Goal: Task Accomplishment & Management: Manage account settings

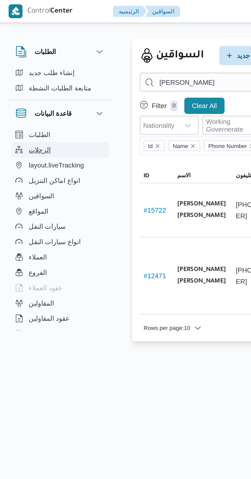
click at [27, 80] on button "الرحلات" at bounding box center [32, 80] width 52 height 8
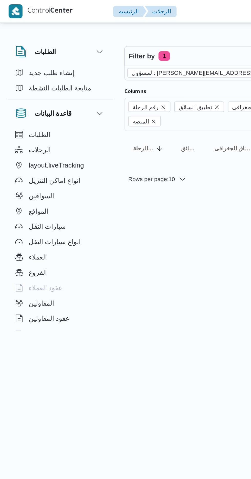
click at [163, 38] on icon "remove selected entity" at bounding box center [164, 38] width 3 height 3
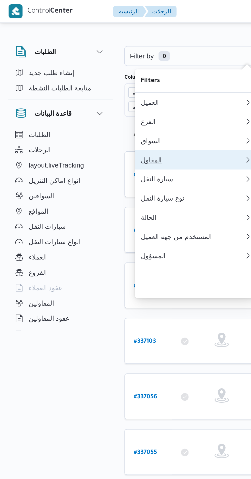
click at [98, 88] on div "المقاول" at bounding box center [102, 86] width 55 height 4
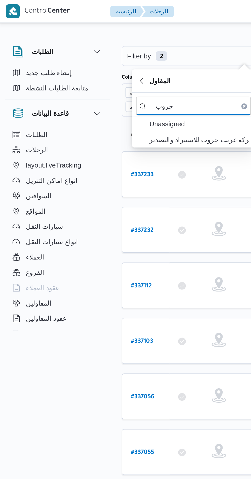
type input "جروب"
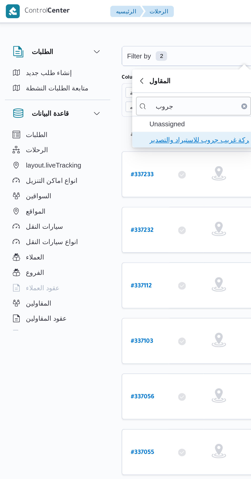
click at [111, 76] on span "شركة غريب جروب للاستيراد والتصدير" at bounding box center [108, 75] width 53 height 6
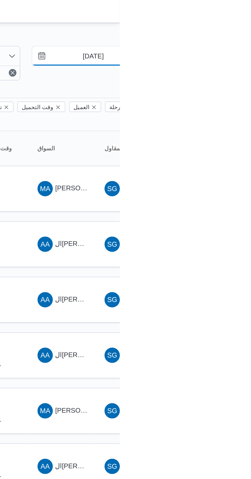
click at [236, 28] on input "[DATE]" at bounding box center [233, 30] width 58 height 10
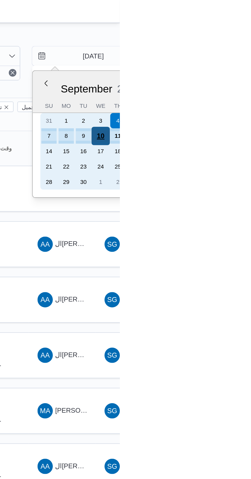
click at [243, 70] on div "10" at bounding box center [241, 73] width 10 height 10
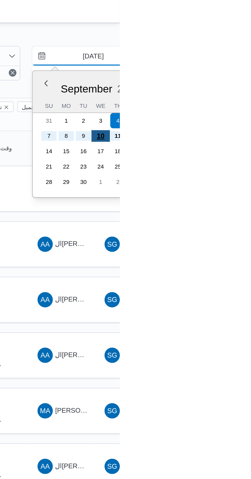
type input "[DATE]"
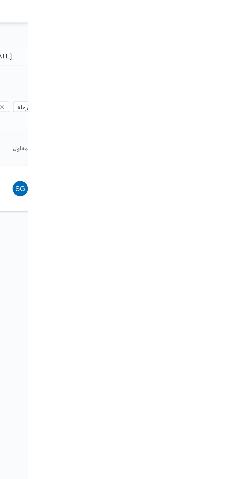
type input "[DATE]"
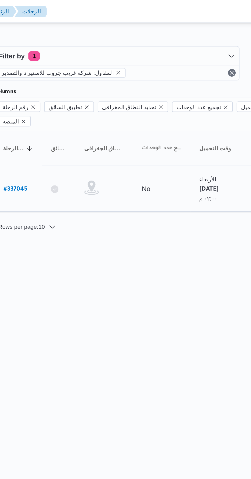
click at [81, 98] on link "# 337045" at bounding box center [78, 101] width 13 height 7
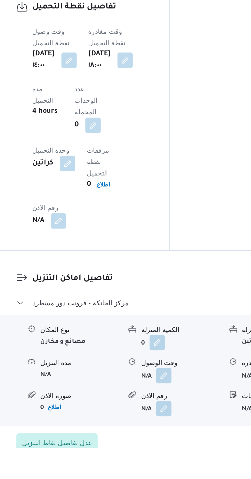
scroll to position [333, 0]
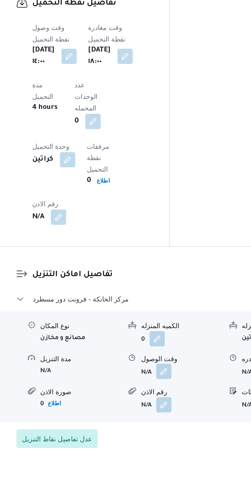
click at [157, 434] on button "button" at bounding box center [157, 438] width 8 height 8
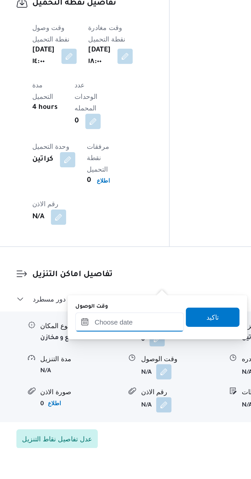
click at [148, 412] on input "وقت الوصول" at bounding box center [139, 412] width 58 height 10
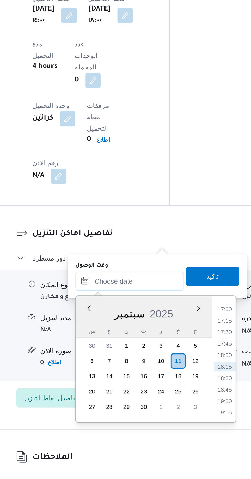
scroll to position [368, 0]
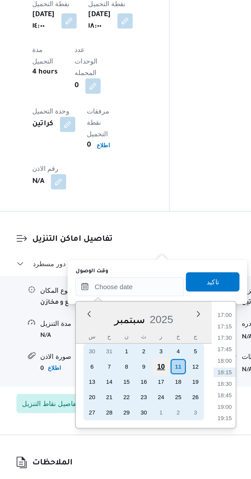
click at [155, 418] on div "10" at bounding box center [156, 419] width 10 height 10
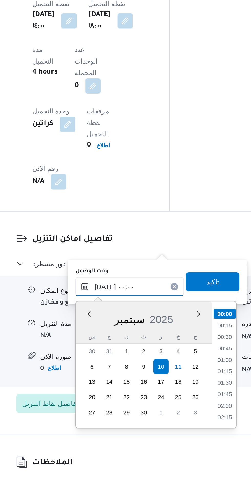
click at [112, 377] on input "[DATE] ٠٠:٠٠" at bounding box center [139, 376] width 58 height 10
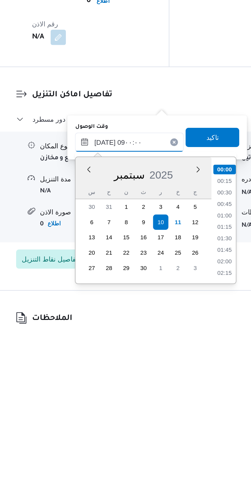
scroll to position [168, 0]
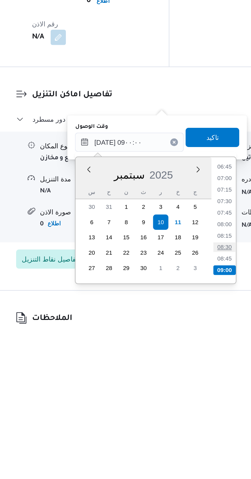
click at [189, 432] on li "08:30" at bounding box center [190, 432] width 12 height 5
type input "[DATE] ٠٨:٣٠"
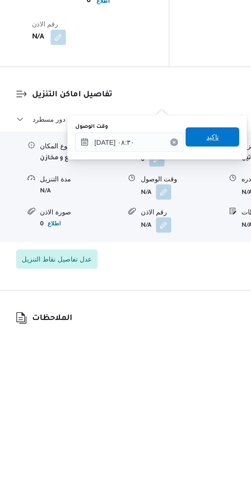
click at [187, 377] on span "تاكيد" at bounding box center [183, 373] width 29 height 10
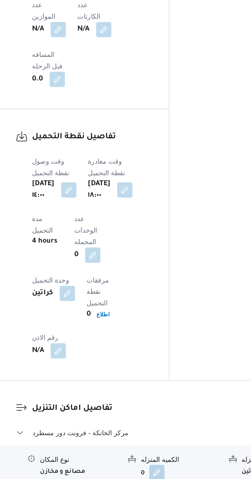
scroll to position [368, 0]
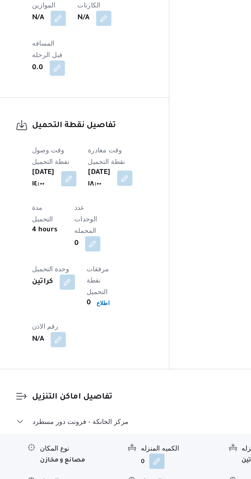
click at [141, 230] on button "button" at bounding box center [137, 234] width 8 height 8
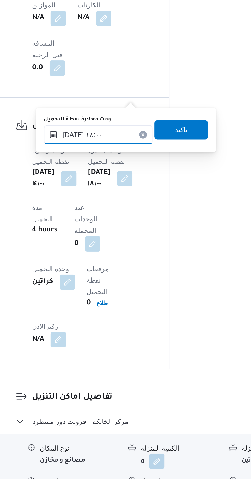
click at [130, 210] on input "[DATE] ١٨:٠٠" at bounding box center [122, 211] width 58 height 10
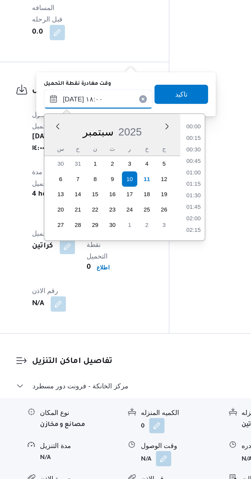
scroll to position [412, 0]
click at [174, 231] on li "17:00" at bounding box center [173, 231] width 12 height 5
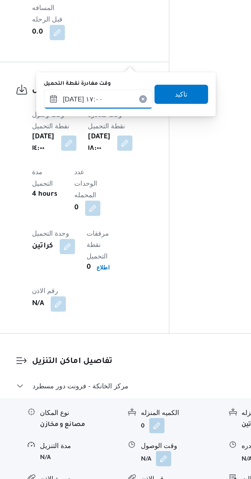
click at [140, 209] on input "[DATE] ١٧:٠٠" at bounding box center [122, 211] width 58 height 10
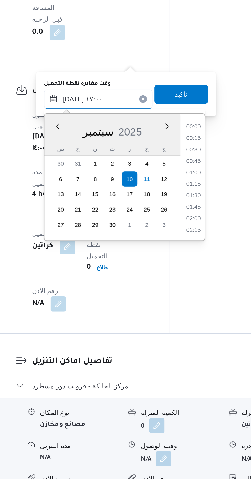
scroll to position [387, 0]
click at [173, 230] on li "16:00" at bounding box center [173, 231] width 12 height 5
type input "[DATE] ١٦:٠٠"
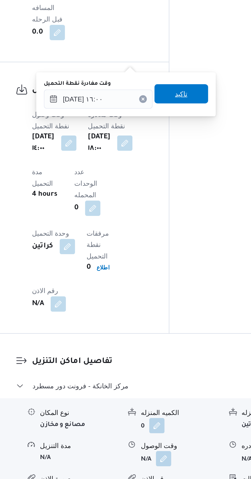
click at [170, 206] on span "تاكيد" at bounding box center [167, 208] width 7 height 6
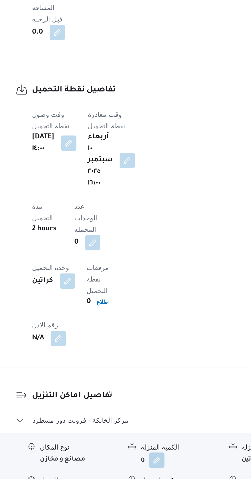
scroll to position [368, 0]
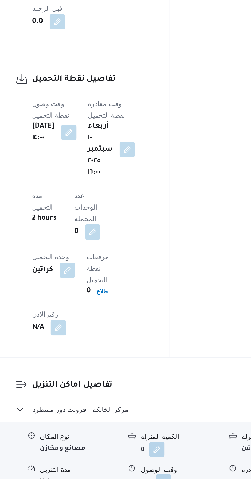
click at [157, 417] on button "button" at bounding box center [157, 421] width 8 height 8
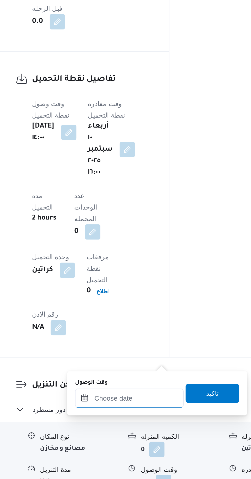
click at [153, 375] on input "وقت الوصول" at bounding box center [139, 377] width 58 height 10
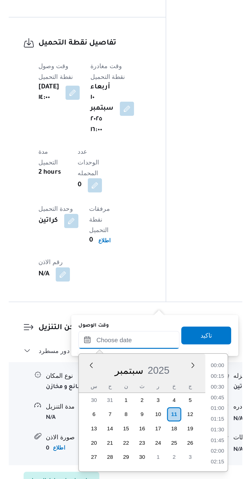
scroll to position [418, 0]
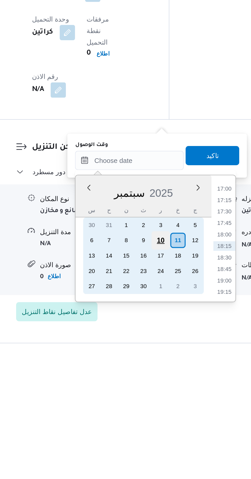
click at [157, 418] on div "10" at bounding box center [156, 420] width 10 height 10
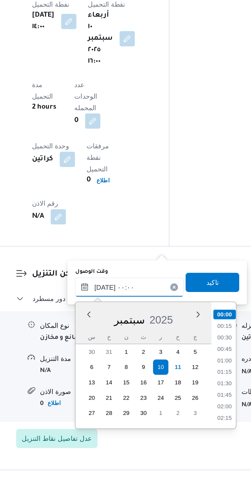
click at [116, 377] on input "[DATE] ٠٠:٠٠" at bounding box center [139, 377] width 58 height 10
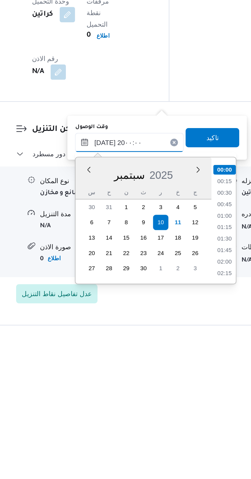
scroll to position [438, 0]
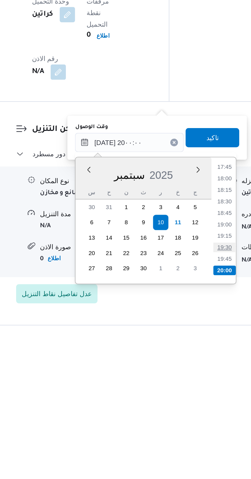
click at [190, 432] on li "19:30" at bounding box center [190, 432] width 12 height 5
type input "[DATE] ١٩:٣٠"
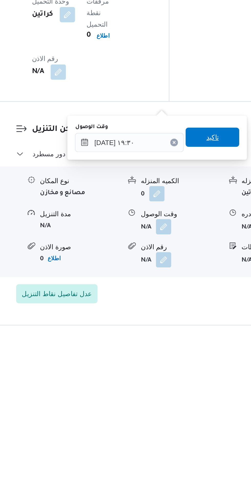
click at [187, 374] on span "تاكيد" at bounding box center [183, 374] width 7 height 6
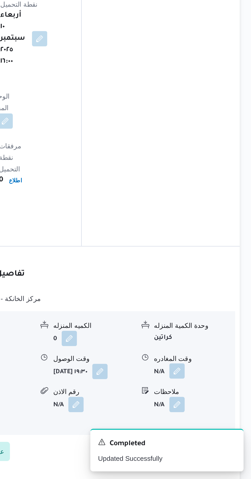
click at [213, 417] on button "button" at bounding box center [211, 421] width 8 height 8
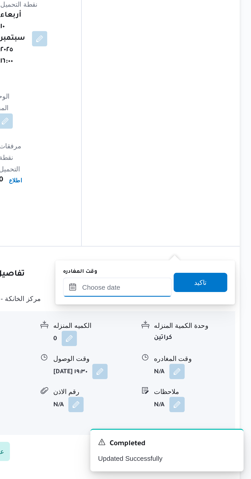
click at [191, 377] on input "وقت المغادره" at bounding box center [180, 377] width 58 height 10
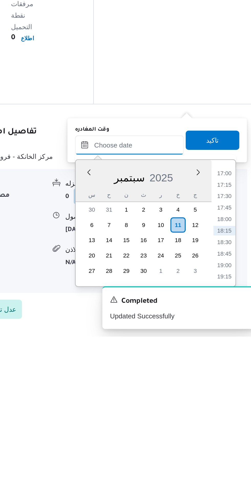
scroll to position [368, 0]
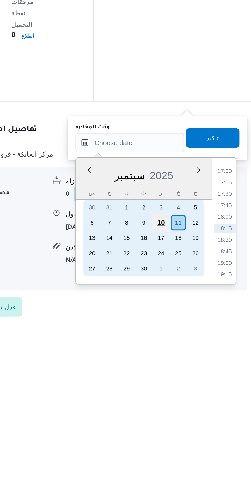
click at [197, 419] on div "10" at bounding box center [197, 420] width 10 height 10
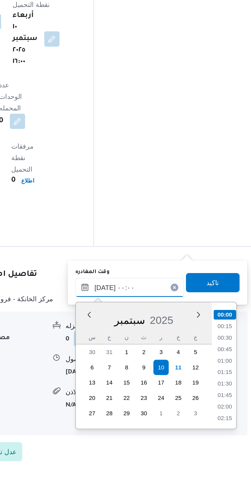
click at [153, 380] on input "[DATE] ٠٠:٠٠" at bounding box center [180, 377] width 58 height 10
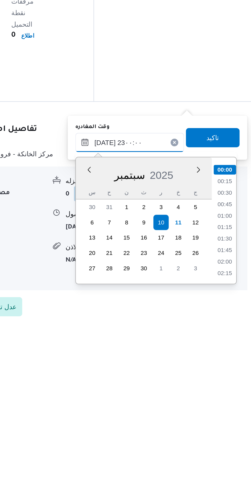
scroll to position [512, 0]
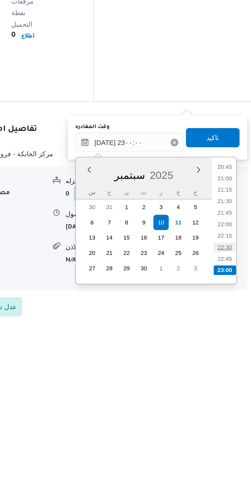
click at [229, 431] on li "22:30" at bounding box center [231, 432] width 12 height 5
type input "[DATE] ٢٢:٣٠"
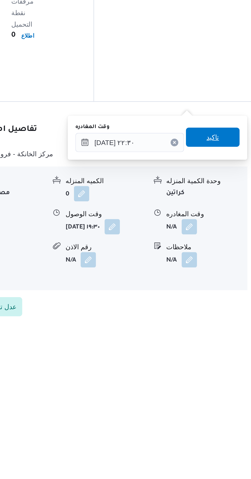
click at [228, 379] on span "تاكيد" at bounding box center [224, 374] width 29 height 10
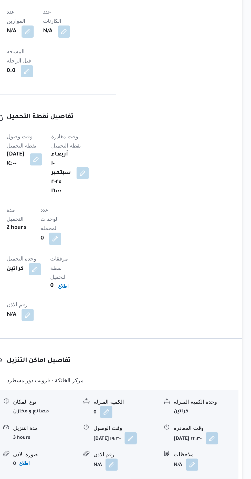
scroll to position [367, 0]
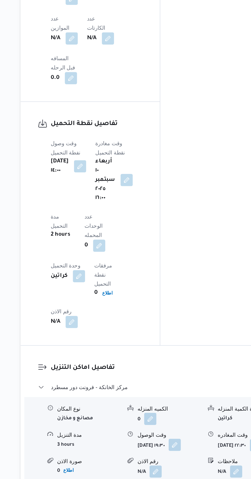
click at [166, 418] on button "button" at bounding box center [170, 422] width 8 height 8
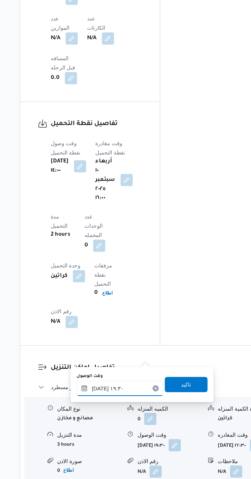
click at [130, 385] on input "[DATE] ١٩:٣٠" at bounding box center [133, 384] width 58 height 10
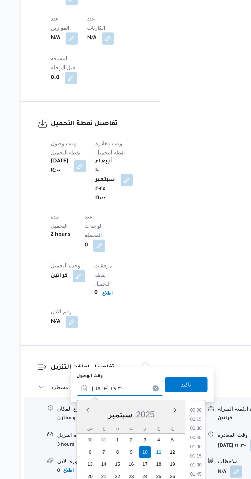
scroll to position [0, 0]
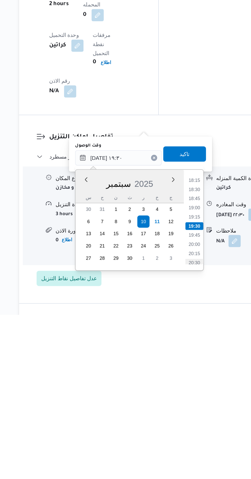
click at [184, 442] on li "20:30" at bounding box center [184, 444] width 12 height 5
type input "[DATE] ٢٠:٣٠"
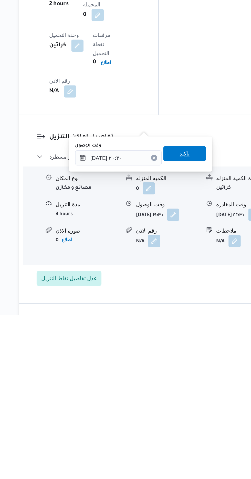
click at [190, 372] on span "تاكيد" at bounding box center [178, 371] width 29 height 10
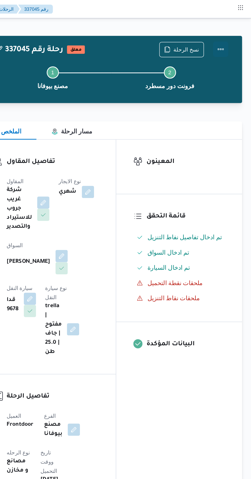
click at [233, 29] on button "Actions" at bounding box center [231, 33] width 10 height 10
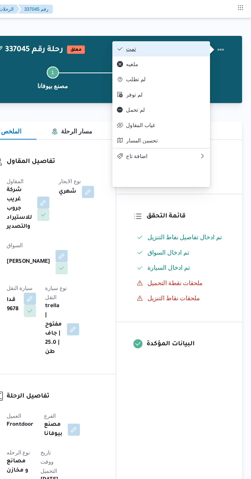
click at [215, 35] on span "تمت" at bounding box center [193, 33] width 53 height 4
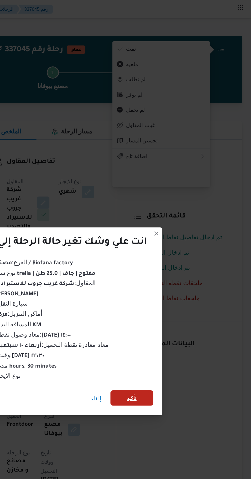
click at [167, 267] on span "تأكيد" at bounding box center [171, 267] width 29 height 10
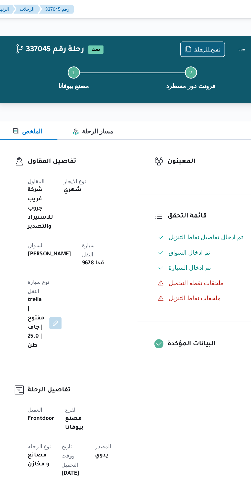
click at [206, 31] on span "نسخ الرحلة" at bounding box center [207, 33] width 17 height 6
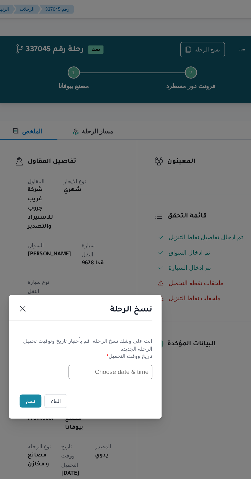
click at [134, 250] on input "text" at bounding box center [142, 250] width 56 height 10
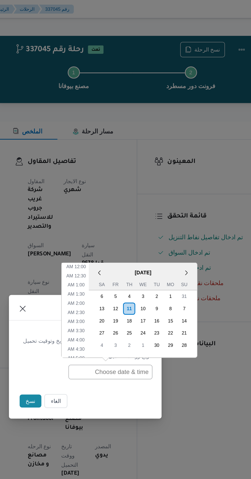
scroll to position [192, 0]
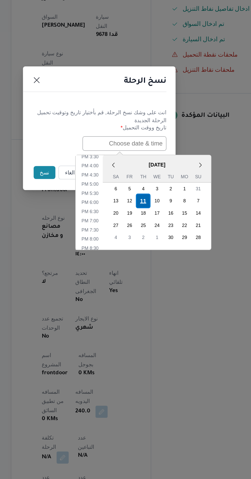
click at [156, 287] on div "11" at bounding box center [155, 289] width 10 height 10
click at [122, 264] on li "4:00 PM" at bounding box center [120, 264] width 16 height 5
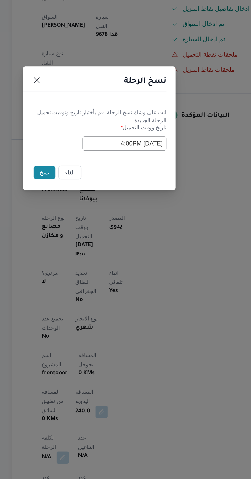
click at [140, 250] on input "[DATE] 4:00PM" at bounding box center [142, 250] width 56 height 10
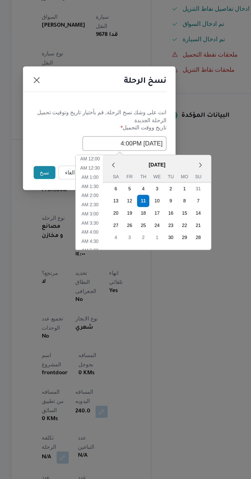
scroll to position [168, 0]
click at [122, 264] on li "2:00 PM" at bounding box center [120, 264] width 16 height 5
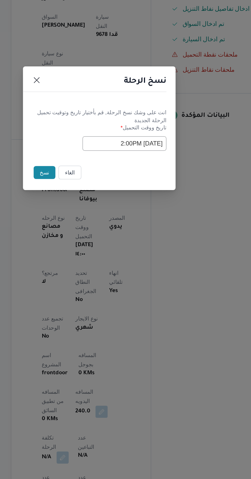
click at [140, 248] on input "[DATE] 2:00PM" at bounding box center [142, 250] width 56 height 10
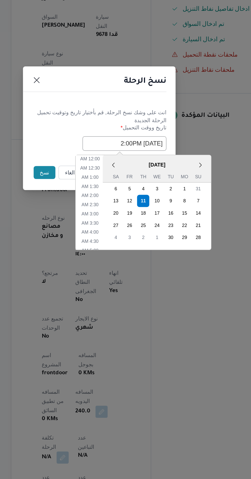
scroll to position [143, 0]
click at [122, 264] on li "12:00 PM" at bounding box center [119, 264] width 17 height 5
type input "[DATE] 12:00PM"
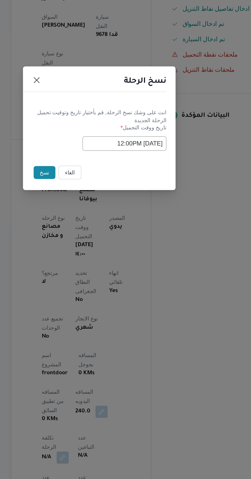
click at [91, 272] on button "نسخ" at bounding box center [89, 269] width 15 height 9
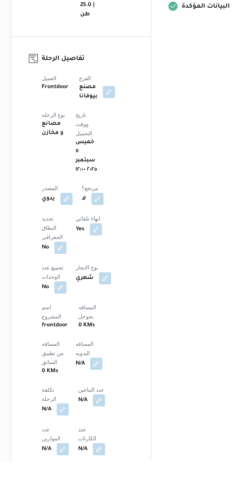
scroll to position [62, 0]
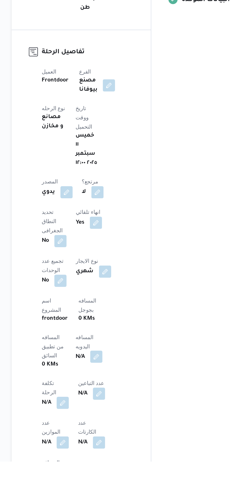
click at [119, 405] on button "button" at bounding box center [123, 409] width 8 height 8
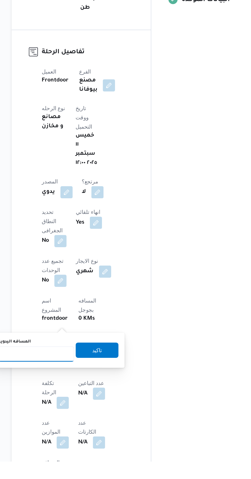
click at [93, 408] on input "المسافه اليدويه" at bounding box center [83, 407] width 51 height 10
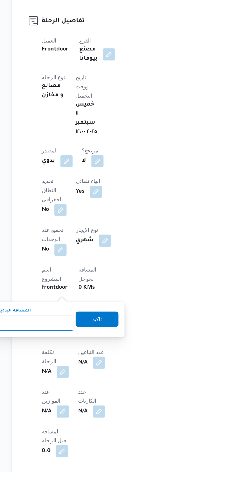
scroll to position [99, 0]
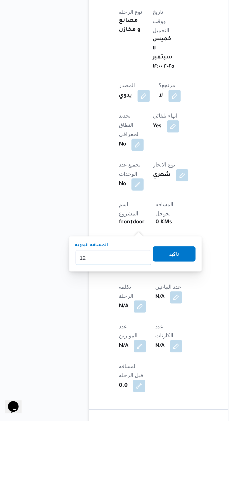
type input "1"
type input "240"
click at [135, 363] on span "تاكيد" at bounding box center [124, 367] width 29 height 10
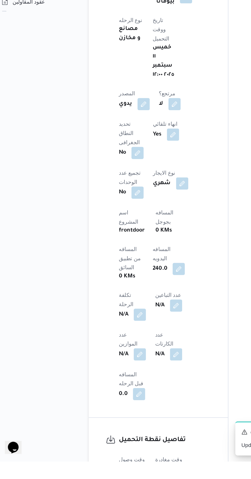
scroll to position [156, 0]
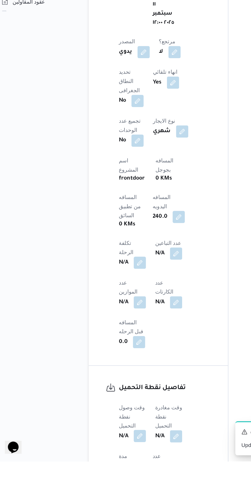
click at [104, 458] on button "button" at bounding box center [101, 462] width 8 height 8
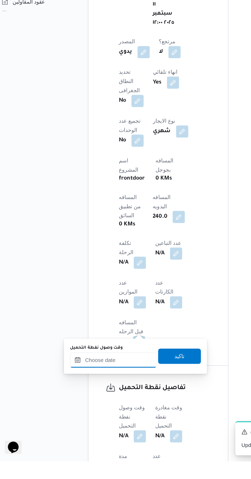
click at [99, 412] on input "وقت وصول نفطة التحميل" at bounding box center [83, 411] width 58 height 10
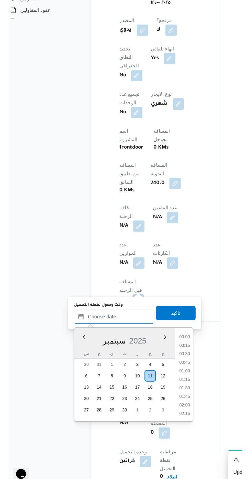
scroll to position [175, 0]
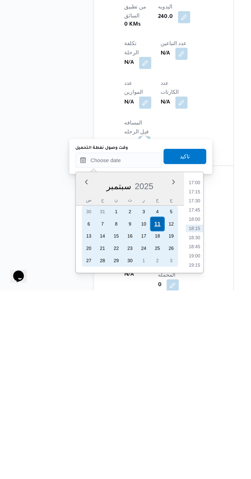
click at [109, 434] on div "11" at bounding box center [109, 435] width 10 height 10
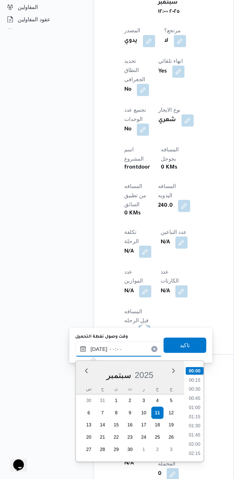
click at [58, 396] on input "[DATE] ٠٠:٠٠" at bounding box center [83, 392] width 58 height 10
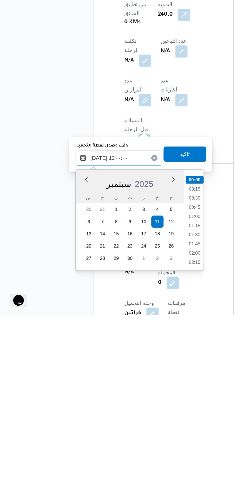
scroll to position [242, 0]
click at [134, 442] on li "12:00" at bounding box center [134, 442] width 12 height 5
type input "[DATE] ١٢:٠٠"
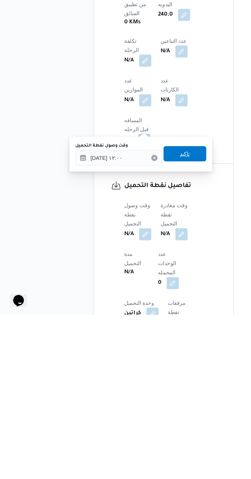
click at [138, 369] on span "تاكيد" at bounding box center [127, 371] width 29 height 10
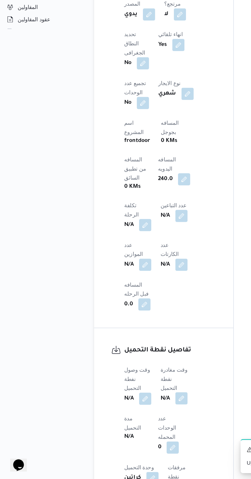
click at [129, 421] on button "button" at bounding box center [125, 425] width 8 height 8
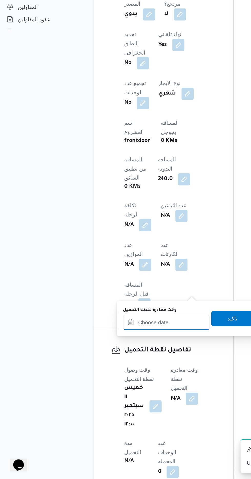
click at [126, 372] on input "وقت مغادرة نقطة التحميل" at bounding box center [115, 374] width 58 height 10
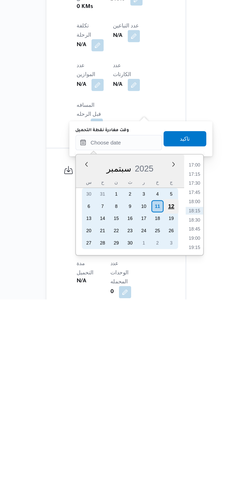
click at [150, 416] on div "12" at bounding box center [150, 417] width 10 height 10
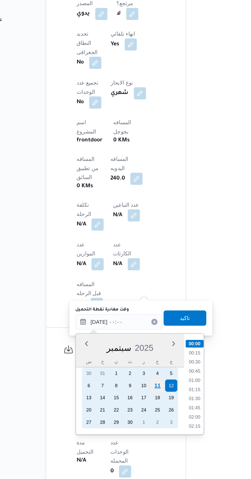
click at [141, 416] on div "11" at bounding box center [141, 417] width 10 height 10
click at [141, 417] on div "11" at bounding box center [141, 417] width 10 height 10
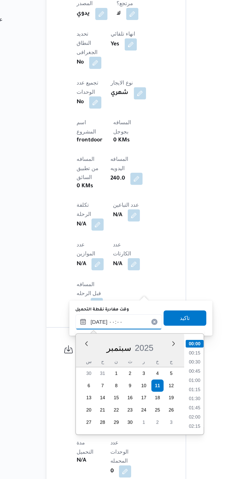
click at [88, 375] on input "[DATE] ٠٠:٠٠" at bounding box center [115, 374] width 58 height 10
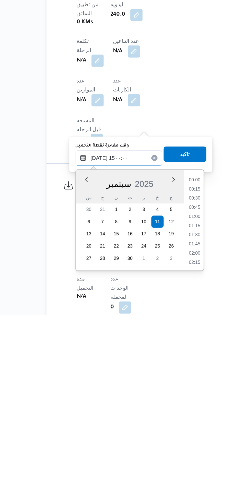
scroll to position [315, 0]
click at [166, 436] on li "14:45" at bounding box center [166, 436] width 12 height 5
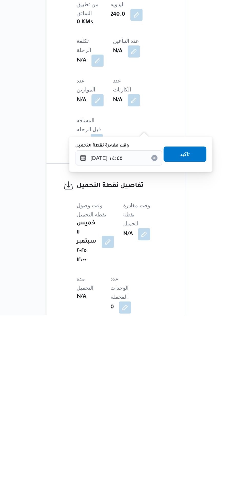
click at [121, 366] on label "وقت مغادرة نقطة التحميل" at bounding box center [104, 366] width 36 height 4
click at [121, 369] on input "[DATE] ١٤:٤٥" at bounding box center [115, 374] width 58 height 10
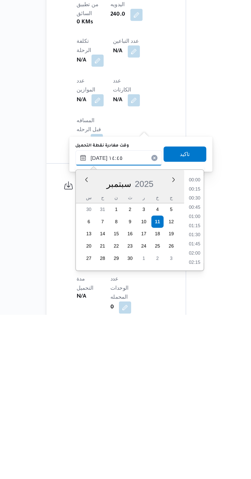
scroll to position [332, 0]
click at [167, 413] on li "14:30" at bounding box center [166, 413] width 12 height 5
type input "[DATE] ١٤:٣٠"
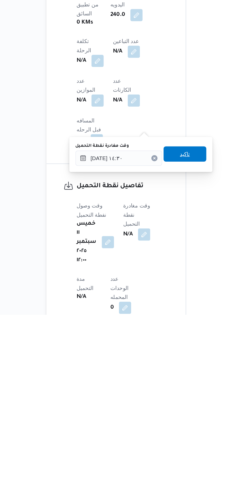
click at [169, 367] on span "تاكيد" at bounding box center [159, 371] width 29 height 10
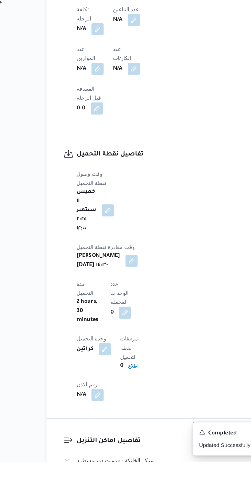
scroll to position [315, 0]
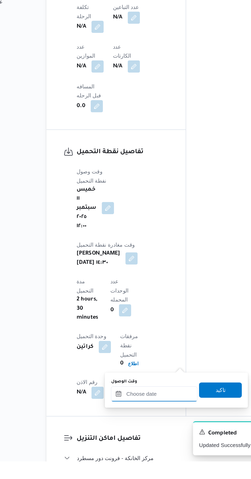
click at [138, 432] on input "وقت الوصول" at bounding box center [139, 434] width 58 height 10
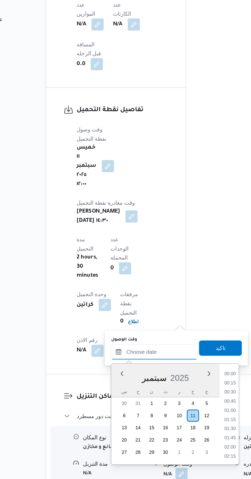
scroll to position [418, 0]
click at [190, 446] on li "18:30" at bounding box center [190, 446] width 12 height 5
type input "[DATE] ١٨:٣٠"
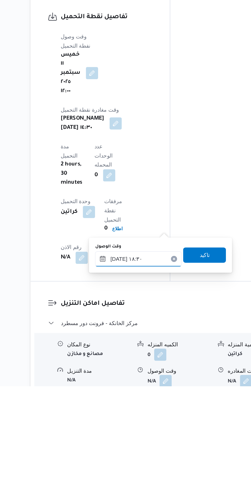
scroll to position [365, 0]
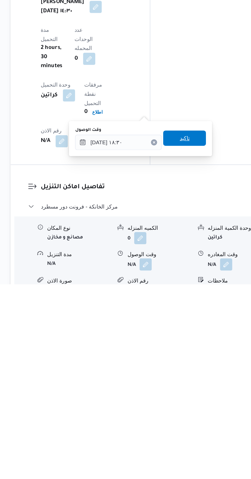
click at [187, 381] on span "تاكيد" at bounding box center [183, 381] width 7 height 6
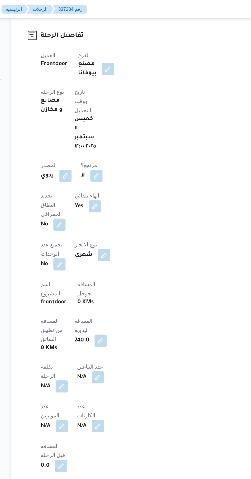
scroll to position [241, 0]
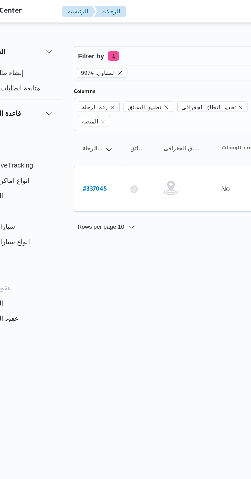
click at [91, 39] on icon "remove selected entity" at bounding box center [92, 39] width 2 height 2
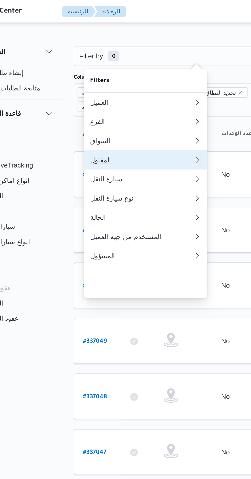
click at [108, 88] on div "المقاول" at bounding box center [101, 86] width 53 height 4
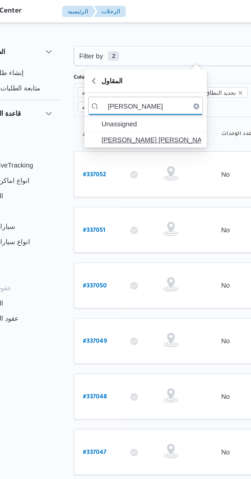
type input "[PERSON_NAME]"
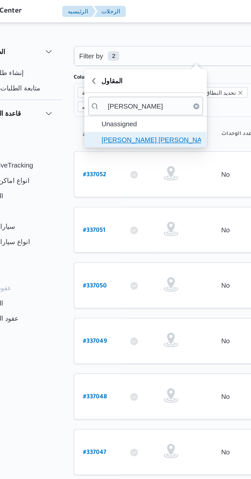
click at [115, 76] on span "[PERSON_NAME] [PERSON_NAME]" at bounding box center [108, 75] width 53 height 6
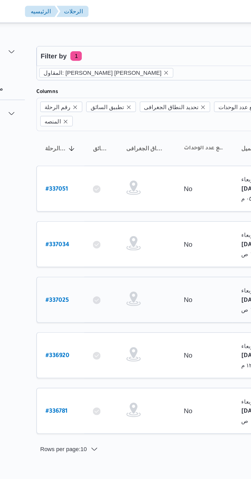
click at [83, 159] on b "# 337025" at bounding box center [78, 161] width 13 height 4
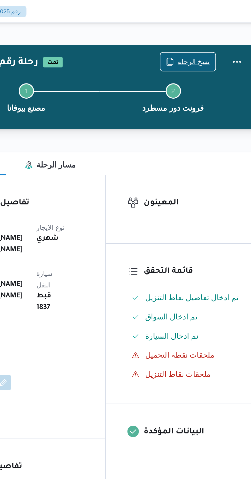
click at [206, 32] on span "نسخ الرحلة" at bounding box center [207, 33] width 17 height 6
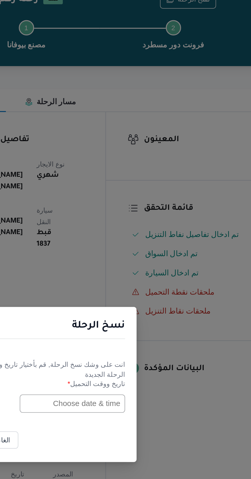
click at [157, 251] on input "text" at bounding box center [142, 250] width 56 height 10
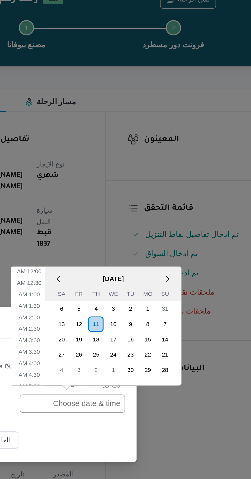
scroll to position [192, 0]
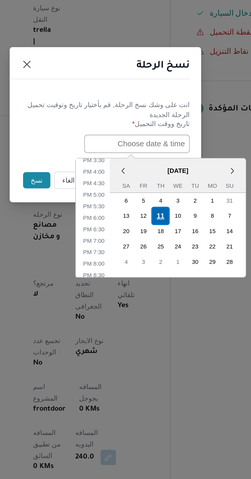
click at [156, 288] on div "11" at bounding box center [155, 289] width 10 height 10
type input "[DATE] 12:00AM"
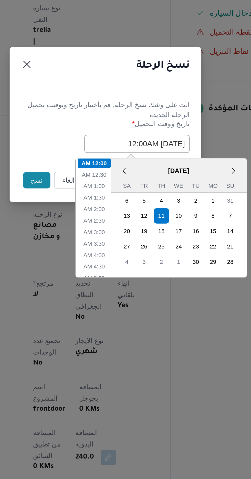
click at [86, 268] on button "نسخ" at bounding box center [89, 269] width 15 height 9
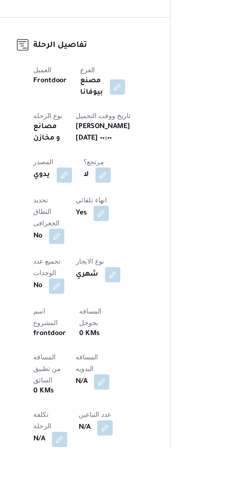
scroll to position [9, 0]
click at [119, 439] on button "button" at bounding box center [123, 443] width 8 height 8
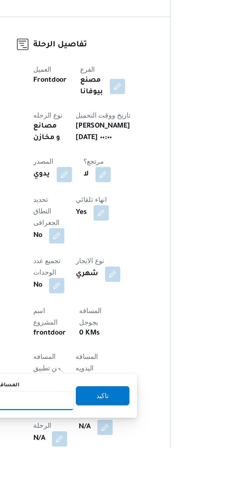
click at [94, 453] on input "المسافه اليدويه" at bounding box center [83, 454] width 51 height 10
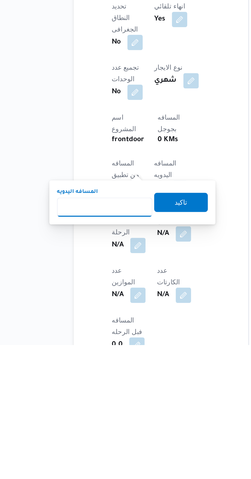
scroll to position [58, 0]
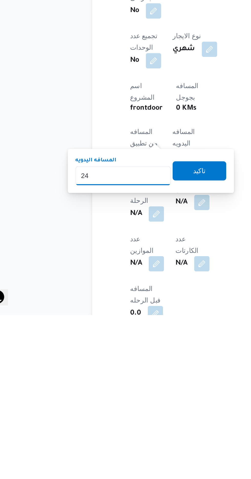
type input "240"
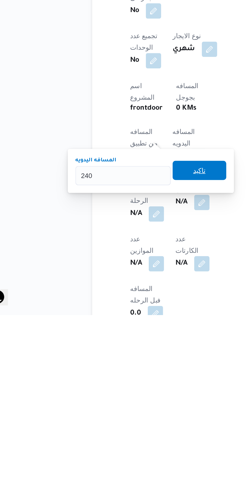
click at [132, 405] on span "تاكيد" at bounding box center [124, 402] width 29 height 10
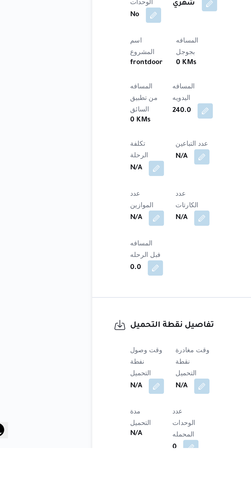
scroll to position [154, 0]
click at [103, 442] on button "button" at bounding box center [101, 446] width 8 height 8
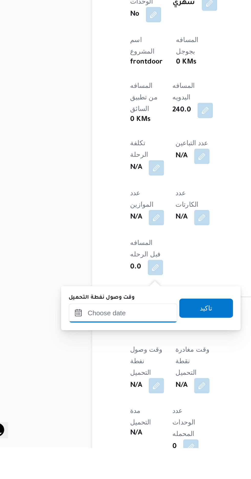
click at [97, 403] on input "وقت وصول نفطة التحميل" at bounding box center [83, 407] width 58 height 10
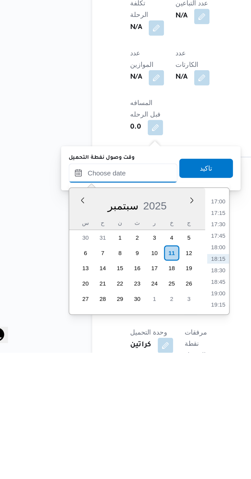
scroll to position [178, 0]
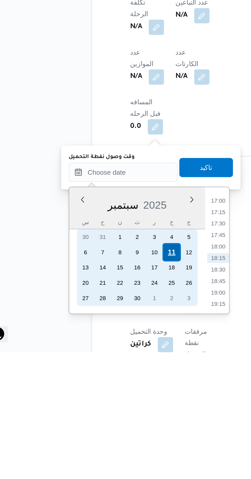
click at [108, 427] on div "11" at bounding box center [109, 426] width 10 height 10
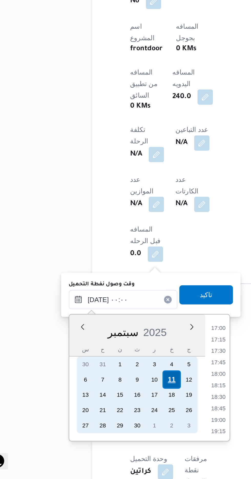
scroll to position [0, 0]
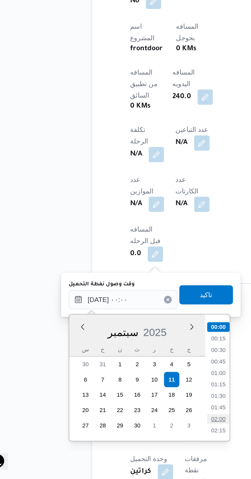
click at [134, 446] on li "02:00" at bounding box center [134, 447] width 12 height 5
type input "[DATE] ٠٢:٠٠"
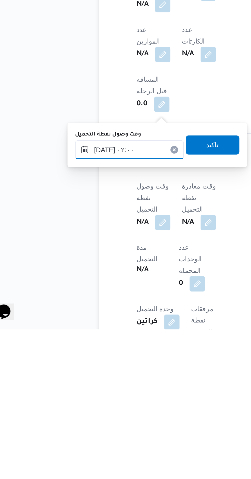
scroll to position [178, 0]
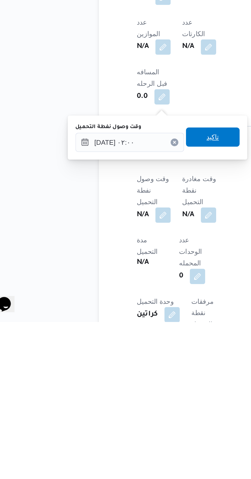
click at [131, 380] on span "تاكيد" at bounding box center [127, 380] width 7 height 6
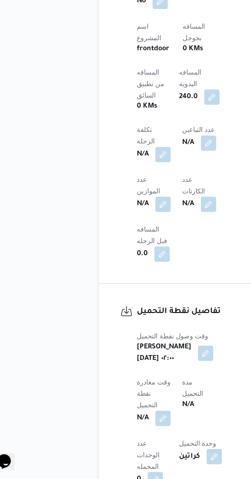
click at [105, 443] on span at bounding box center [99, 447] width 11 height 8
click at [105, 443] on button "button" at bounding box center [101, 447] width 8 height 8
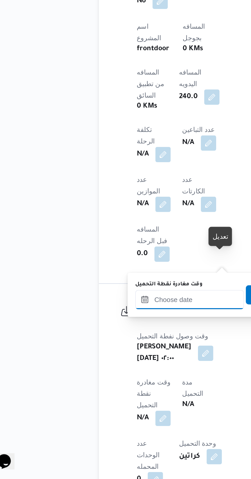
click at [120, 382] on input "وقت مغادرة نقطة التحميل" at bounding box center [115, 383] width 58 height 10
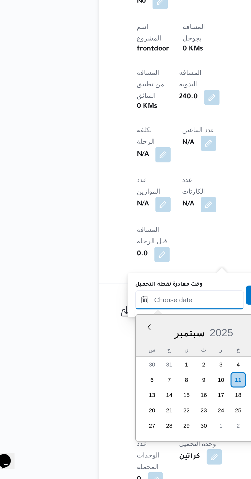
scroll to position [178, 0]
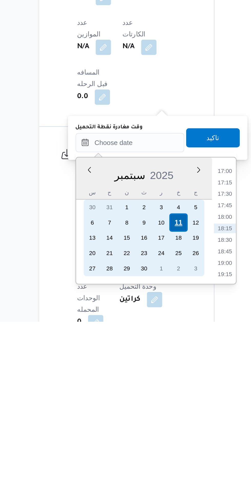
click at [141, 426] on div "11" at bounding box center [141, 427] width 10 height 10
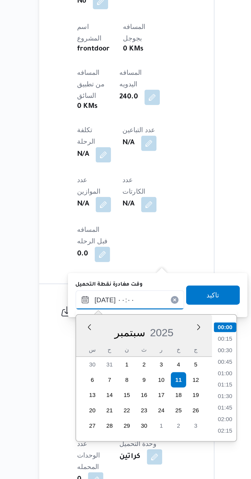
click at [88, 386] on input "[DATE] ٠٠:٠٠" at bounding box center [115, 383] width 58 height 10
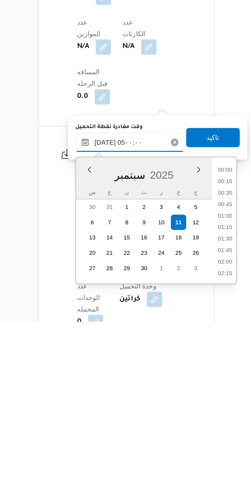
scroll to position [69, 0]
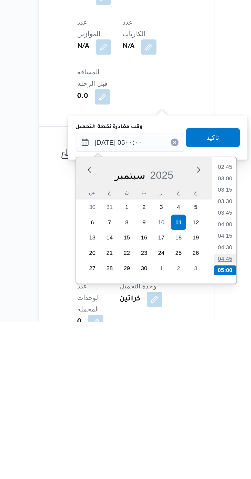
click at [165, 448] on li "04:45" at bounding box center [166, 445] width 12 height 5
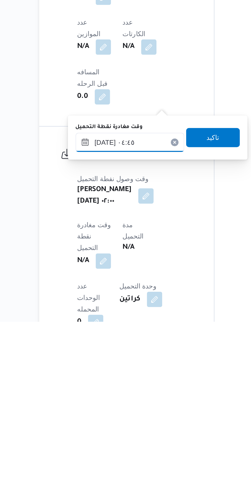
click at [127, 381] on input "[DATE] ٠٤:٤٥" at bounding box center [115, 383] width 58 height 10
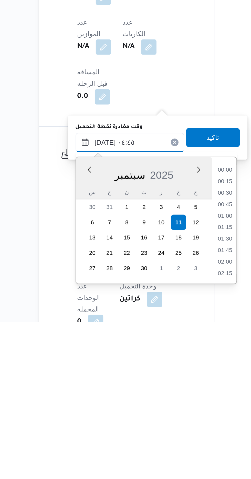
scroll to position [86, 0]
click at [165, 446] on li "05:30" at bounding box center [166, 447] width 12 height 5
type input "[DATE] ٠٥:٣٠"
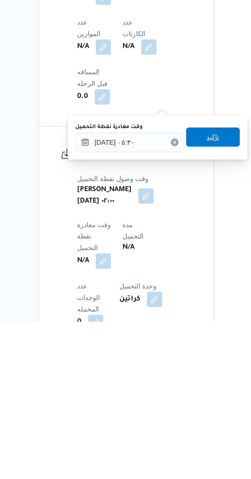
click at [166, 385] on span "تاكيد" at bounding box center [159, 381] width 29 height 10
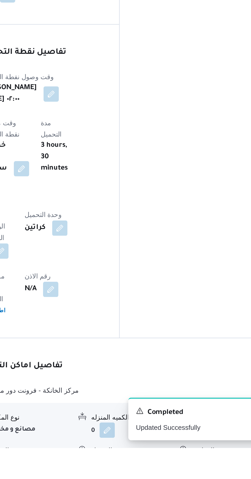
scroll to position [300, 0]
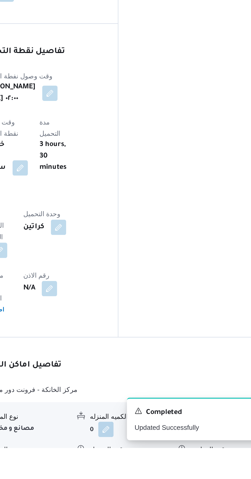
click at [155, 479] on button "button" at bounding box center [157, 487] width 8 height 8
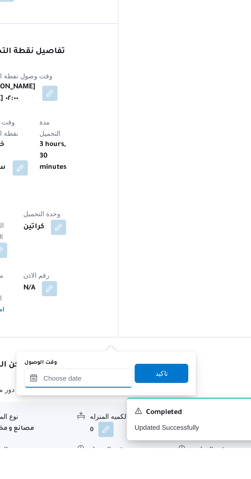
click at [144, 440] on input "وقت الوصول" at bounding box center [139, 442] width 58 height 10
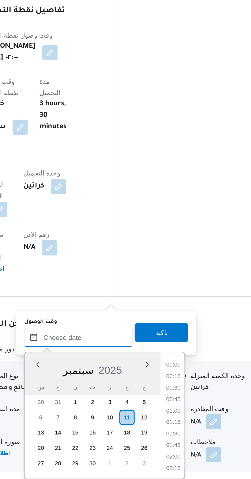
scroll to position [418, 0]
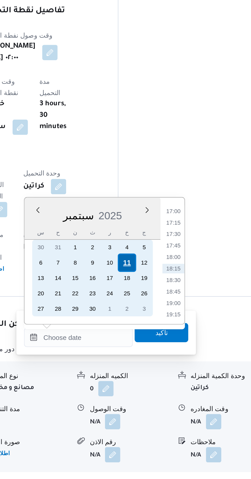
click at [163, 361] on div "11" at bounding box center [165, 364] width 10 height 10
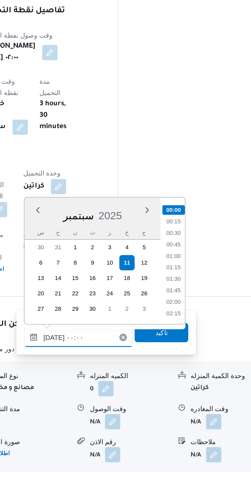
click at [116, 406] on input "[DATE] ٠٠:٠٠" at bounding box center [139, 403] width 58 height 10
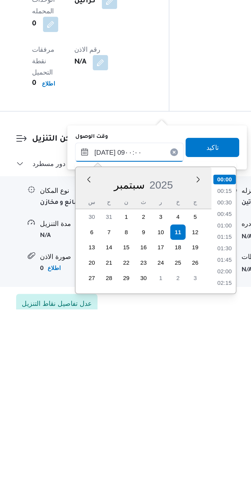
scroll to position [168, 0]
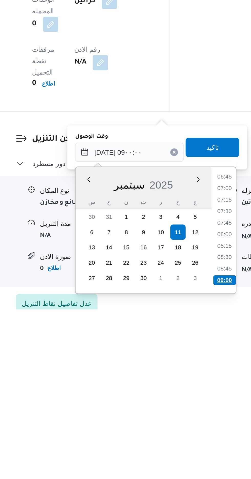
click at [188, 461] on li "09:00" at bounding box center [190, 463] width 12 height 5
type input "[DATE] ٠٩:٠٠"
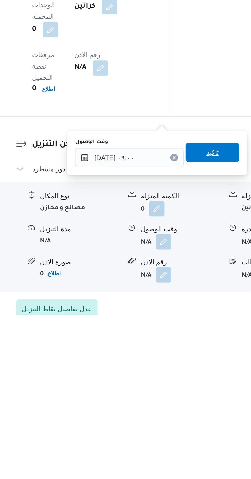
click at [187, 390] on span "تاكيد" at bounding box center [183, 392] width 7 height 6
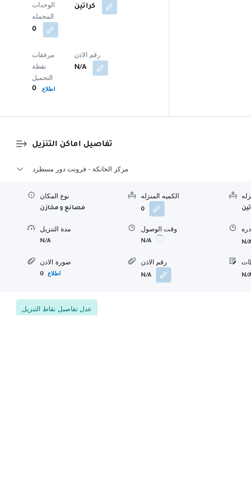
scroll to position [347, 0]
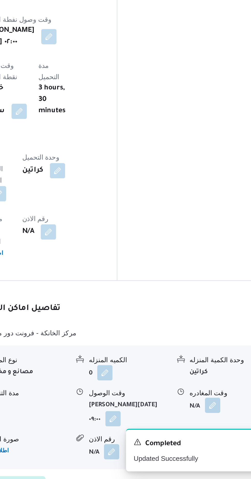
click at [210, 436] on button "button" at bounding box center [211, 440] width 8 height 8
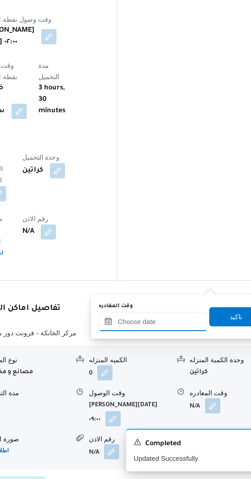
click at [183, 394] on input "وقت المغادره" at bounding box center [180, 395] width 58 height 10
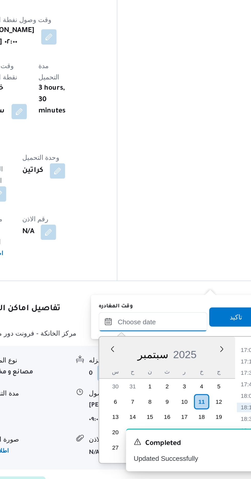
scroll to position [347, 0]
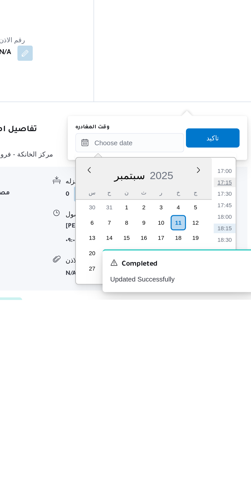
click at [232, 415] on li "17:15" at bounding box center [231, 416] width 12 height 5
type input "[DATE] ١٧:١٥"
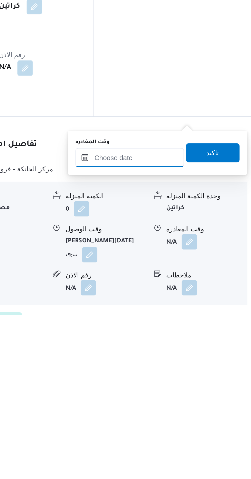
click at [198, 394] on input "وقت المغادره" at bounding box center [180, 395] width 58 height 10
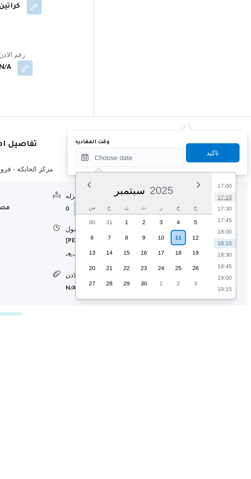
click at [232, 417] on li "17:15" at bounding box center [231, 416] width 12 height 5
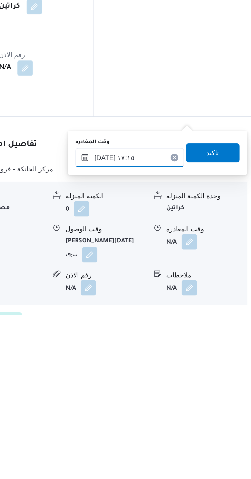
click at [199, 394] on input "[DATE] ١٧:١٥" at bounding box center [180, 395] width 58 height 10
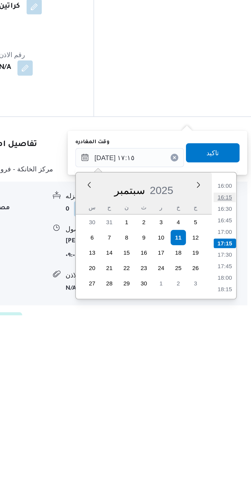
click at [229, 415] on li "16:15" at bounding box center [231, 416] width 12 height 5
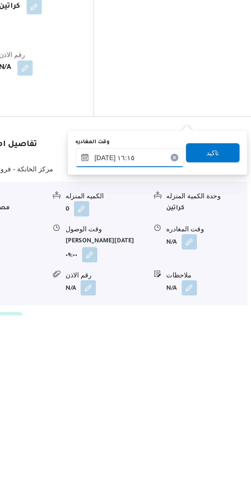
click at [196, 393] on input "[DATE] ١٦:١٥" at bounding box center [180, 395] width 58 height 10
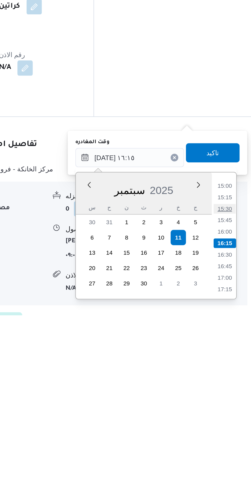
click at [230, 423] on li "15:30" at bounding box center [231, 422] width 12 height 5
type input "[DATE] ١٥:٣٠"
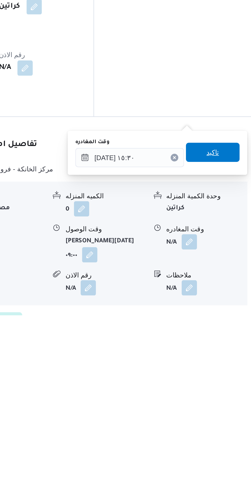
click at [227, 390] on span "تاكيد" at bounding box center [224, 392] width 7 height 6
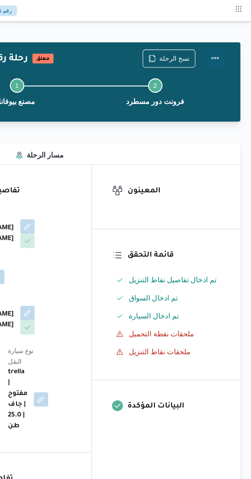
click at [232, 29] on button "Actions" at bounding box center [231, 33] width 10 height 10
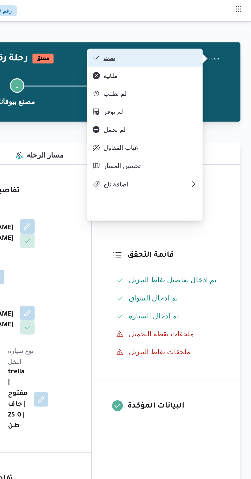
click at [219, 30] on button "تمت" at bounding box center [191, 33] width 66 height 10
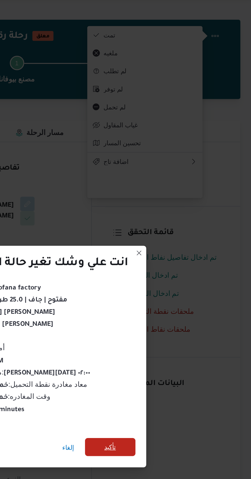
click at [174, 269] on span "تأكيد" at bounding box center [171, 267] width 7 height 6
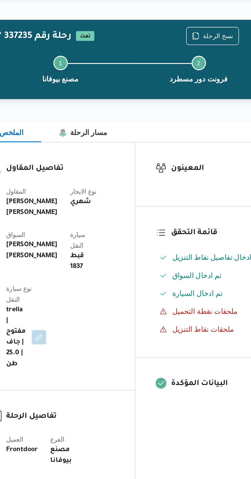
click at [207, 28] on div "نسخ الرحلة" at bounding box center [204, 33] width 30 height 10
click at [204, 33] on span "نسخ الرحلة" at bounding box center [207, 33] width 17 height 6
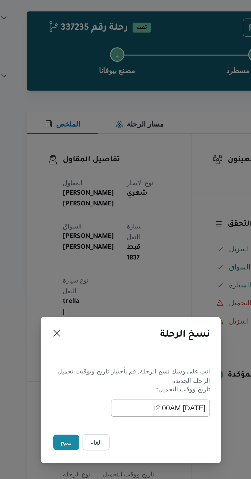
click at [85, 267] on button "نسخ" at bounding box center [89, 269] width 15 height 9
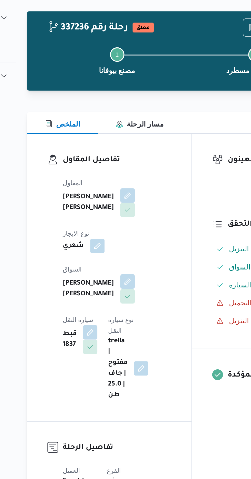
click at [120, 174] on button "button" at bounding box center [124, 178] width 8 height 8
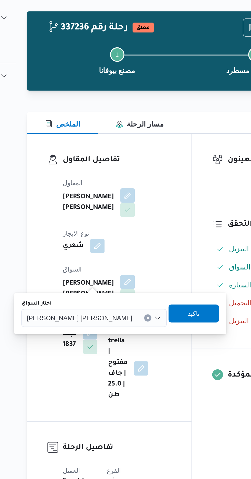
click at [129, 199] on input "اختار السواق" at bounding box center [129, 199] width 1 height 6
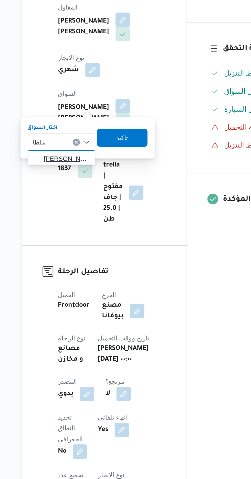
type input "سلطا"
click at [94, 207] on span "[PERSON_NAME] ن [PERSON_NAME]" at bounding box center [92, 208] width 26 height 6
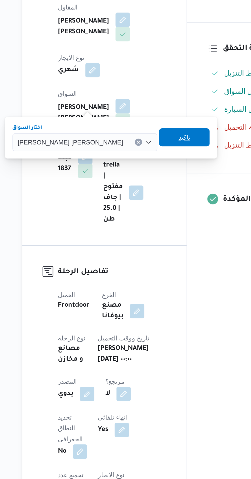
click at [156, 197] on span "تاكيد" at bounding box center [159, 196] width 7 height 6
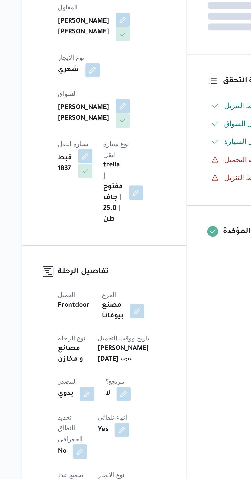
click at [107, 203] on button "button" at bounding box center [102, 207] width 8 height 8
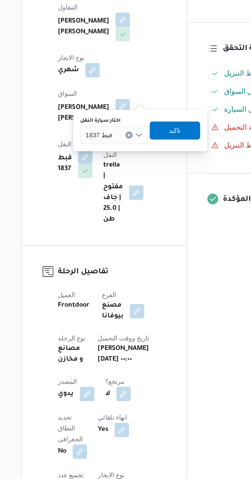
click at [120, 194] on input "اختار سيارة النقل" at bounding box center [120, 195] width 1 height 6
type input "5791"
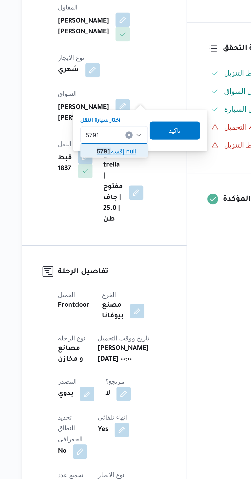
click at [120, 203] on span "قسه 5791 | null" at bounding box center [122, 204] width 26 height 6
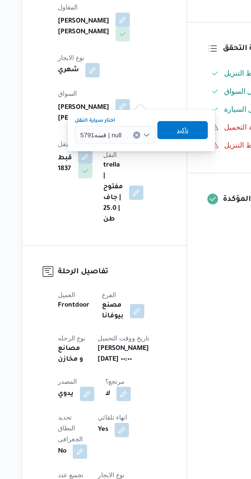
click at [159, 192] on span "تاكيد" at bounding box center [158, 192] width 7 height 6
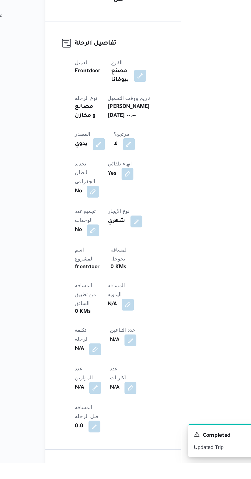
scroll to position [85, 0]
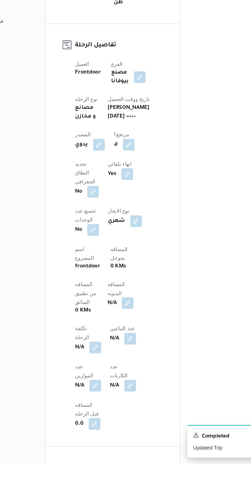
click at [119, 363] on button "button" at bounding box center [123, 367] width 8 height 8
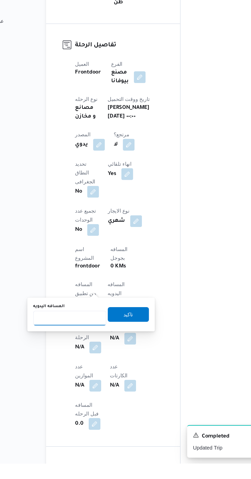
click at [99, 377] on input "المسافه اليدويه" at bounding box center [83, 378] width 51 height 10
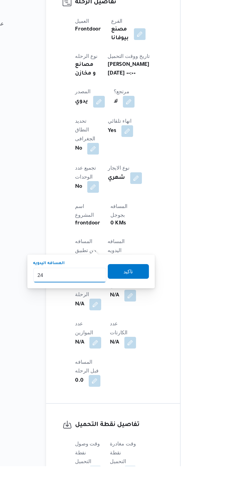
type input "240"
click at [127, 345] on span "تاكيد" at bounding box center [124, 343] width 7 height 6
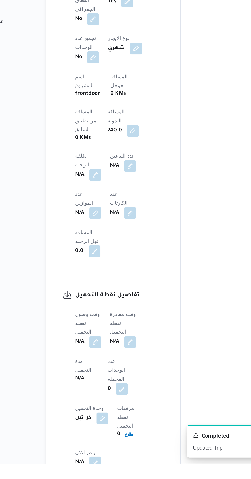
scroll to position [206, 0]
click at [105, 390] on button "button" at bounding box center [101, 394] width 8 height 8
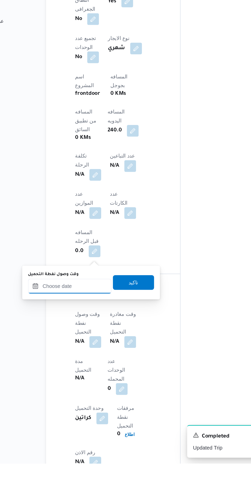
click at [103, 356] on input "وقت وصول نفطة التحميل" at bounding box center [83, 355] width 58 height 10
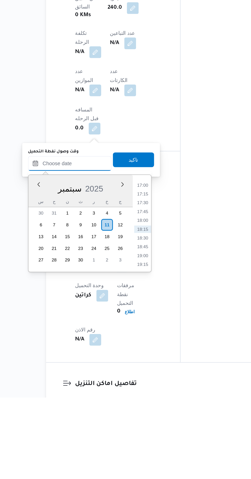
scroll to position [245, 0]
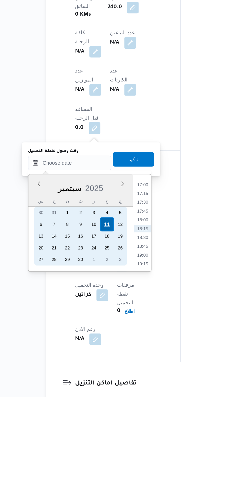
click at [110, 359] on div "11" at bounding box center [109, 359] width 10 height 10
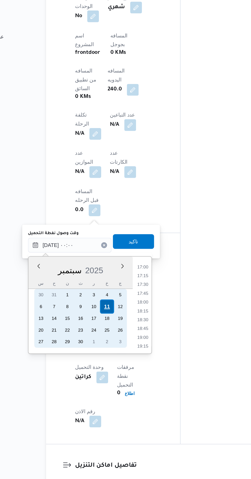
scroll to position [0, 0]
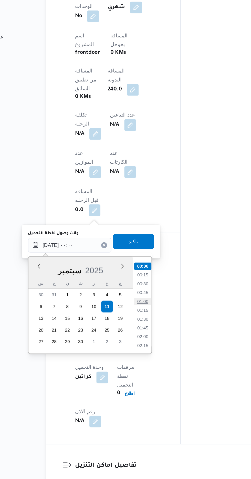
click at [136, 353] on li "01:00" at bounding box center [134, 355] width 12 height 5
type input "[DATE] ٠١:٠٠"
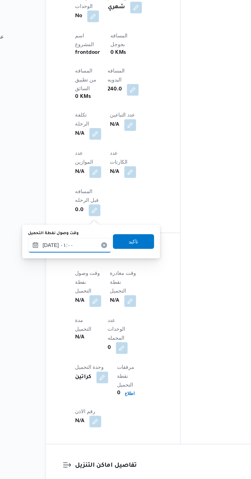
scroll to position [245, 0]
click at [140, 314] on span "تاكيد" at bounding box center [127, 313] width 29 height 10
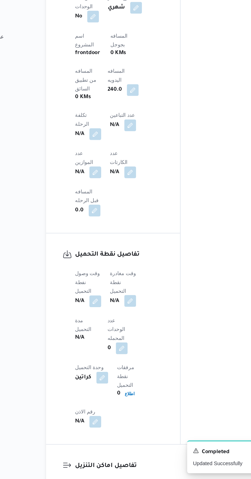
click at [128, 351] on button "button" at bounding box center [125, 355] width 8 height 8
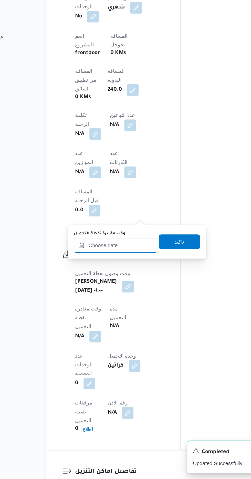
click at [123, 315] on input "وقت مغادرة نقطة التحميل" at bounding box center [115, 316] width 58 height 10
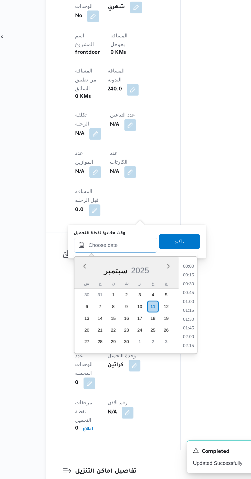
scroll to position [418, 0]
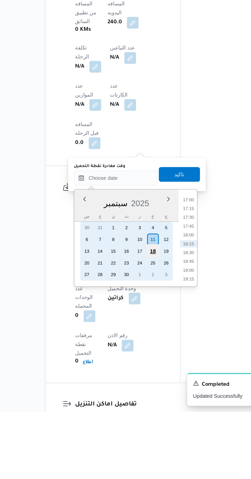
click at [141, 366] on div "18" at bounding box center [141, 368] width 10 height 10
type input "[DATE] ٠٠:٠٠"
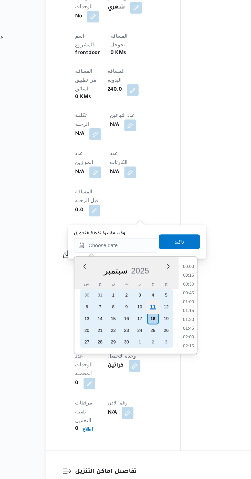
click at [142, 358] on div "11" at bounding box center [141, 359] width 10 height 10
click at [142, 357] on div "11" at bounding box center [141, 359] width 10 height 10
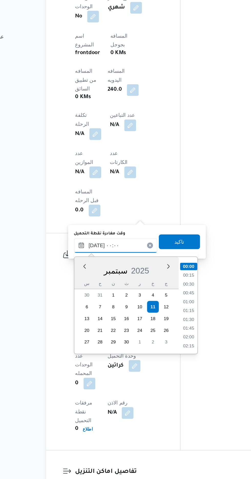
click at [89, 317] on input "[DATE] ٠٠:٠٠" at bounding box center [115, 316] width 58 height 10
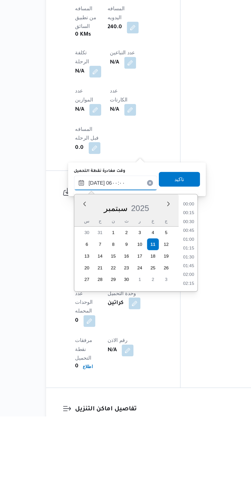
scroll to position [94, 0]
click at [165, 334] on li "04:00" at bounding box center [166, 335] width 12 height 5
type input "[DATE] ٠٤:٠٠"
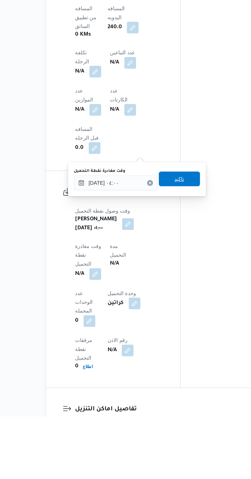
click at [163, 316] on span "تاكيد" at bounding box center [159, 314] width 7 height 6
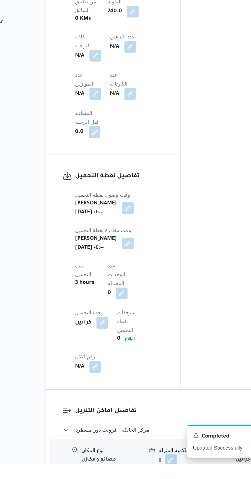
scroll to position [289, 0]
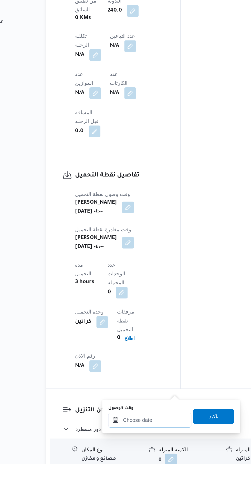
click at [149, 449] on input "وقت الوصول" at bounding box center [139, 449] width 58 height 10
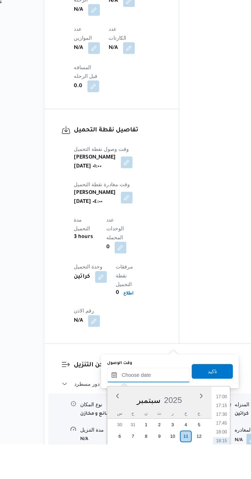
scroll to position [346, 0]
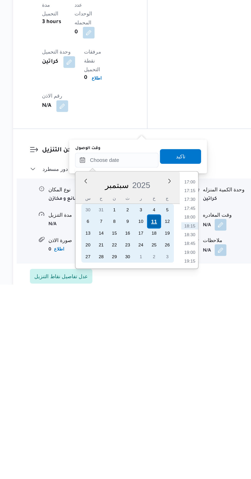
click at [165, 435] on div "11" at bounding box center [165, 436] width 10 height 10
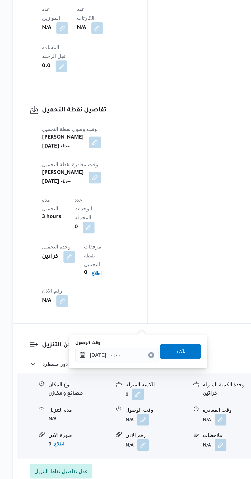
click at [110, 394] on div "وقت الوصول [DATE] ٠٠:٠٠ تاكيد" at bounding box center [153, 390] width 89 height 16
click at [113, 394] on input "[DATE] ٠٠:٠٠" at bounding box center [139, 393] width 58 height 10
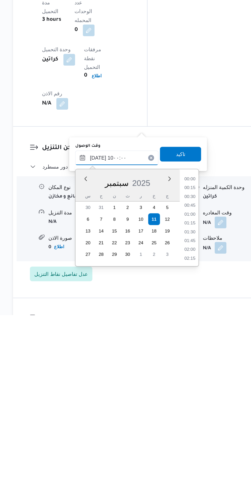
scroll to position [192, 0]
click at [189, 437] on li "10:00" at bounding box center [190, 438] width 12 height 5
type input "[DATE] ١٠:٠٠"
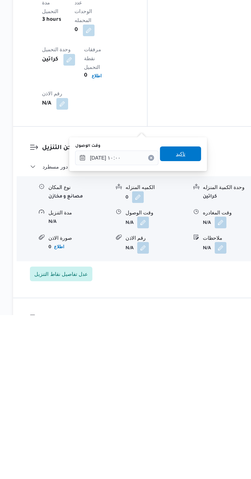
click at [198, 367] on span "تاكيد" at bounding box center [183, 367] width 29 height 10
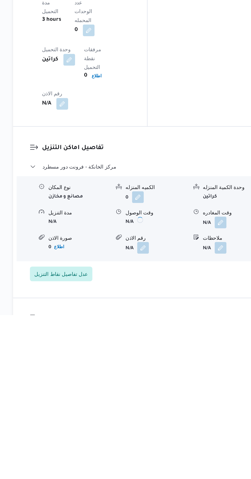
scroll to position [369, 0]
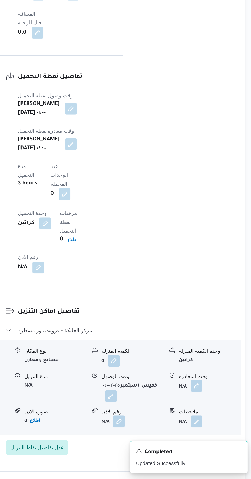
click at [211, 410] on button "button" at bounding box center [211, 414] width 8 height 8
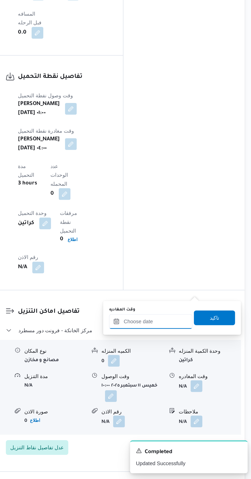
click at [185, 369] on input "وقت المغادره" at bounding box center [180, 369] width 58 height 10
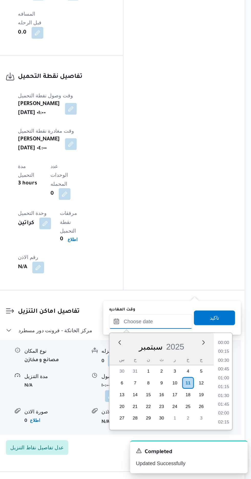
scroll to position [369, 0]
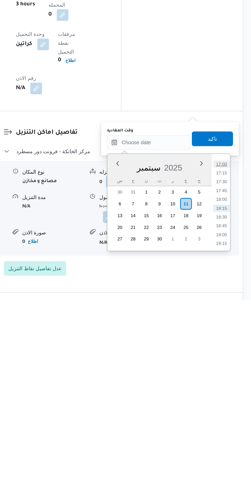
click at [231, 386] on li "17:00" at bounding box center [231, 384] width 12 height 5
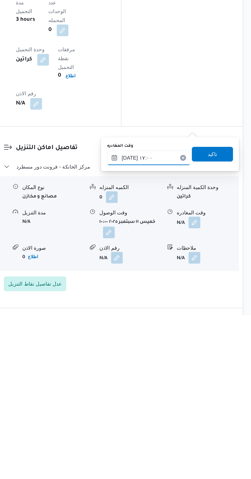
click at [192, 367] on input "[DATE] ١٧:٠٠" at bounding box center [180, 370] width 58 height 10
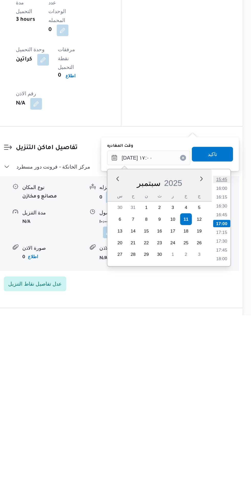
click at [230, 384] on li "15:45" at bounding box center [231, 384] width 12 height 5
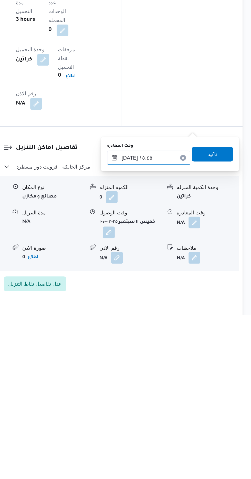
click at [190, 369] on input "[DATE] ١٥:٤٥" at bounding box center [180, 370] width 58 height 10
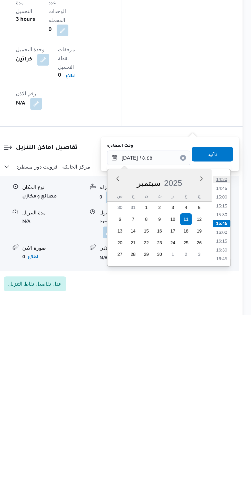
click at [232, 386] on li "14:30" at bounding box center [231, 384] width 12 height 5
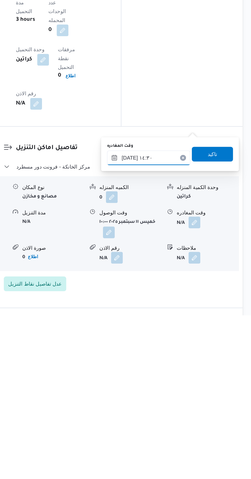
click at [190, 370] on input "[DATE] ١٤:٣٠" at bounding box center [180, 370] width 58 height 10
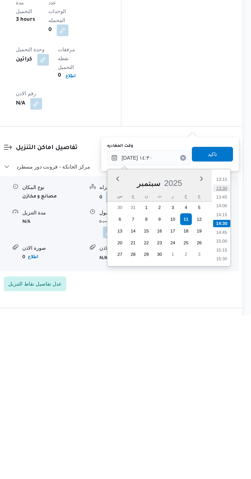
click at [230, 390] on li "13:30" at bounding box center [231, 390] width 12 height 5
type input "[DATE] ١٣:٣٠"
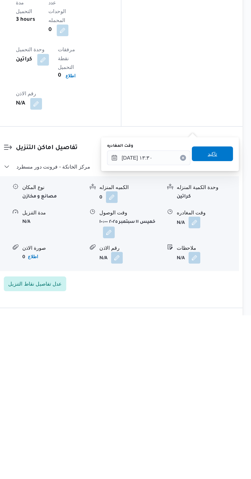
click at [227, 366] on span "تاكيد" at bounding box center [224, 367] width 7 height 6
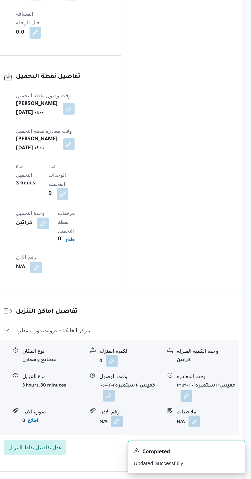
click at [154, 417] on button "button" at bounding box center [152, 421] width 8 height 8
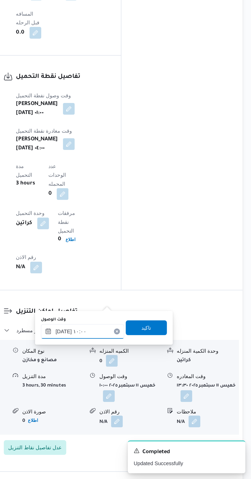
click at [144, 373] on input "[DATE] ١٠:٠٠" at bounding box center [133, 376] width 58 height 10
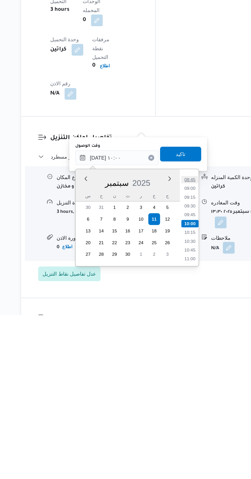
click at [185, 385] on li "08:45" at bounding box center [184, 384] width 12 height 5
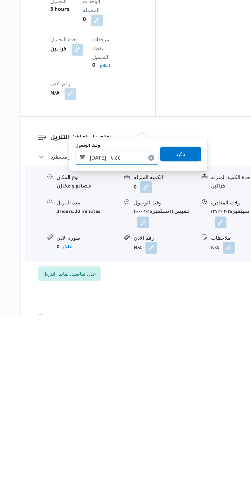
click at [140, 369] on input "[DATE] ٠٨:٤٥" at bounding box center [133, 370] width 58 height 10
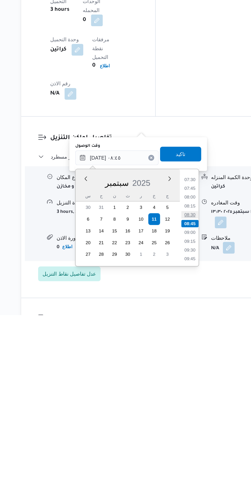
click at [184, 407] on li "08:30" at bounding box center [184, 409] width 12 height 5
type input "[DATE] ٠٨:٣٠"
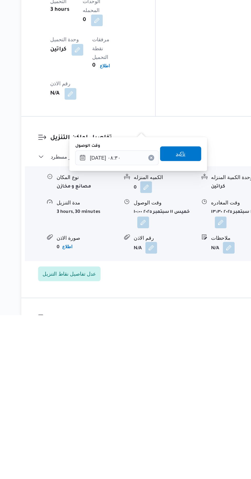
click at [181, 365] on span "تاكيد" at bounding box center [178, 367] width 7 height 6
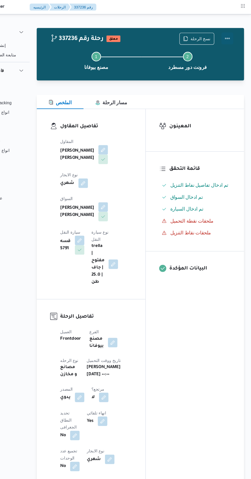
click at [230, 33] on button "Actions" at bounding box center [231, 33] width 10 height 10
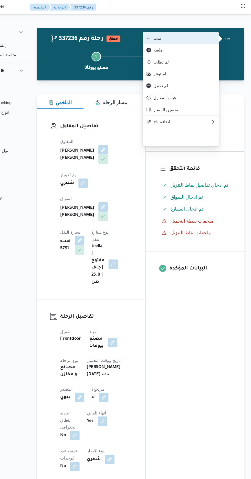
click at [214, 32] on span "تمت" at bounding box center [193, 33] width 53 height 4
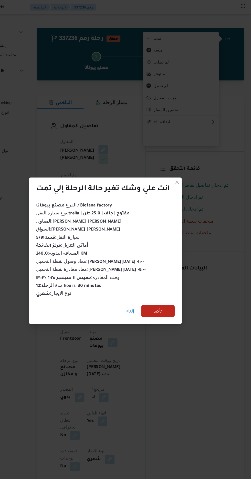
click at [177, 261] on div "إلغاء تأكيد" at bounding box center [126, 268] width 132 height 21
click at [175, 265] on span "تأكيد" at bounding box center [171, 267] width 29 height 10
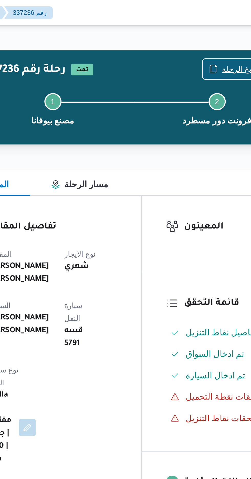
click at [204, 29] on span "نسخ الرحلة" at bounding box center [204, 33] width 29 height 10
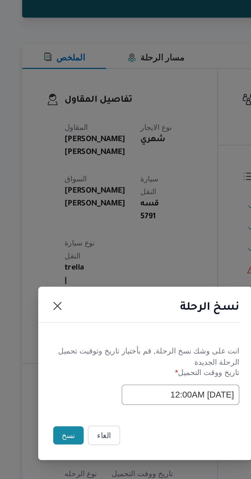
click at [83, 271] on button "نسخ" at bounding box center [89, 269] width 15 height 9
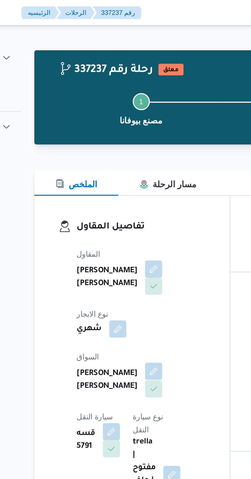
click at [120, 174] on button "button" at bounding box center [124, 178] width 8 height 8
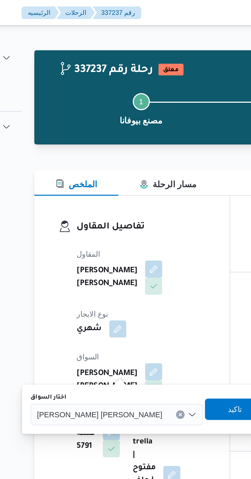
click at [94, 201] on span "[PERSON_NAME] [PERSON_NAME]" at bounding box center [98, 199] width 60 height 6
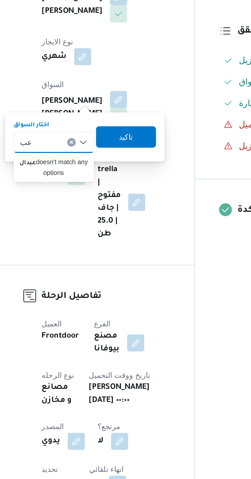
type input "ع"
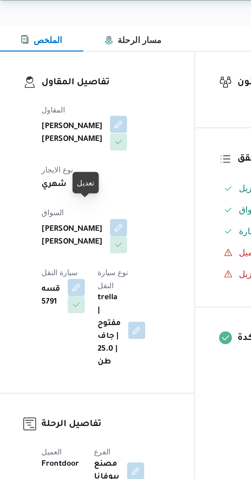
click at [120, 132] on button "button" at bounding box center [124, 129] width 8 height 8
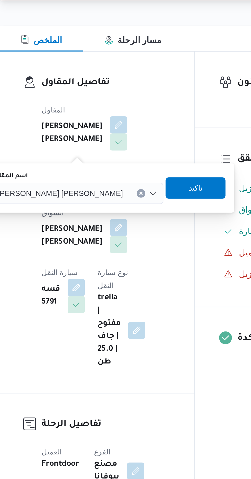
click at [133, 162] on button "Clear input" at bounding box center [135, 162] width 4 height 4
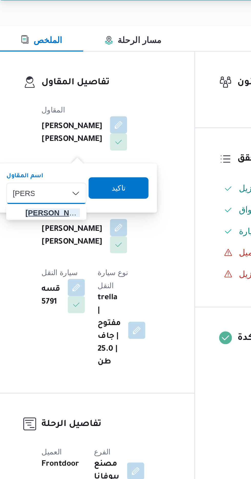
type input "[PERSON_NAME]"
click at [96, 172] on span "[PERSON_NAME] دوح [PERSON_NAME]" at bounding box center [92, 171] width 26 height 6
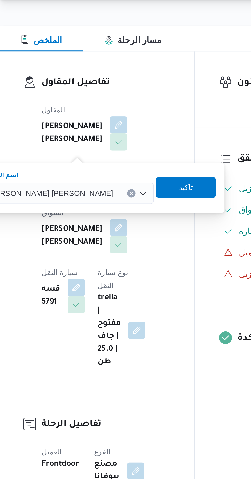
click at [153, 161] on span "تاكيد" at bounding box center [156, 159] width 7 height 6
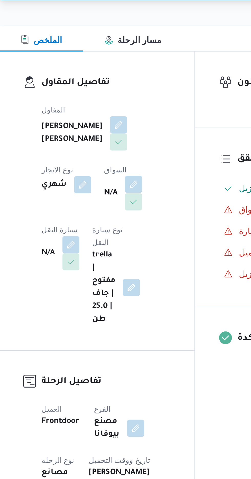
click at [127, 162] on button "button" at bounding box center [131, 157] width 8 height 8
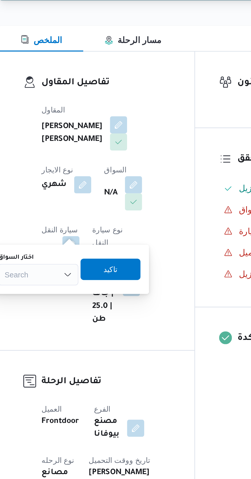
click at [96, 198] on div "Search" at bounding box center [85, 201] width 38 height 10
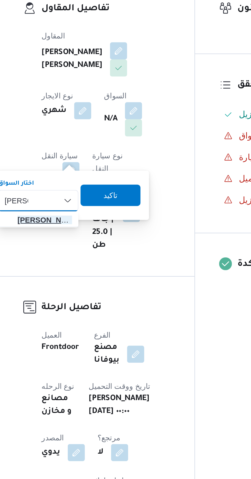
type input "[PERSON_NAME]"
click at [93, 210] on span "[PERSON_NAME] [PERSON_NAME]" at bounding box center [88, 210] width 26 height 6
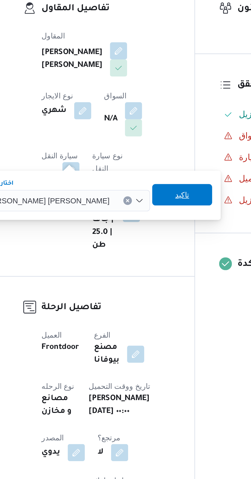
click at [151, 197] on span "تاكيد" at bounding box center [154, 198] width 7 height 6
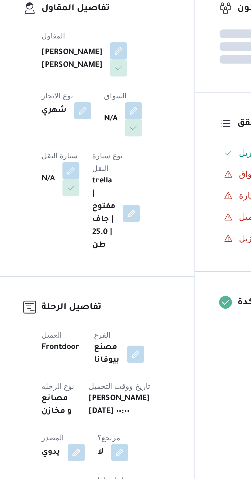
click at [105, 182] on span at bounding box center [99, 186] width 11 height 8
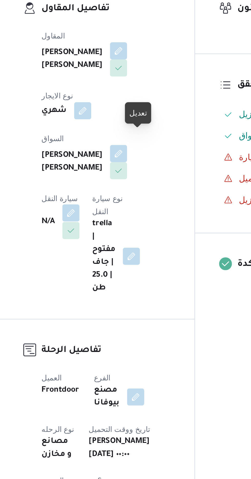
click at [105, 203] on button "button" at bounding box center [101, 207] width 8 height 8
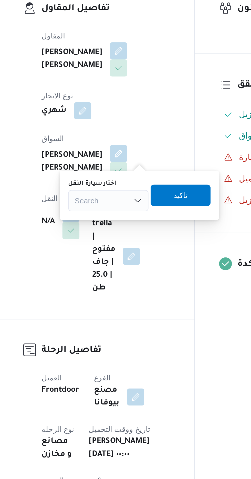
click at [125, 197] on div "Search" at bounding box center [119, 201] width 38 height 10
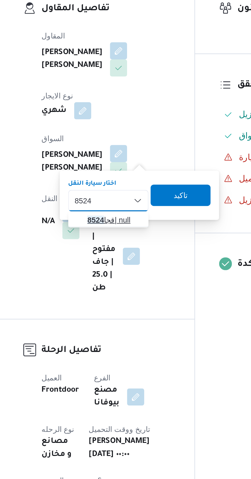
type input "8524"
click at [122, 208] on span "[PERSON_NAME] 8524 | null" at bounding box center [122, 210] width 26 height 6
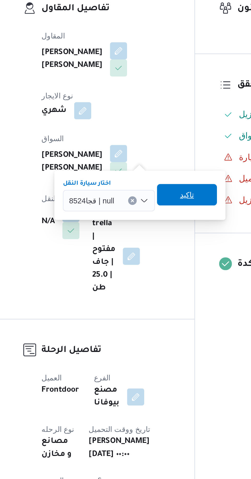
click at [158, 197] on span "تاكيد" at bounding box center [156, 198] width 7 height 6
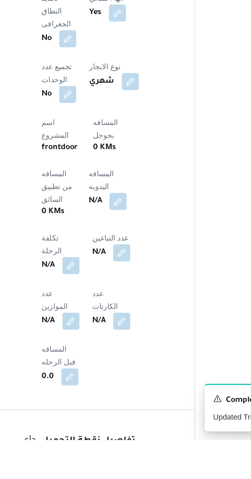
scroll to position [96, 0]
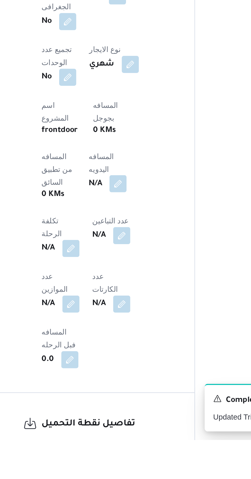
click at [119, 353] on button "button" at bounding box center [123, 357] width 8 height 8
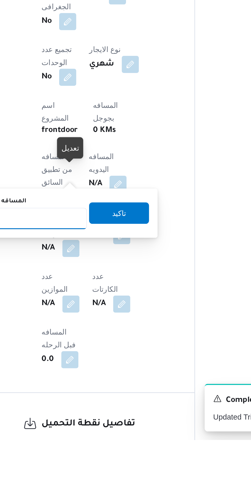
click at [101, 372] on input "المسافه اليدويه" at bounding box center [83, 373] width 51 height 10
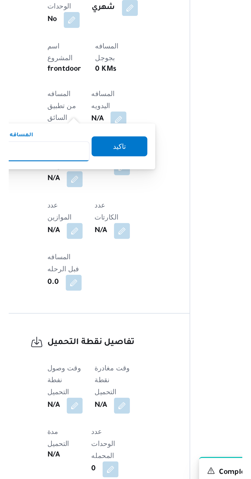
scroll to position [141, 0]
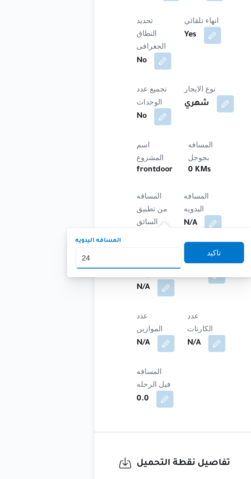
type input "2"
type input "120"
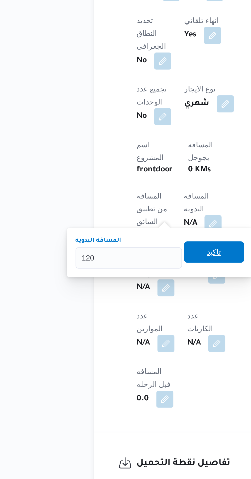
click at [129, 321] on span "تاكيد" at bounding box center [124, 325] width 29 height 10
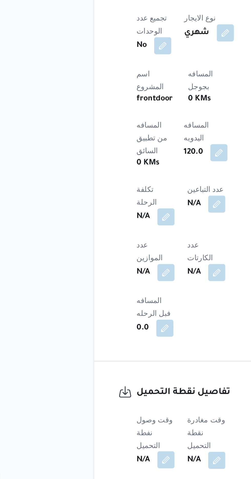
click at [103, 455] on button "button" at bounding box center [101, 459] width 8 height 8
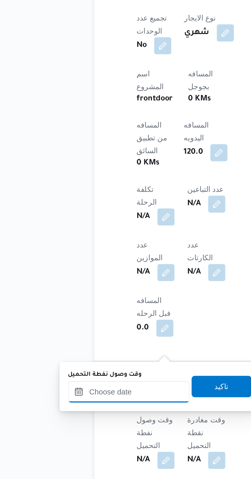
click at [100, 425] on input "وقت وصول نفطة التحميل" at bounding box center [83, 426] width 58 height 10
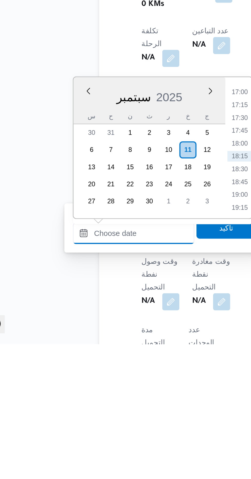
scroll to position [147, 0]
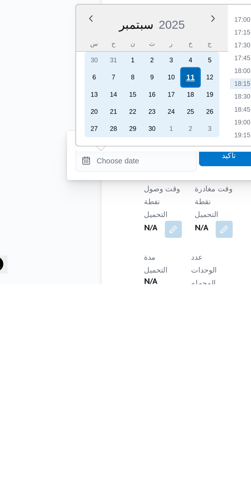
click at [110, 379] on div "11" at bounding box center [109, 380] width 10 height 10
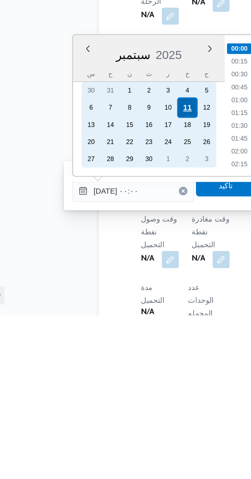
scroll to position [147, 0]
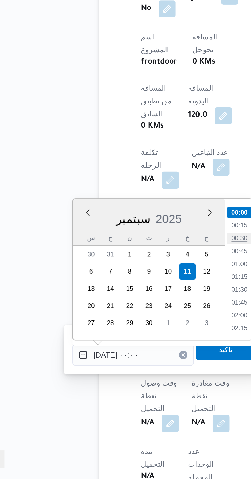
click at [137, 363] on li "00:30" at bounding box center [134, 364] width 12 height 5
type input "[DATE] ٠٠:٣٠"
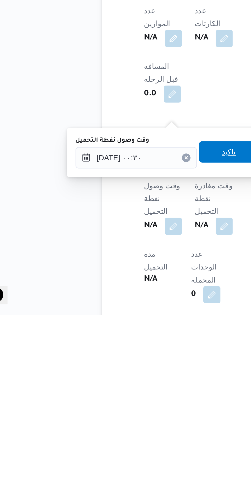
click at [129, 403] on span "تاكيد" at bounding box center [127, 401] width 29 height 10
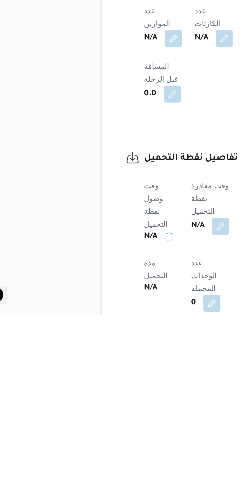
scroll to position [163, 0]
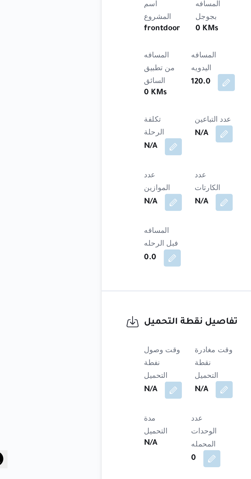
click at [127, 433] on button "button" at bounding box center [125, 437] width 8 height 8
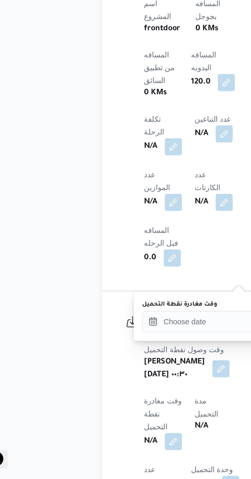
click at [116, 396] on label "وقت مغادرة نقطة التحميل" at bounding box center [104, 396] width 36 height 4
click at [116, 399] on input "وقت مغادرة نقطة التحميل" at bounding box center [115, 404] width 58 height 10
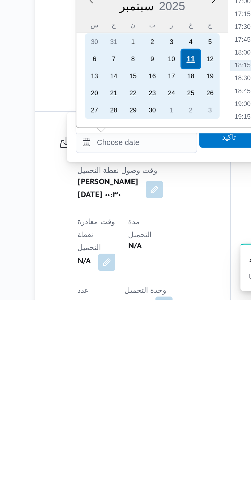
click at [141, 362] on div "11" at bounding box center [141, 364] width 10 height 10
type input "[DATE] ٠٠:٠٠"
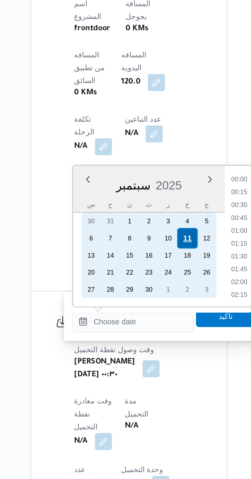
click at [142, 364] on div "11" at bounding box center [141, 364] width 10 height 10
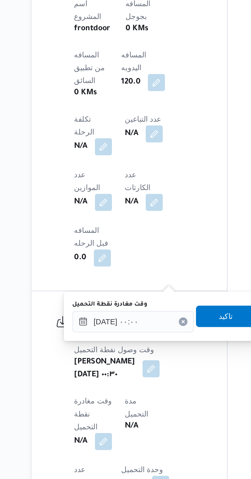
click at [87, 410] on div "You are in a dialog. To close this dialog, hit escape. وقت مغادرة نقطة التحميل …" at bounding box center [130, 402] width 96 height 24
click at [89, 405] on input "[DATE] ٠٠:٠٠" at bounding box center [115, 404] width 58 height 10
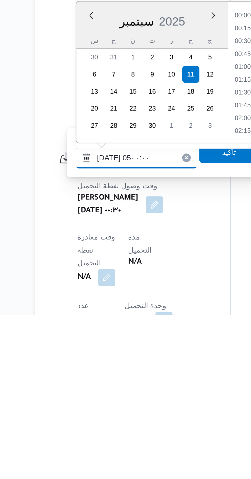
scroll to position [69, 0]
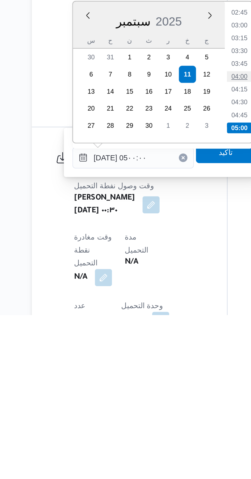
click at [167, 367] on li "04:00" at bounding box center [166, 365] width 12 height 5
type input "[DATE] ٠٤:٠٠"
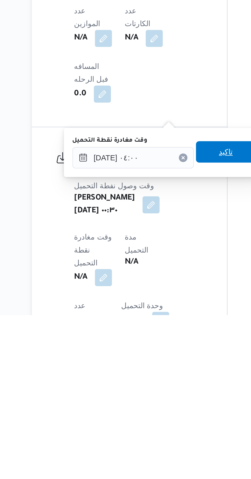
click at [161, 399] on span "تاكيد" at bounding box center [159, 401] width 29 height 10
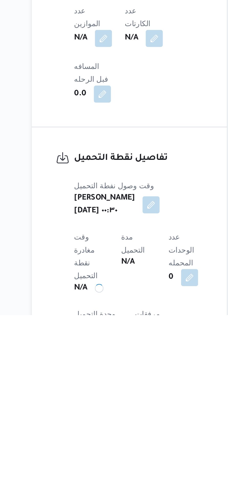
scroll to position [163, 0]
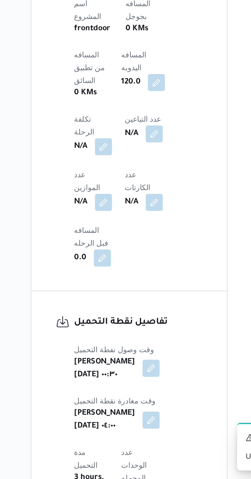
click at [120, 422] on button "button" at bounding box center [124, 426] width 8 height 8
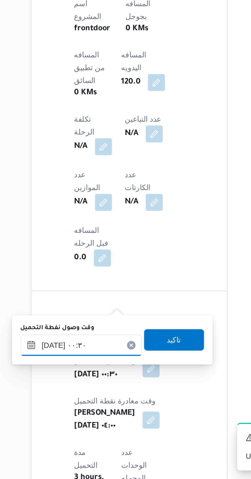
click at [101, 416] on input "[DATE] ٠٠:٣٠" at bounding box center [90, 415] width 58 height 10
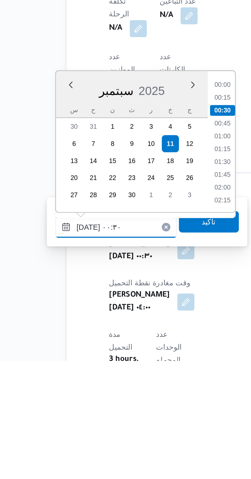
scroll to position [175, 0]
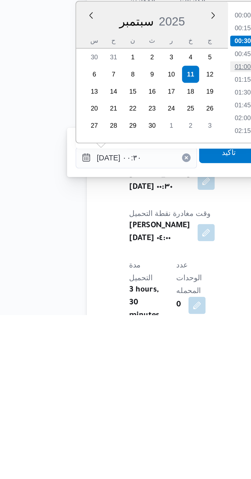
click at [143, 359] on li "01:00" at bounding box center [141, 360] width 12 height 5
type input "[DATE] ٠٠:٣٠"
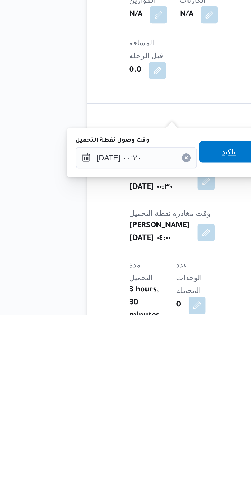
click at [136, 403] on span "تاكيد" at bounding box center [135, 401] width 29 height 10
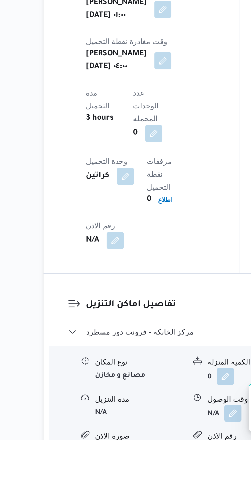
scroll to position [320, 0]
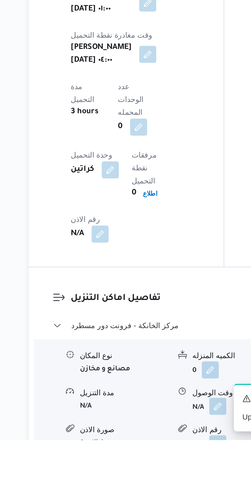
click at [157, 459] on button "button" at bounding box center [157, 463] width 8 height 8
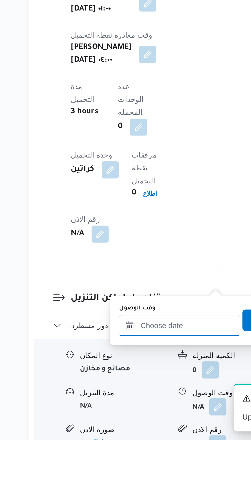
click at [144, 425] on input "وقت الوصول" at bounding box center [139, 424] width 58 height 10
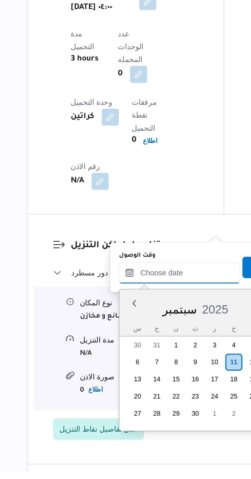
scroll to position [360, 0]
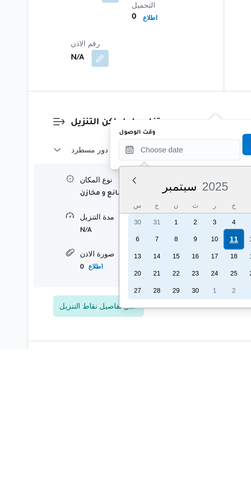
click at [164, 427] on div "11" at bounding box center [165, 427] width 10 height 10
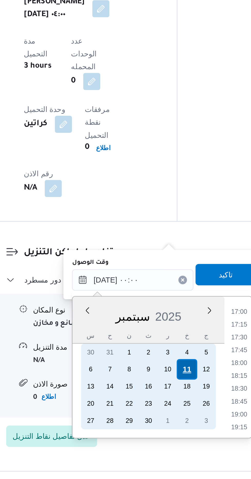
scroll to position [0, 0]
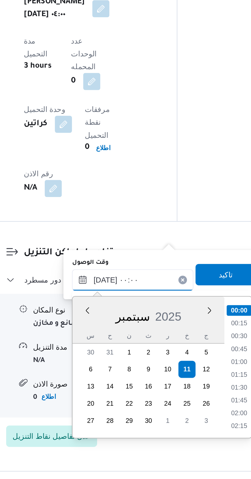
click at [113, 386] on input "[DATE] ٠٠:٠٠" at bounding box center [139, 384] width 58 height 10
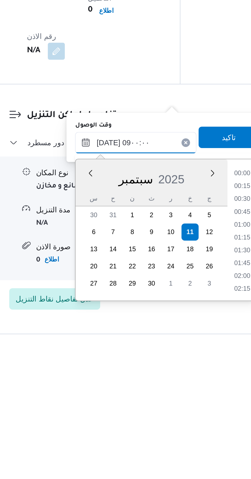
scroll to position [360, 0]
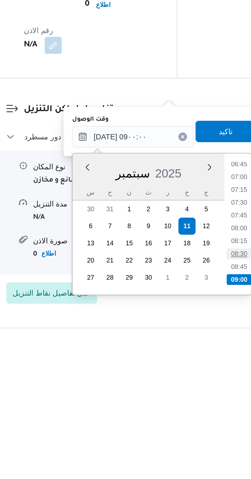
click at [192, 438] on li "08:30" at bounding box center [190, 440] width 12 height 5
type input "[DATE] ٠٨:٣٠"
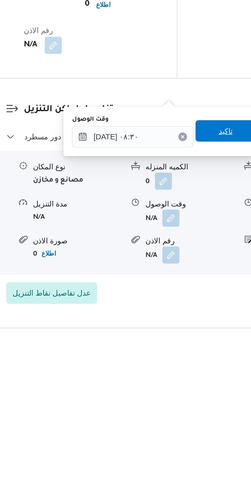
click at [187, 382] on span "تاكيد" at bounding box center [183, 381] width 7 height 6
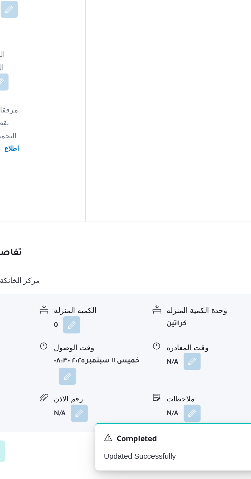
click at [215, 419] on button "button" at bounding box center [211, 423] width 8 height 8
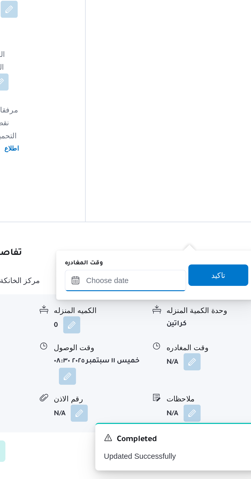
click at [200, 382] on input "وقت المغادره" at bounding box center [180, 384] width 58 height 10
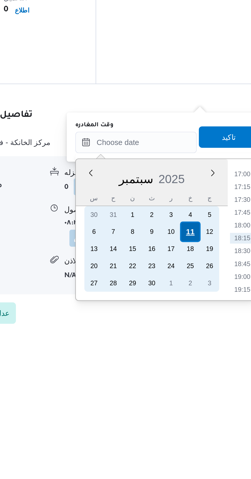
click at [206, 425] on div "11" at bounding box center [206, 427] width 10 height 10
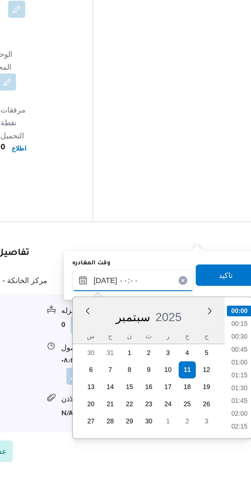
click at [155, 384] on input "[DATE] ٠٠:٠٠" at bounding box center [180, 384] width 58 height 10
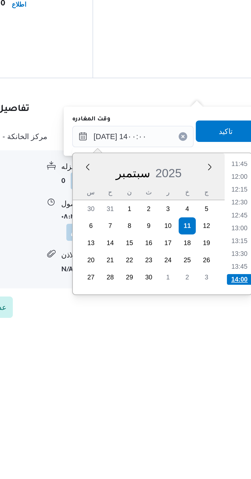
click at [232, 450] on li "14:00" at bounding box center [231, 452] width 12 height 5
type input "[DATE] ١٤:٠٠"
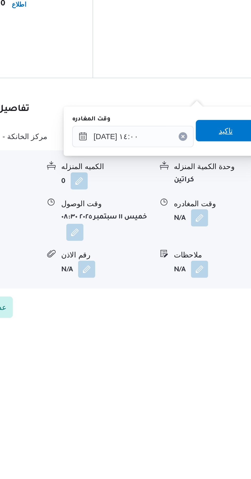
click at [227, 383] on span "تاكيد" at bounding box center [224, 381] width 7 height 6
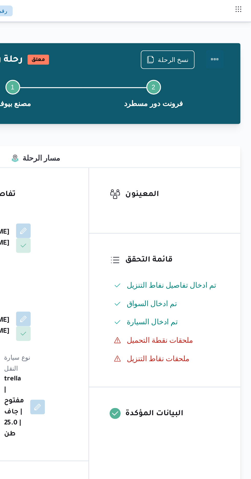
click at [231, 34] on button "Actions" at bounding box center [231, 33] width 10 height 10
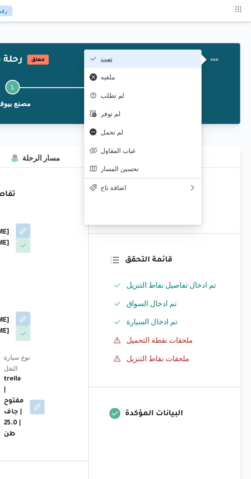
click at [214, 31] on button "تمت" at bounding box center [191, 33] width 66 height 10
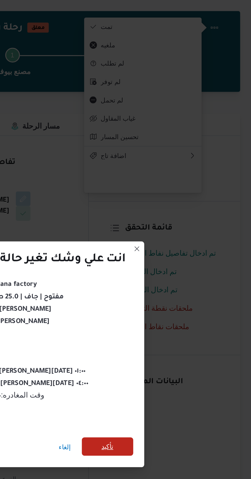
click at [175, 267] on span "تأكيد" at bounding box center [171, 267] width 29 height 10
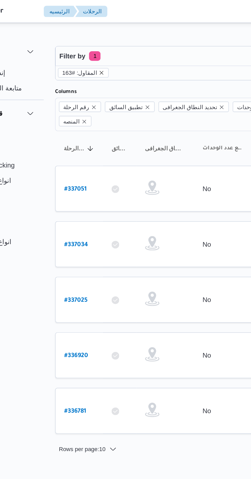
click at [90, 38] on icon "remove selected entity" at bounding box center [91, 38] width 3 height 3
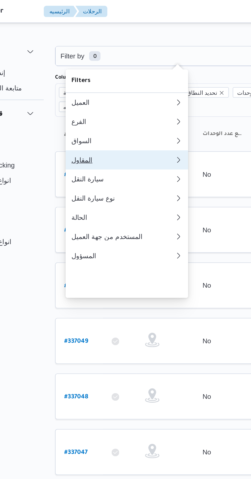
click at [102, 89] on button "المقاول 0" at bounding box center [105, 86] width 66 height 10
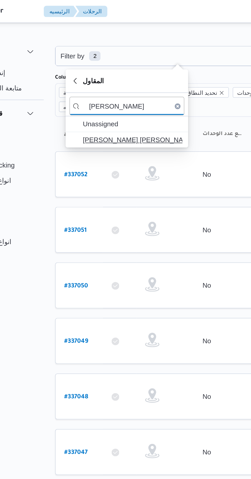
type input "[PERSON_NAME]"
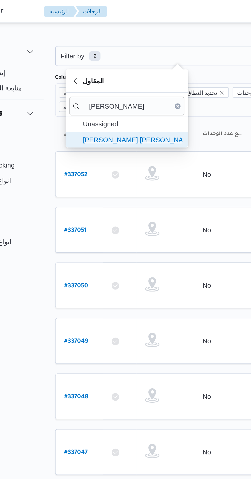
click at [121, 75] on span "[PERSON_NAME] [PERSON_NAME]" at bounding box center [108, 75] width 53 height 6
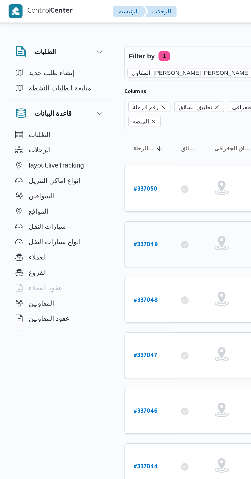
click at [76, 129] on b "# 337049" at bounding box center [78, 131] width 13 height 4
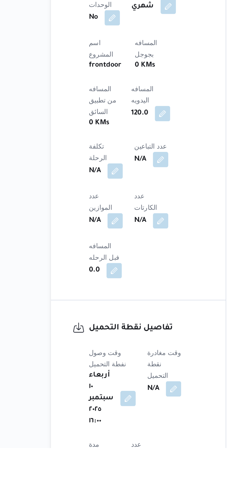
scroll to position [177, 0]
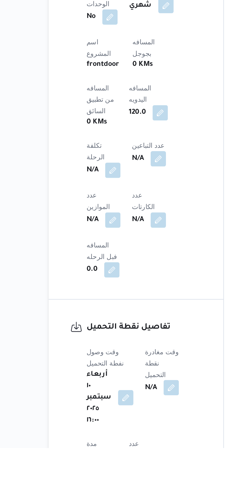
click at [133, 443] on button "button" at bounding box center [132, 447] width 8 height 8
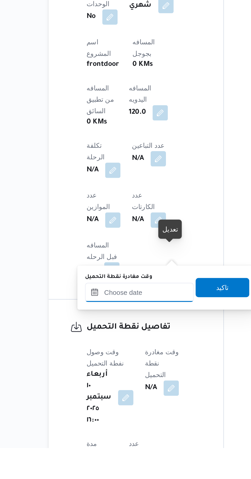
click at [127, 396] on input "وقت مغادرة نقطة التحميل" at bounding box center [115, 396] width 58 height 10
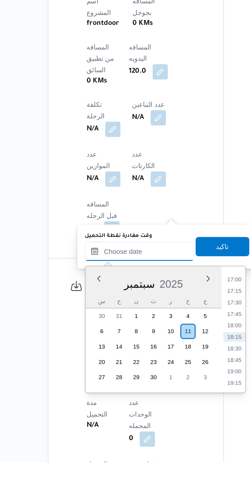
scroll to position [207, 0]
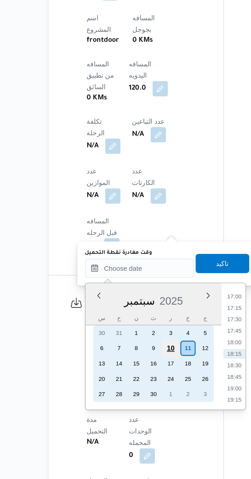
click at [132, 407] on div "10" at bounding box center [132, 410] width 10 height 10
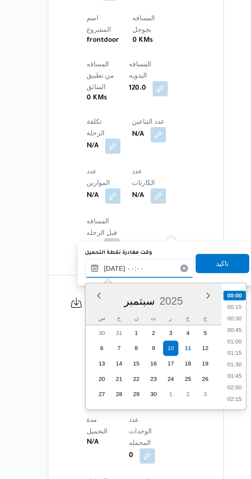
click at [88, 367] on input "[DATE] ٠٠:٠٠" at bounding box center [115, 367] width 58 height 10
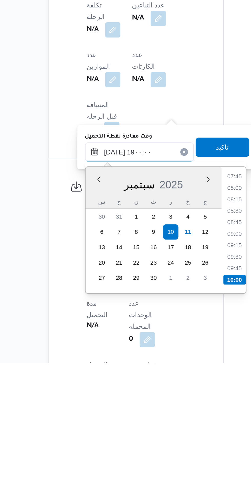
scroll to position [414, 0]
click at [166, 434] on li "19:00" at bounding box center [166, 435] width 12 height 5
type input "[DATE] ١٩:٠٠"
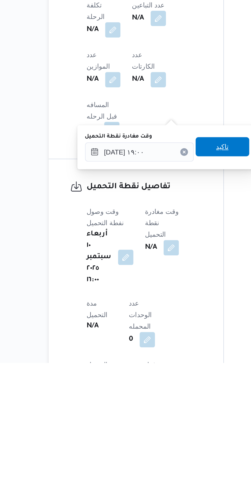
click at [163, 360] on span "تاكيد" at bounding box center [159, 364] width 29 height 10
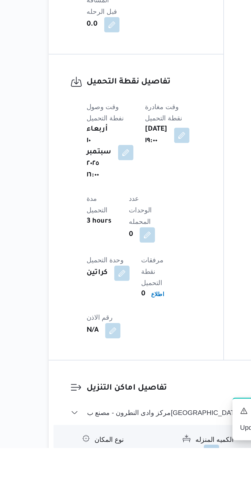
scroll to position [309, 0]
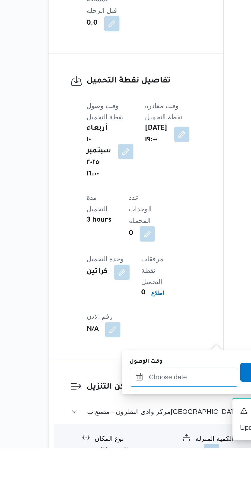
click at [141, 441] on input "وقت الوصول" at bounding box center [139, 441] width 58 height 10
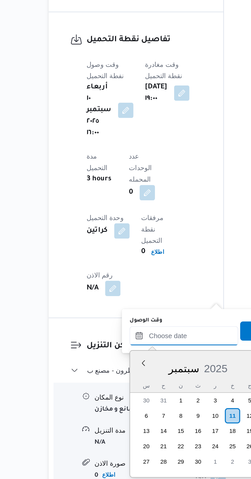
scroll to position [348, 0]
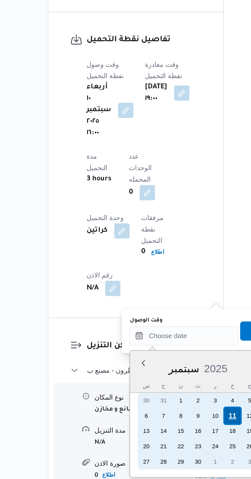
click at [164, 443] on div "11" at bounding box center [165, 446] width 10 height 10
type input "[DATE] ٠٠:٠٠"
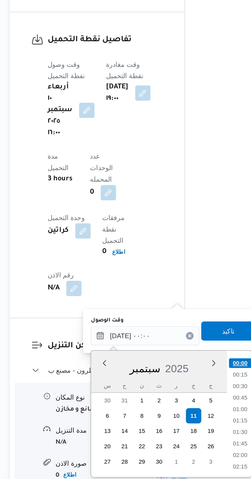
click at [194, 418] on li "00:00" at bounding box center [190, 417] width 12 height 5
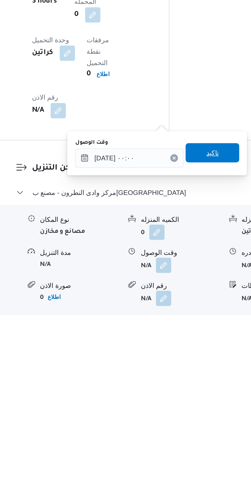
click at [190, 396] on span "تاكيد" at bounding box center [183, 392] width 29 height 10
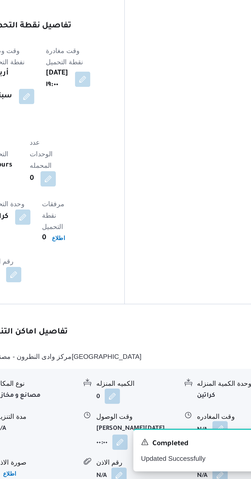
click at [210, 448] on button "button" at bounding box center [211, 452] width 8 height 8
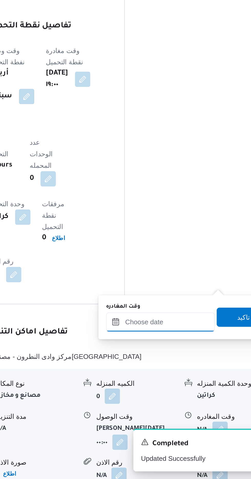
click at [191, 394] on input "وقت المغادره" at bounding box center [180, 395] width 58 height 10
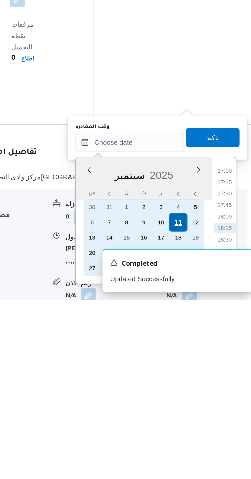
click at [207, 439] on div "11" at bounding box center [206, 438] width 10 height 10
type input "[DATE] ٠٠:٠٠"
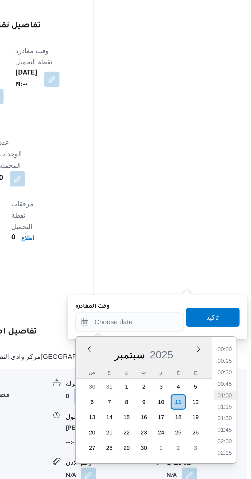
click at [231, 434] on li "01:00" at bounding box center [231, 434] width 12 height 5
type input "[DATE] ٠١:٠٠"
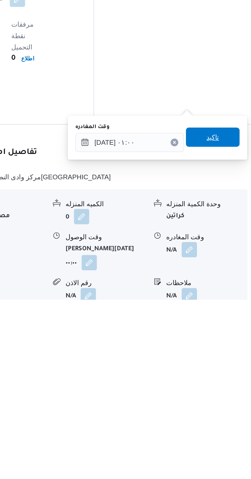
click at [227, 393] on span "تاكيد" at bounding box center [224, 392] width 7 height 6
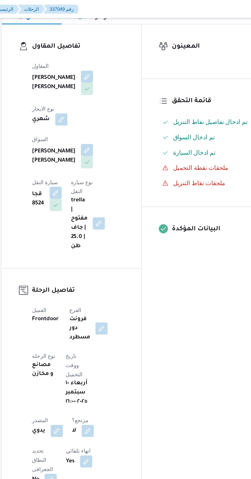
scroll to position [0, 0]
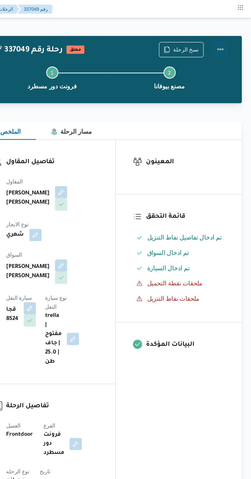
click at [234, 35] on button "Actions" at bounding box center [231, 33] width 10 height 10
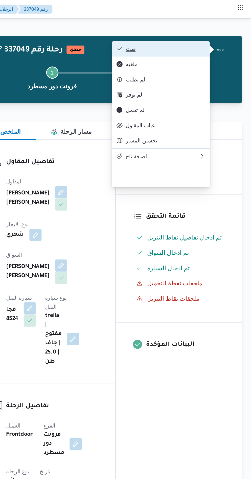
click at [221, 36] on button "تمت" at bounding box center [191, 33] width 66 height 10
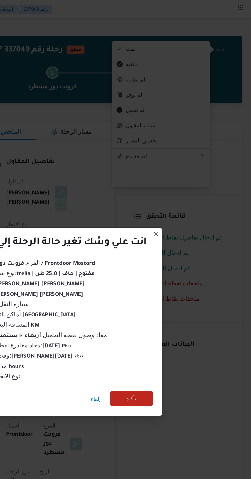
click at [176, 265] on span "تأكيد" at bounding box center [171, 267] width 29 height 10
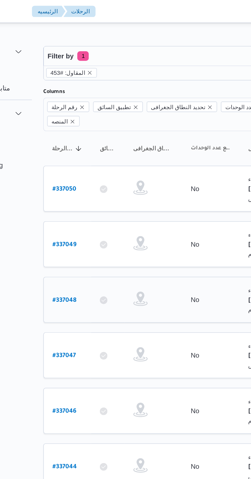
click at [79, 159] on b "# 337048" at bounding box center [78, 161] width 13 height 4
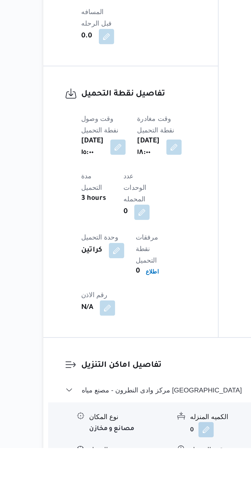
scroll to position [302, 0]
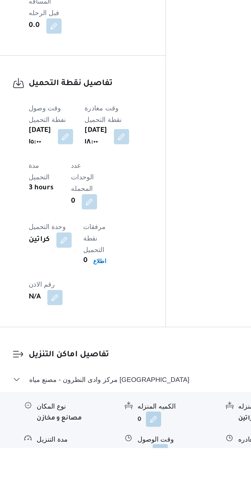
click at [156, 477] on button "button" at bounding box center [157, 481] width 8 height 8
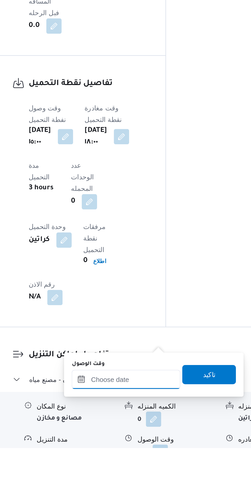
click at [136, 443] on input "وقت الوصول" at bounding box center [139, 443] width 58 height 10
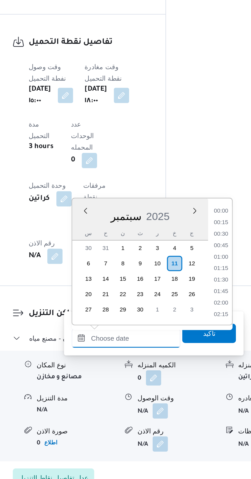
scroll to position [418, 0]
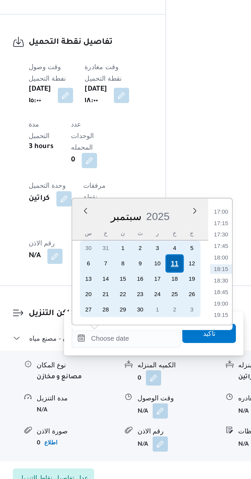
click at [165, 363] on div "11" at bounding box center [165, 364] width 10 height 10
type input "[DATE] ٠٠:٠٠"
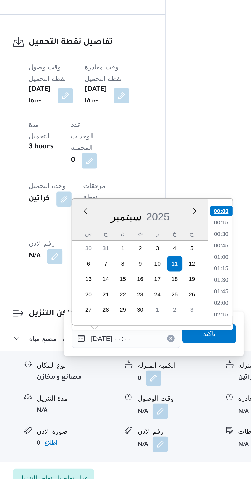
click at [190, 334] on li "00:00" at bounding box center [190, 335] width 12 height 5
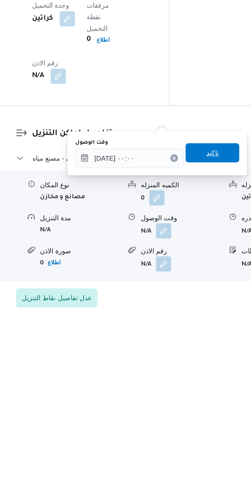
click at [189, 389] on span "تاكيد" at bounding box center [183, 392] width 29 height 10
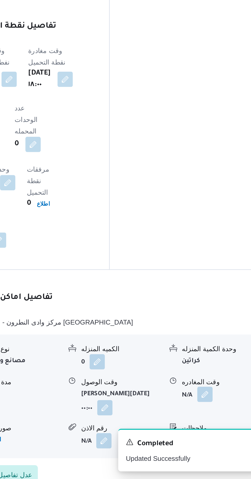
click at [211, 430] on button "button" at bounding box center [211, 434] width 8 height 8
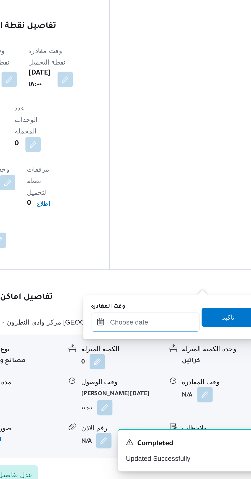
click at [189, 393] on input "وقت المغادره" at bounding box center [180, 395] width 58 height 10
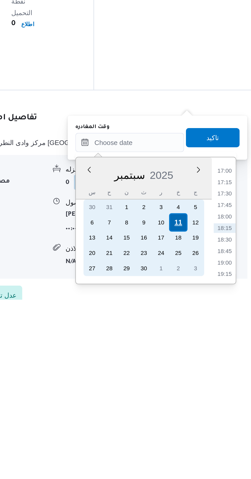
click at [206, 437] on div "11" at bounding box center [206, 438] width 10 height 10
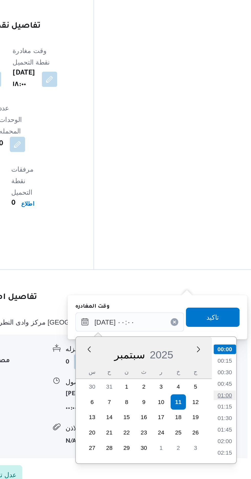
click at [230, 434] on li "01:00" at bounding box center [231, 434] width 12 height 5
type input "[DATE] ٠١:٠٠"
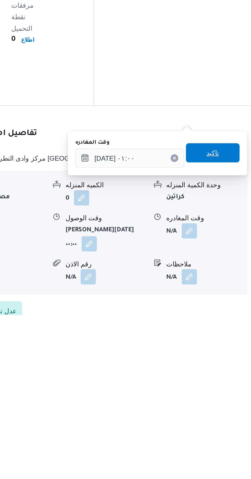
click at [227, 391] on span "تاكيد" at bounding box center [224, 392] width 7 height 6
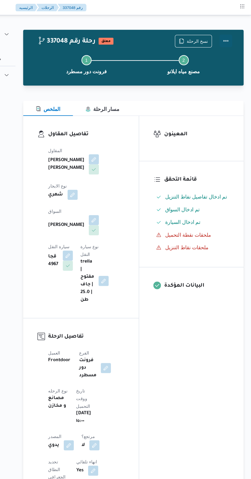
click at [235, 31] on button "Actions" at bounding box center [231, 33] width 10 height 10
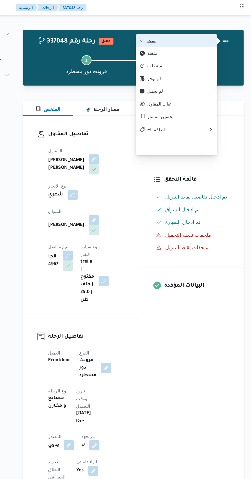
click at [215, 29] on button "تمت" at bounding box center [191, 33] width 66 height 10
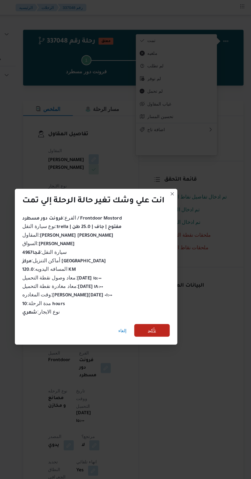
click at [172, 266] on span "تأكيد" at bounding box center [171, 267] width 7 height 6
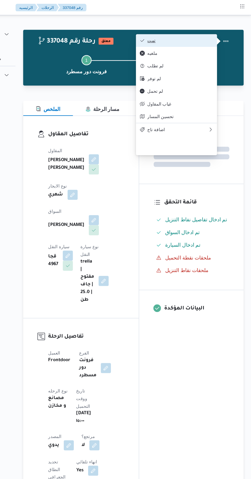
scroll to position [0, 0]
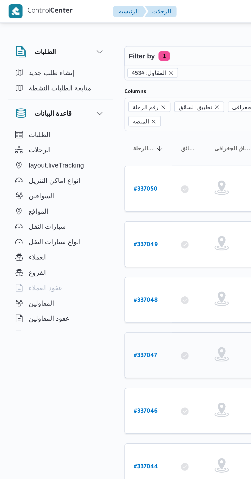
click at [72, 189] on b "# 337047" at bounding box center [78, 191] width 13 height 4
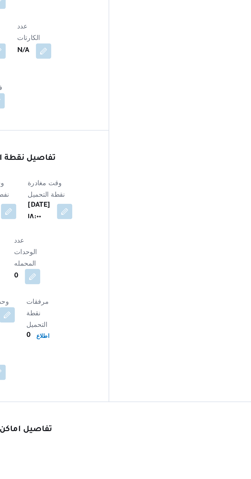
scroll to position [265, 0]
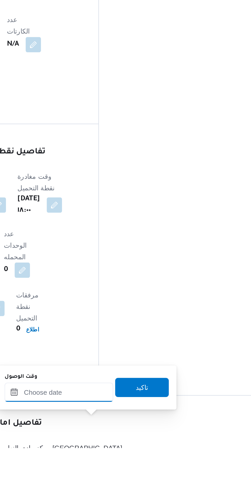
click at [138, 451] on input "وقت الوصول" at bounding box center [139, 450] width 58 height 10
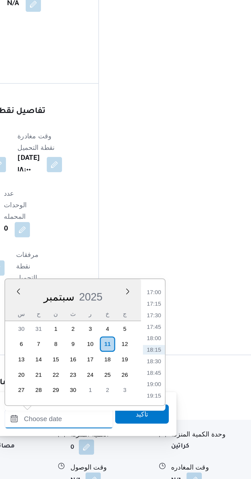
scroll to position [304, 0]
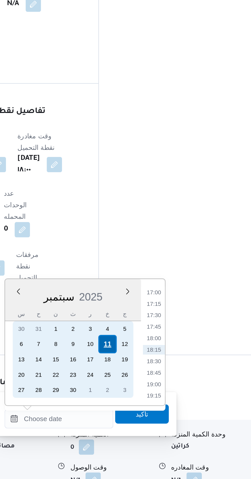
click at [166, 408] on div "11" at bounding box center [165, 407] width 10 height 10
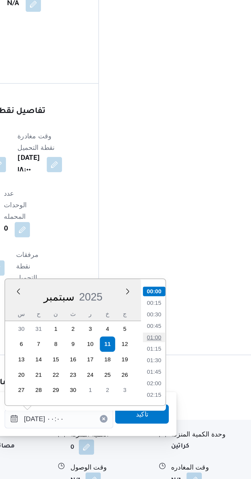
click at [191, 404] on li "01:00" at bounding box center [190, 403] width 12 height 5
type input "[DATE] ٠١:٠٠"
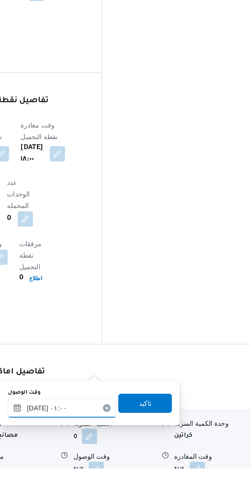
scroll to position [355, 0]
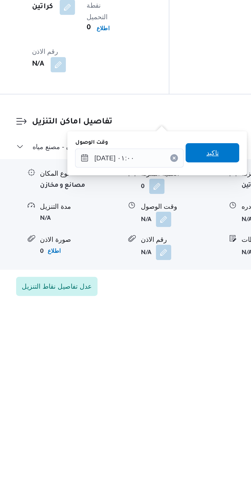
click at [187, 392] on span "تاكيد" at bounding box center [183, 392] width 7 height 6
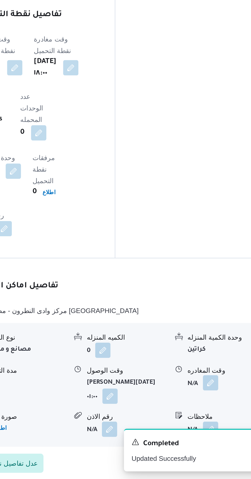
click at [212, 424] on button "button" at bounding box center [211, 428] width 8 height 8
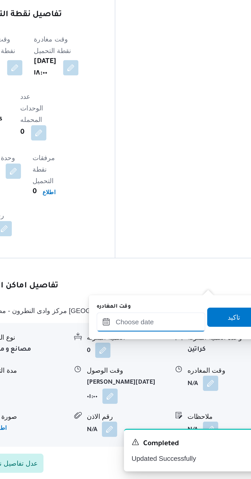
click at [194, 394] on input "وقت المغادره" at bounding box center [180, 395] width 58 height 10
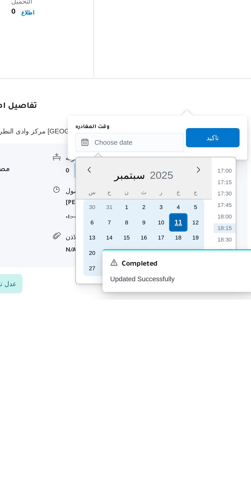
click at [206, 438] on div "11" at bounding box center [206, 438] width 10 height 10
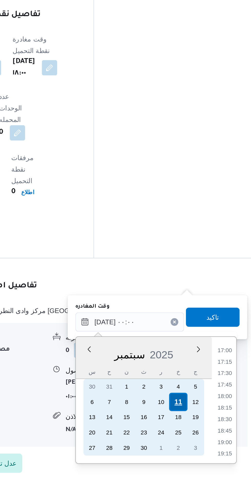
scroll to position [0, 0]
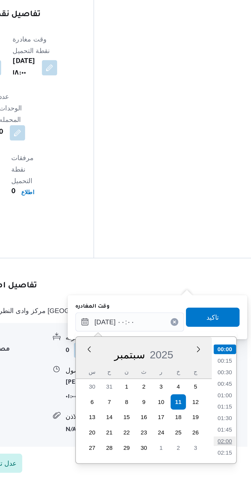
click at [230, 458] on li "02:00" at bounding box center [231, 459] width 12 height 5
type input "[DATE] ٠٢:٠٠"
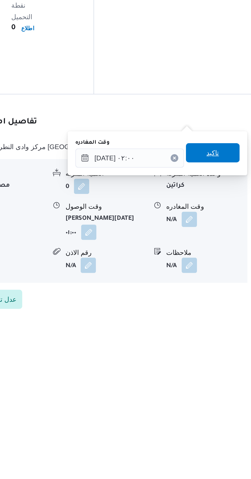
click at [227, 391] on span "تاكيد" at bounding box center [224, 392] width 7 height 6
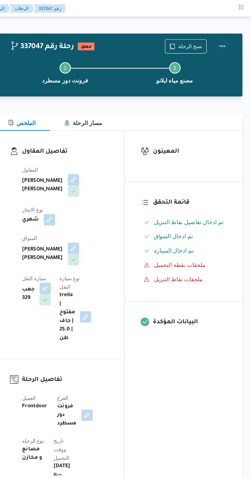
click at [235, 35] on button "Actions" at bounding box center [231, 33] width 10 height 10
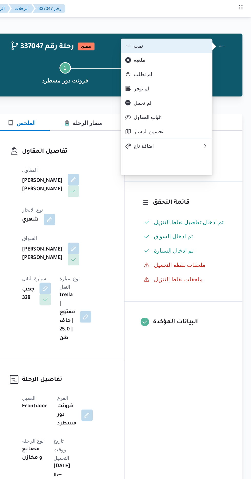
click at [218, 38] on button "تمت" at bounding box center [191, 33] width 66 height 10
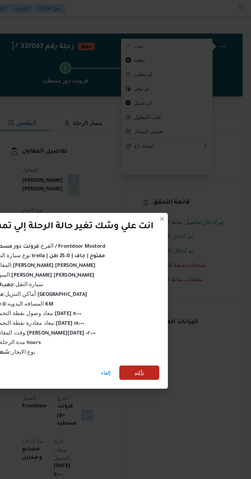
click at [175, 268] on span "تأكيد" at bounding box center [171, 267] width 29 height 10
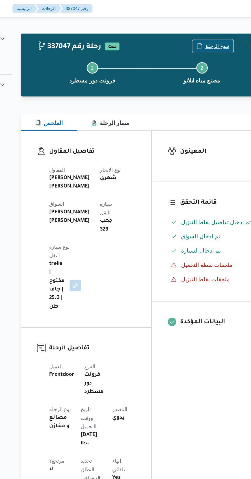
click at [202, 34] on span "نسخ الرحلة" at bounding box center [207, 33] width 17 height 6
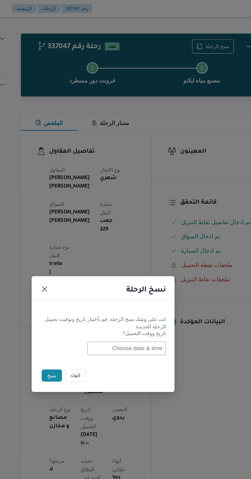
click at [105, 272] on button "الغاء" at bounding box center [105, 269] width 15 height 9
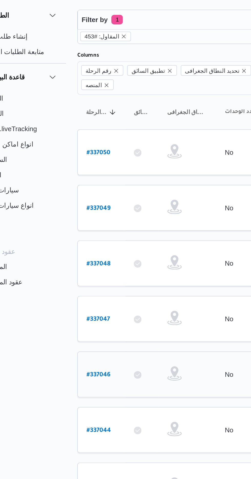
click at [77, 219] on b "# 337046" at bounding box center [78, 221] width 13 height 4
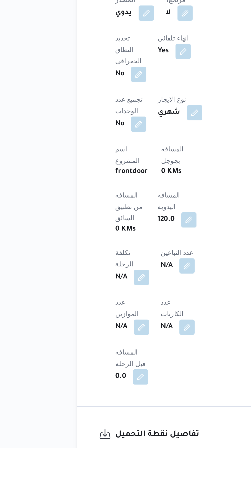
scroll to position [115, 0]
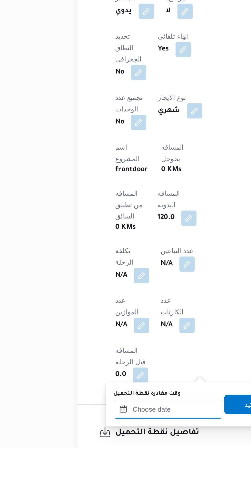
click at [124, 457] on input "وقت مغادرة نقطة التحميل" at bounding box center [115, 459] width 58 height 10
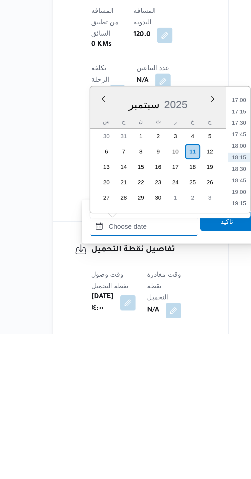
scroll to position [170, 0]
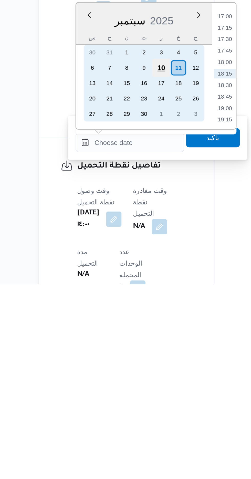
click at [133, 363] on div "10" at bounding box center [132, 364] width 10 height 10
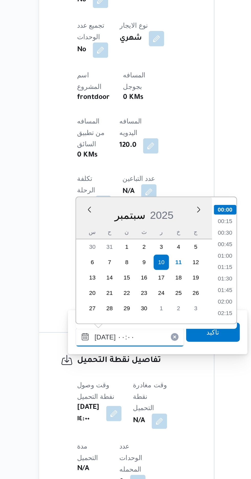
click at [91, 404] on input "[DATE] ٠٠:٠٠" at bounding box center [115, 403] width 58 height 10
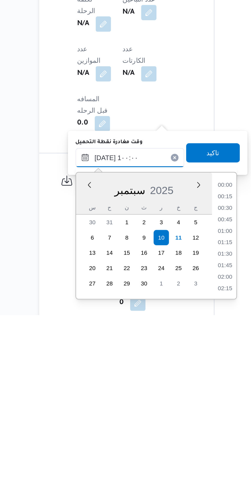
scroll to position [414, 0]
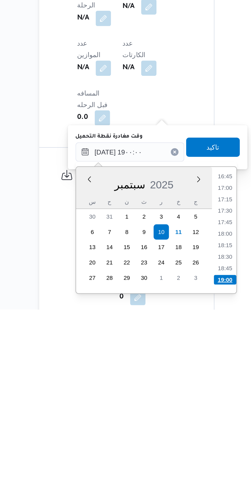
click at [166, 463] on li "19:00" at bounding box center [166, 463] width 12 height 5
type input "[DATE] ١٩:٠٠"
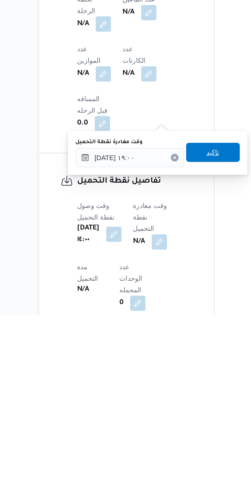
click at [166, 396] on span "تاكيد" at bounding box center [159, 392] width 29 height 10
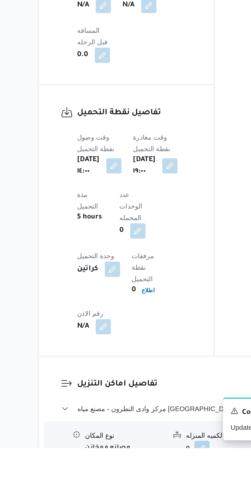
scroll to position [288, 0]
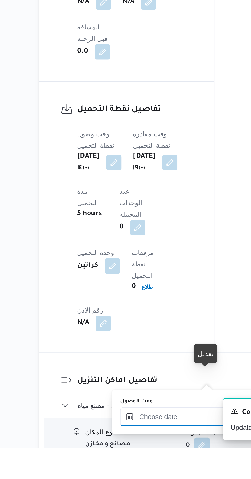
click at [145, 458] on div at bounding box center [139, 463] width 58 height 10
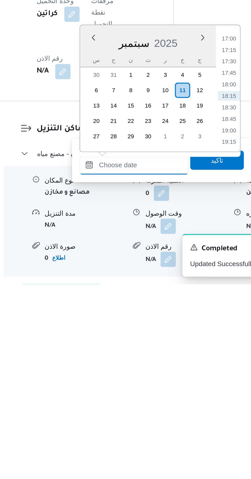
scroll to position [347, 0]
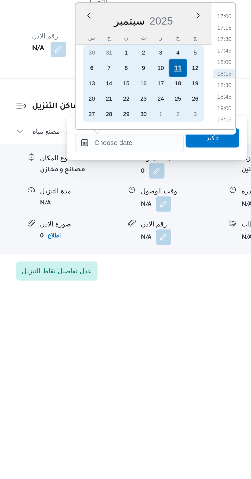
click at [165, 363] on div "11" at bounding box center [165, 364] width 10 height 10
type input "[DATE] ٠٠:٠٠"
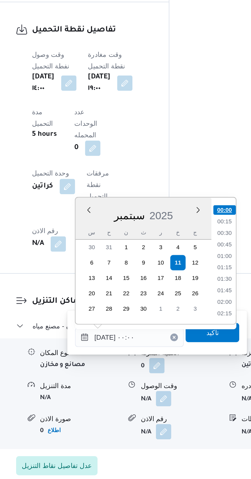
click at [189, 335] on li "00:00" at bounding box center [190, 335] width 12 height 5
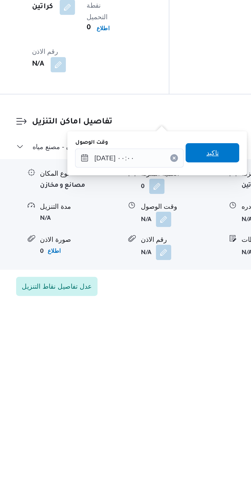
click at [187, 392] on span "تاكيد" at bounding box center [183, 392] width 7 height 6
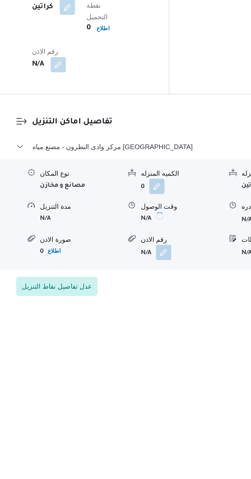
scroll to position [355, 0]
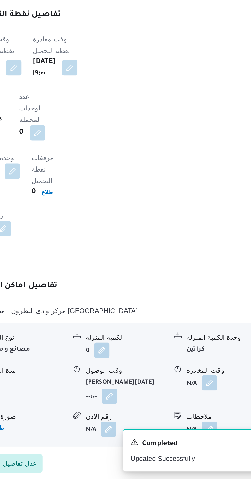
click at [210, 424] on button "button" at bounding box center [211, 428] width 8 height 8
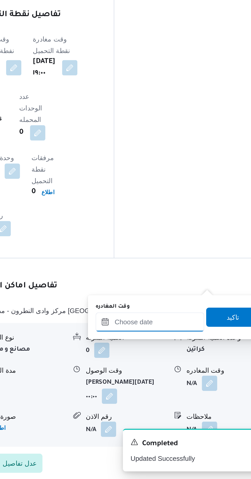
click at [192, 396] on input "وقت المغادره" at bounding box center [180, 395] width 58 height 10
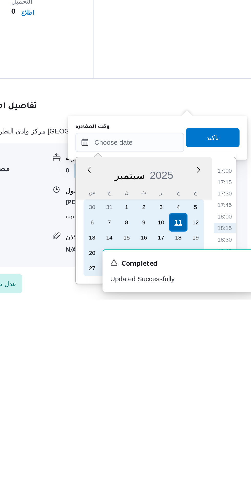
click at [206, 437] on div "11" at bounding box center [206, 438] width 10 height 10
type input "[DATE] ٠٠:٠٠"
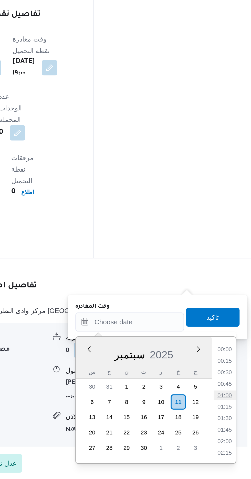
click at [231, 433] on li "01:00" at bounding box center [231, 434] width 12 height 5
type input "[DATE] ٠١:٠٠"
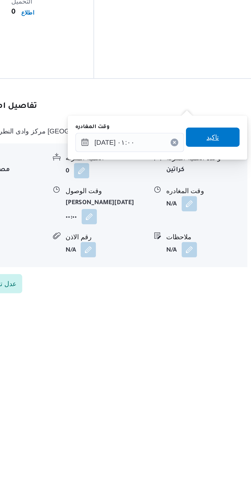
click at [234, 394] on span "تاكيد" at bounding box center [224, 392] width 29 height 10
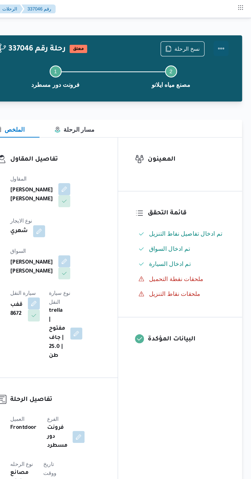
click at [234, 34] on button "Actions" at bounding box center [231, 33] width 10 height 10
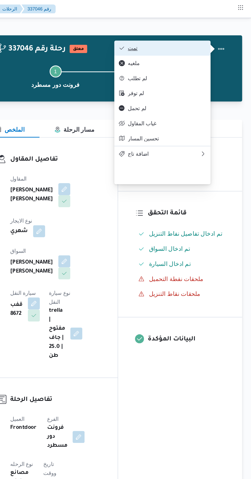
click at [221, 32] on button "تمت" at bounding box center [191, 33] width 66 height 10
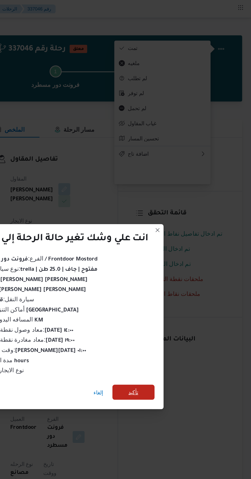
click at [171, 268] on span "تأكيد" at bounding box center [171, 267] width 7 height 6
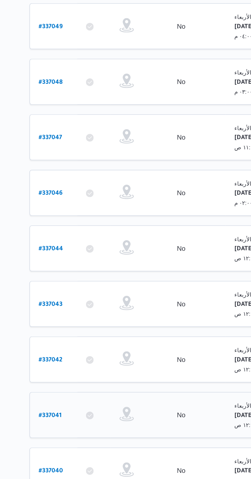
click at [78, 338] on b "# 337041" at bounding box center [78, 340] width 12 height 4
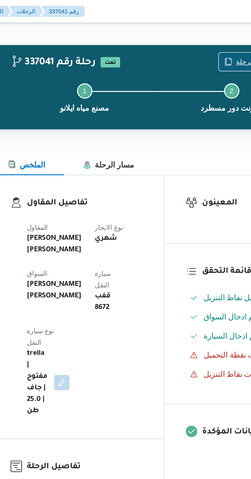
click at [200, 31] on span "نسخ الرحلة" at bounding box center [204, 33] width 29 height 10
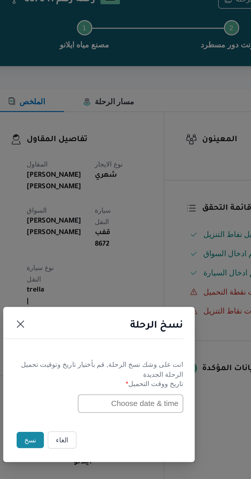
click at [127, 250] on input "text" at bounding box center [142, 250] width 56 height 10
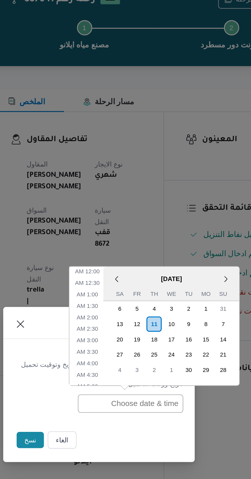
scroll to position [192, 0]
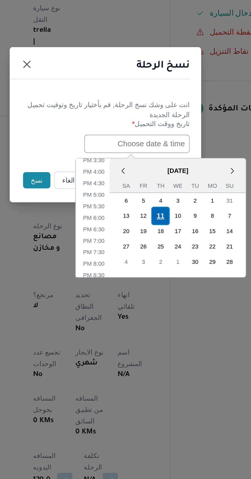
click at [155, 287] on div "11" at bounding box center [155, 289] width 10 height 10
type input "[DATE] 12:00AM"
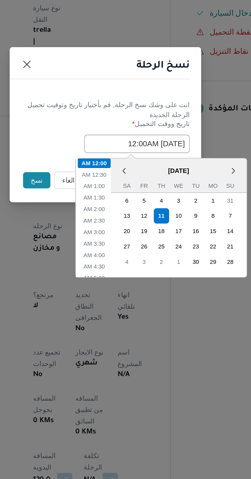
click at [87, 272] on button "نسخ" at bounding box center [89, 269] width 15 height 9
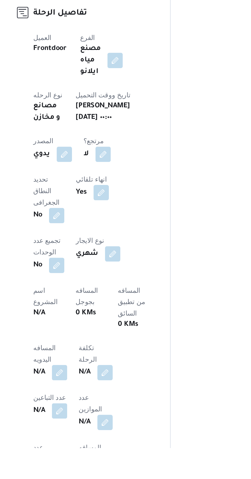
scroll to position [27, 0]
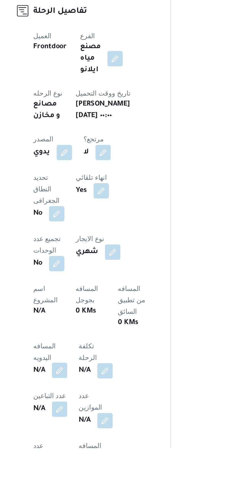
click at [103, 434] on button "button" at bounding box center [101, 438] width 8 height 8
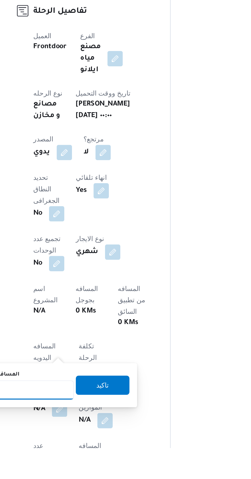
click at [95, 449] on input "المسافه اليدويه" at bounding box center [83, 448] width 51 height 10
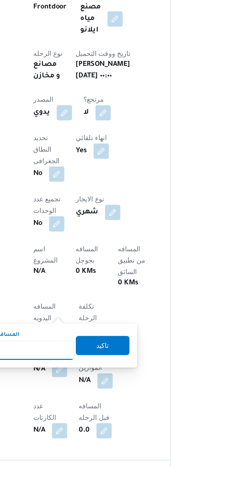
scroll to position [75, 0]
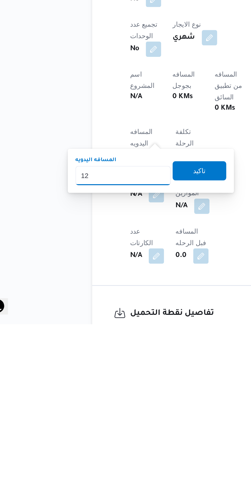
type input "120"
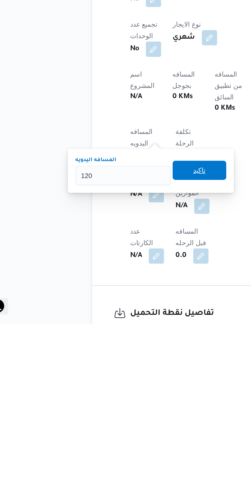
click at [127, 398] on span "تاكيد" at bounding box center [124, 397] width 7 height 6
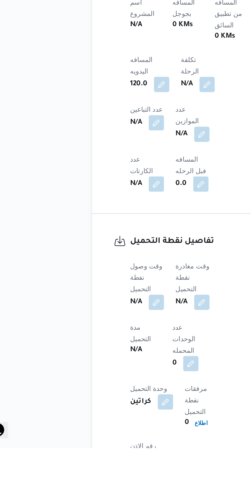
scroll to position [181, 0]
click at [104, 397] on button "button" at bounding box center [101, 401] width 8 height 8
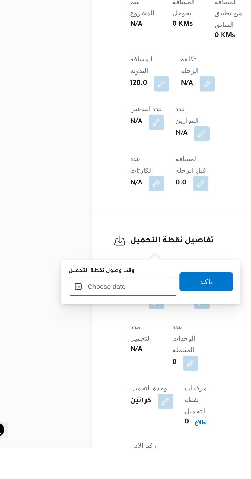
click at [98, 392] on input "وقت وصول نفطة التحميل" at bounding box center [83, 393] width 58 height 10
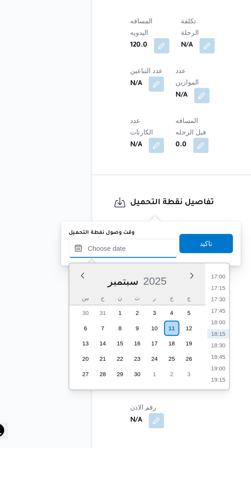
scroll to position [201, 0]
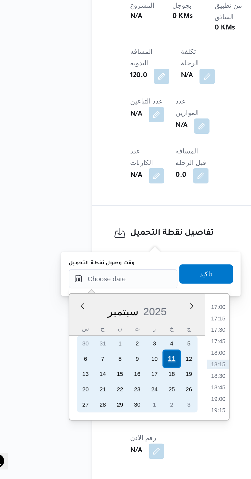
click at [110, 414] on div "11" at bounding box center [109, 415] width 10 height 10
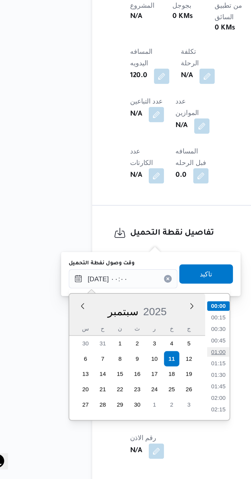
click at [132, 410] on li "01:00" at bounding box center [134, 411] width 12 height 5
type input "[DATE] ٠١:٠٠"
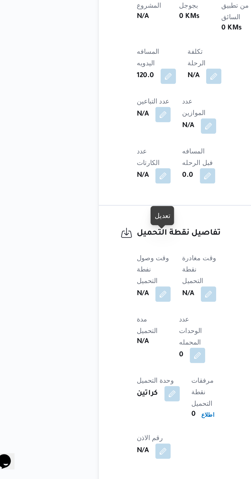
click at [132, 369] on div "وقت وصول نفطة التحميل N/A وقت مغادرة نقطة التحميل N/A مدة التحميل N/A عدد الوحد…" at bounding box center [118, 413] width 68 height 117
click at [103, 376] on button "button" at bounding box center [101, 380] width 8 height 8
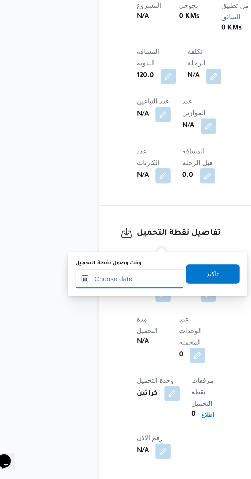
click at [97, 370] on input "وقت وصول نفطة التحميل" at bounding box center [83, 372] width 58 height 10
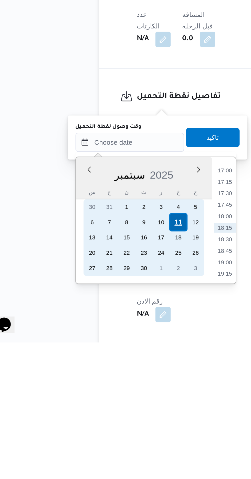
click at [109, 415] on div "11" at bounding box center [109, 415] width 10 height 10
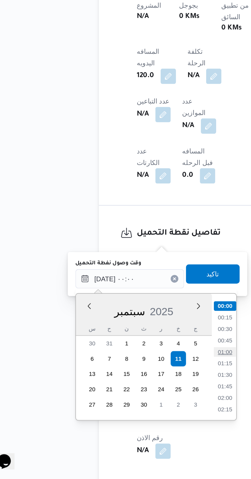
click at [136, 409] on li "01:00" at bounding box center [134, 411] width 12 height 5
type input "[DATE] ٠١:٠٠"
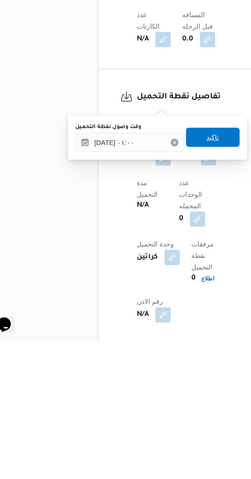
click at [137, 369] on span "تاكيد" at bounding box center [127, 370] width 29 height 10
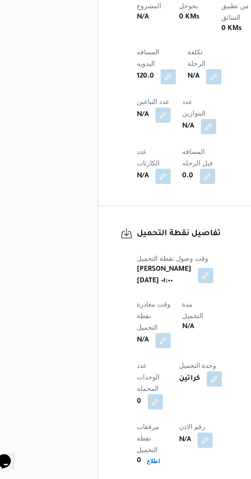
click at [105, 401] on span at bounding box center [99, 405] width 11 height 8
click at [105, 401] on button "button" at bounding box center [101, 405] width 8 height 8
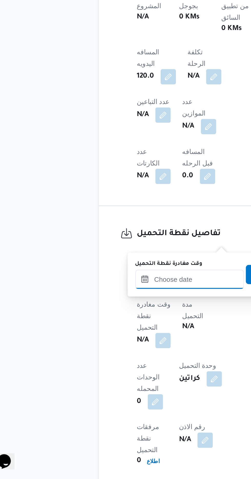
click at [119, 371] on input "وقت مغادرة نقطة التحميل" at bounding box center [115, 372] width 58 height 10
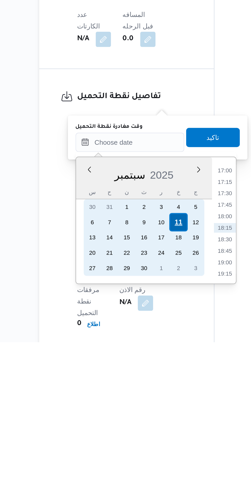
click at [142, 416] on div "11" at bounding box center [141, 415] width 10 height 10
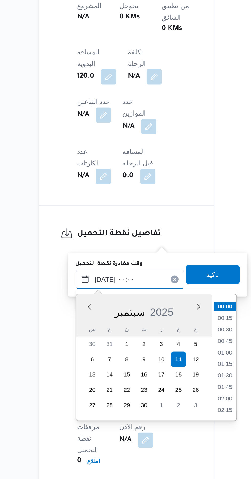
click at [91, 375] on input "[DATE] ٠٠:٠٠" at bounding box center [115, 372] width 58 height 10
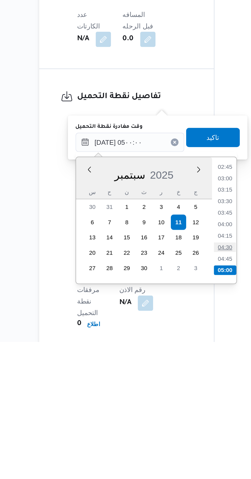
click at [165, 427] on li "04:30" at bounding box center [166, 428] width 12 height 5
type input "[DATE] ٠٤:٣٠"
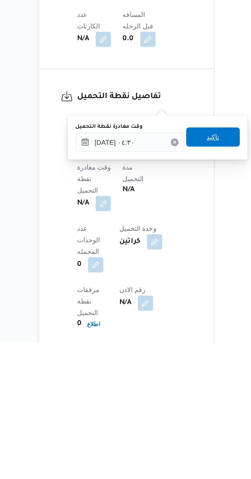
click at [163, 370] on span "تاكيد" at bounding box center [159, 370] width 7 height 6
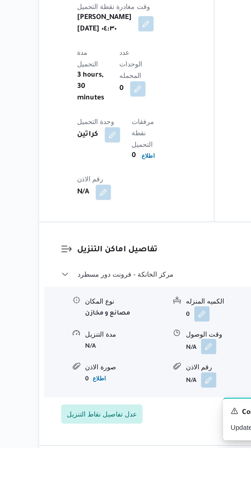
click at [157, 421] on button "button" at bounding box center [157, 425] width 8 height 8
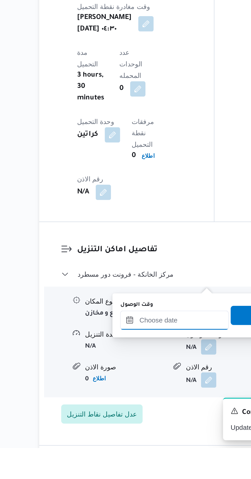
click at [147, 410] on input "وقت الوصول" at bounding box center [139, 411] width 58 height 10
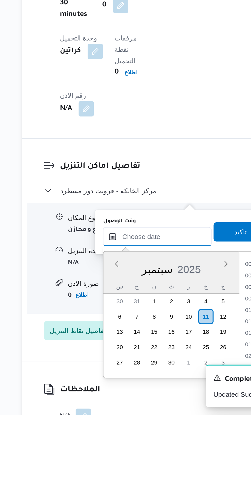
scroll to position [418, 0]
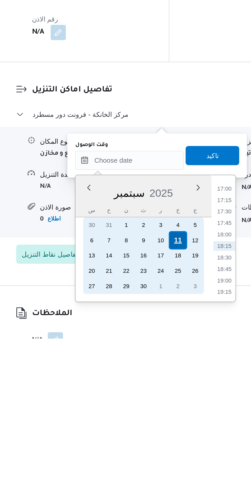
click at [166, 426] on div "11" at bounding box center [165, 427] width 10 height 10
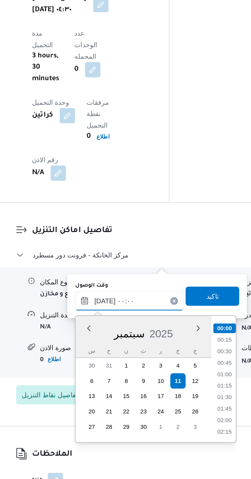
click at [111, 387] on input "[DATE] ٠٠:٠٠" at bounding box center [139, 384] width 58 height 10
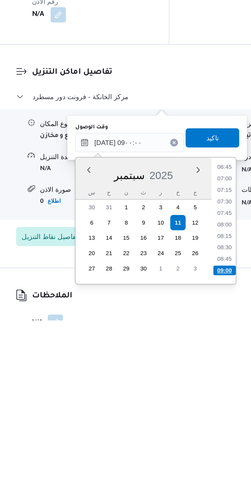
click at [190, 451] on li "09:00" at bounding box center [190, 452] width 12 height 5
type input "[DATE] ٠٩:٠٠"
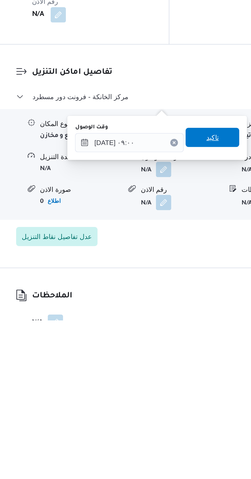
click at [187, 384] on span "تاكيد" at bounding box center [183, 381] width 7 height 6
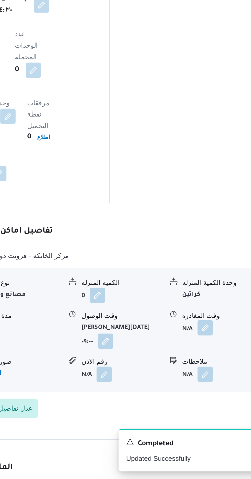
click at [215, 394] on button "button" at bounding box center [211, 398] width 8 height 8
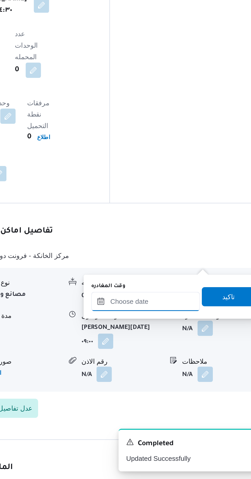
click at [192, 382] on input "وقت المغادره" at bounding box center [180, 384] width 58 height 10
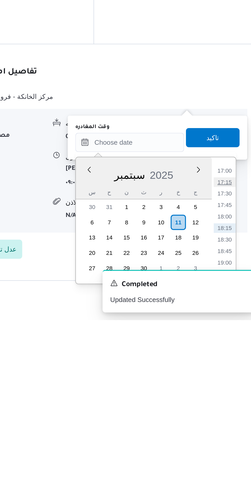
click at [232, 403] on li "17:15" at bounding box center [231, 405] width 12 height 5
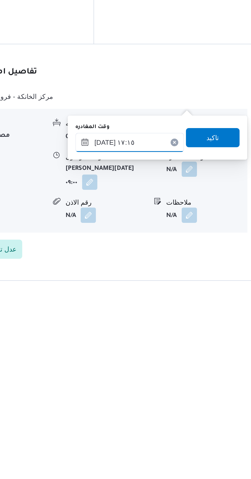
click at [199, 384] on input "[DATE] ١٧:١٥" at bounding box center [180, 384] width 58 height 10
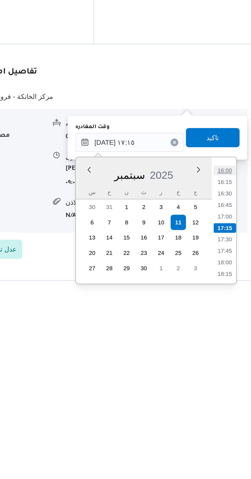
click at [231, 399] on li "16:00" at bounding box center [231, 399] width 12 height 5
type input "[DATE] ١٦:٠٠"
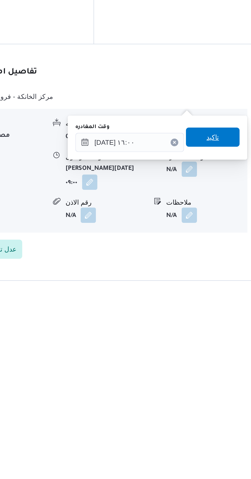
click at [227, 383] on span "تاكيد" at bounding box center [224, 381] width 7 height 6
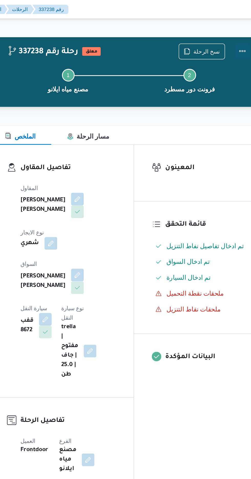
click at [233, 34] on button "Actions" at bounding box center [231, 33] width 10 height 10
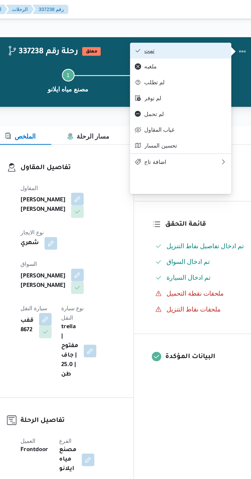
click at [217, 34] on span "تمت" at bounding box center [193, 33] width 53 height 4
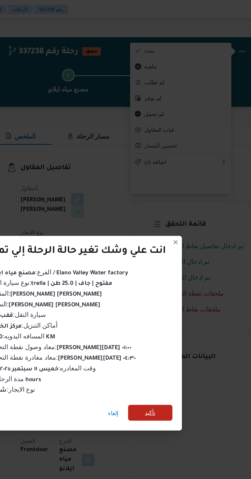
click at [169, 264] on span "تأكيد" at bounding box center [171, 267] width 7 height 6
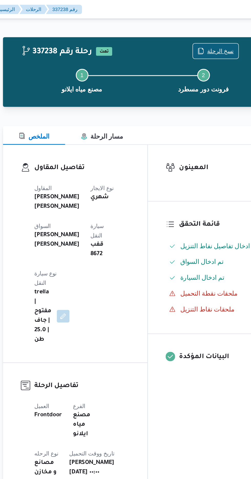
click at [206, 33] on span "نسخ الرحلة" at bounding box center [207, 33] width 17 height 6
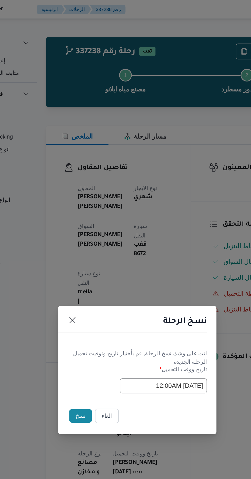
click at [86, 272] on button "نسخ" at bounding box center [89, 269] width 15 height 9
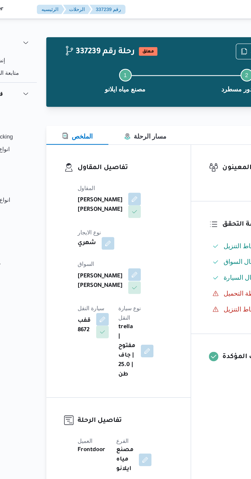
click at [120, 176] on button "button" at bounding box center [124, 178] width 8 height 8
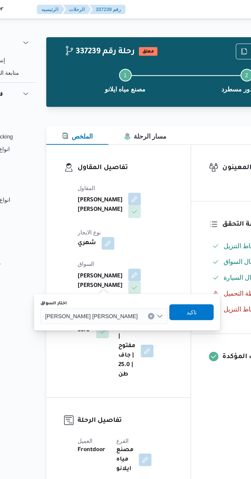
click at [128, 206] on input "اختار السواق" at bounding box center [128, 205] width 1 height 6
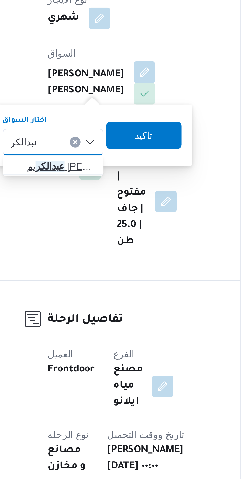
type input "عبدالكر"
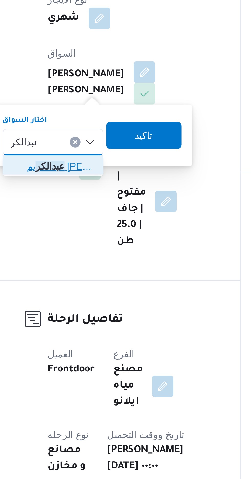
click at [96, 215] on span "[PERSON_NAME] يم [PERSON_NAME]" at bounding box center [92, 214] width 26 height 6
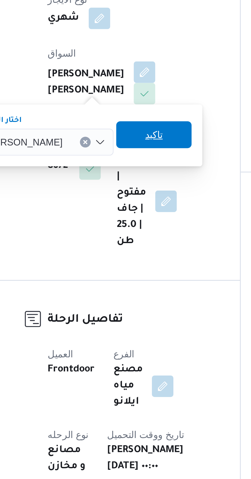
click at [131, 202] on span "تاكيد" at bounding box center [127, 202] width 7 height 6
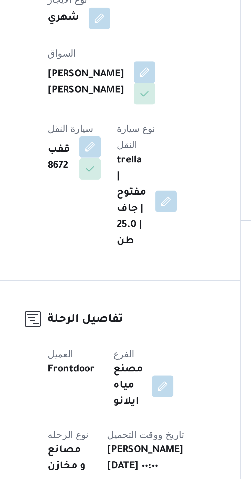
click at [107, 203] on button "button" at bounding box center [103, 207] width 8 height 8
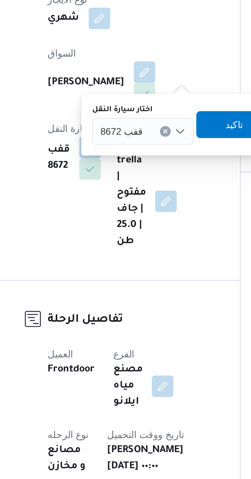
click at [120, 199] on span "قفب 8672" at bounding box center [115, 201] width 16 height 6
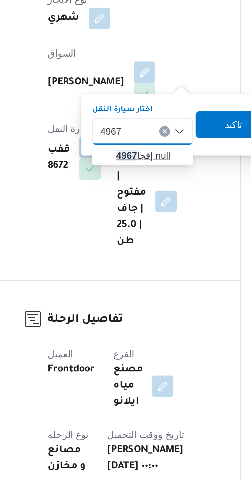
type input "4967"
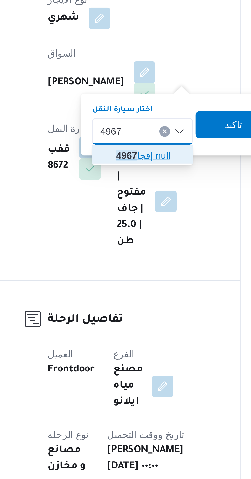
click at [125, 208] on span "قجا 4967 | null" at bounding box center [126, 210] width 26 height 6
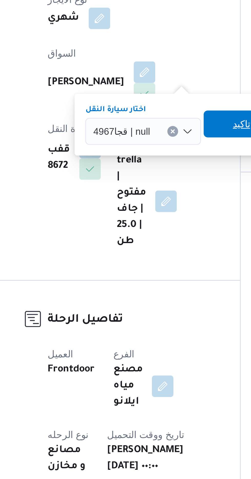
click at [158, 197] on span "تاكيد" at bounding box center [160, 198] width 7 height 6
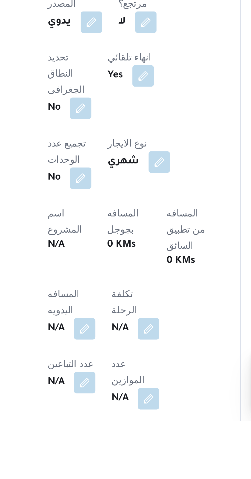
scroll to position [22, 0]
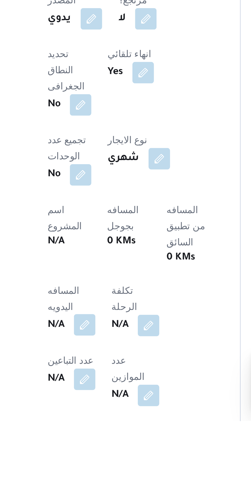
click at [102, 439] on button "button" at bounding box center [101, 443] width 8 height 8
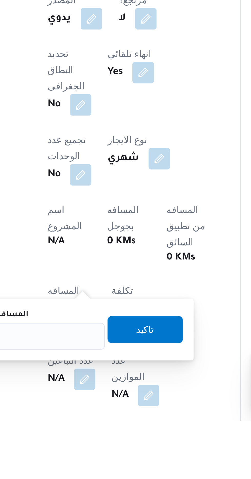
click at [100, 442] on div "المسافه اليدويه" at bounding box center [83, 444] width 51 height 15
click at [101, 445] on input "المسافه اليدويه" at bounding box center [83, 447] width 51 height 10
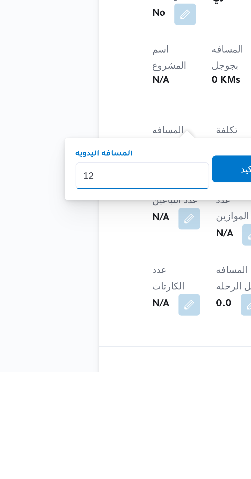
type input "120"
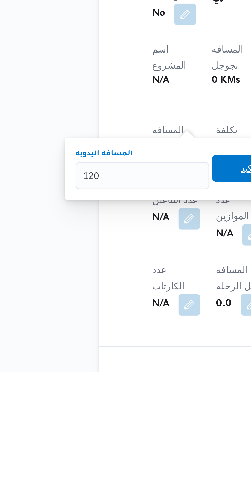
click at [118, 403] on span "تاكيد" at bounding box center [124, 402] width 29 height 10
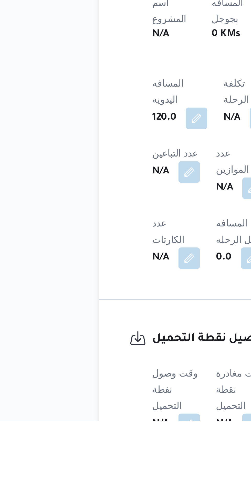
scroll to position [103, 0]
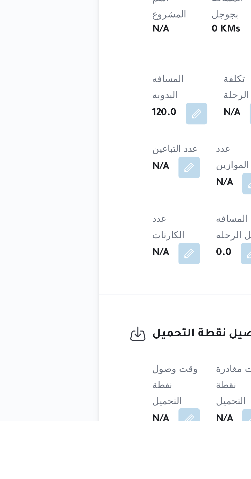
click at [103, 475] on button "button" at bounding box center [101, 479] width 8 height 8
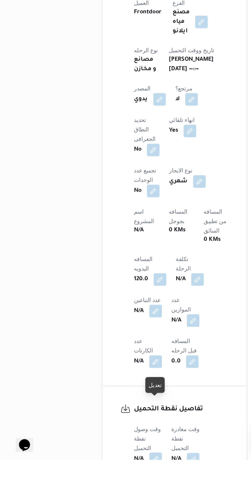
scroll to position [103, 0]
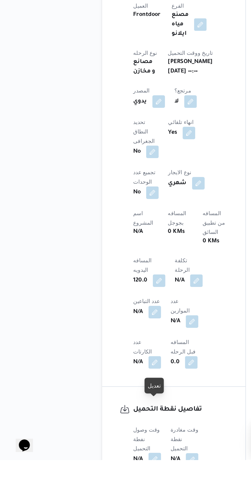
click at [101, 475] on button "button" at bounding box center [101, 479] width 8 height 8
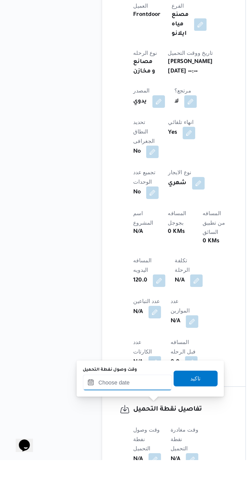
click at [103, 429] on input "وقت وصول نفطة التحميل" at bounding box center [83, 429] width 58 height 10
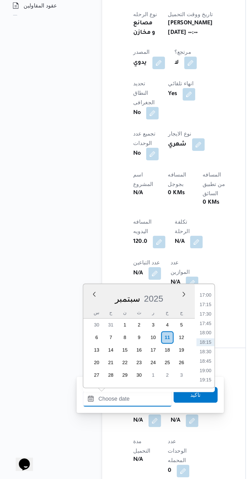
scroll to position [141, 0]
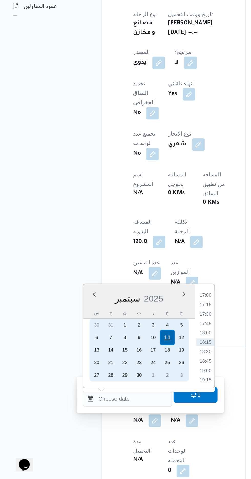
click at [110, 387] on div "11" at bounding box center [109, 387] width 10 height 10
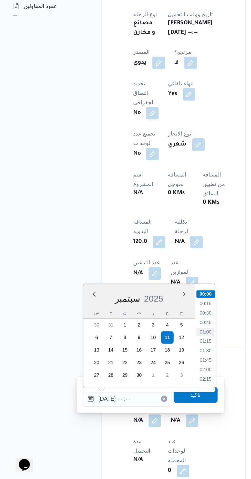
click at [137, 382] on li "01:00" at bounding box center [134, 383] width 12 height 5
type input "[DATE] ٠١:٠٠"
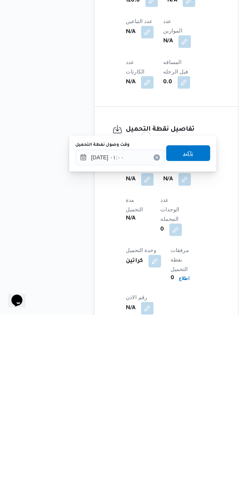
click at [140, 376] on span "تاكيد" at bounding box center [127, 374] width 29 height 10
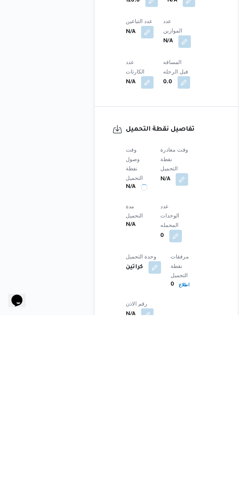
scroll to position [191, 0]
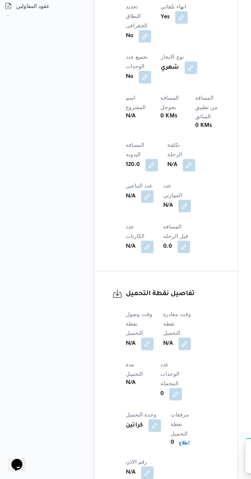
click at [127, 387] on span at bounding box center [124, 391] width 11 height 8
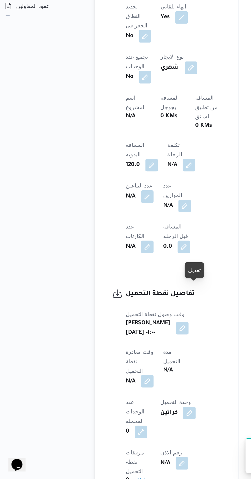
click at [105, 411] on button "button" at bounding box center [101, 415] width 8 height 8
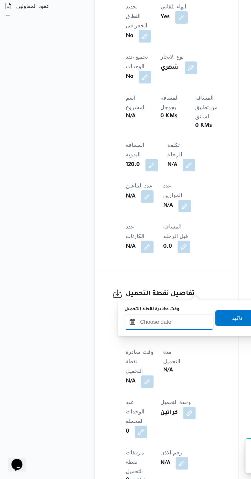
click at [121, 376] on input "وقت مغادرة نقطة التحميل" at bounding box center [115, 377] width 58 height 10
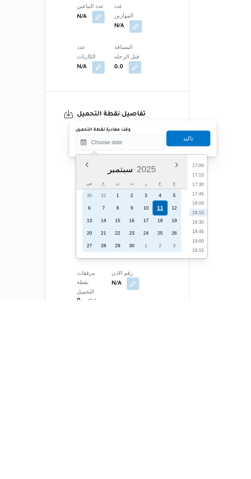
click at [142, 419] on div "11" at bounding box center [141, 420] width 10 height 10
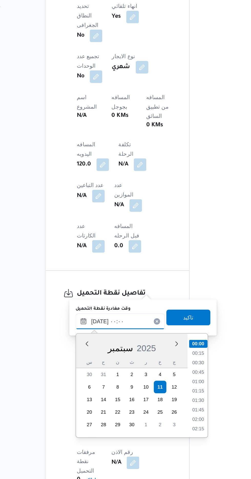
click at [89, 378] on input "[DATE] ٠٠:٠٠" at bounding box center [115, 376] width 58 height 10
click at [97, 376] on input "[DATE] ٠٠:٠٠" at bounding box center [115, 376] width 58 height 10
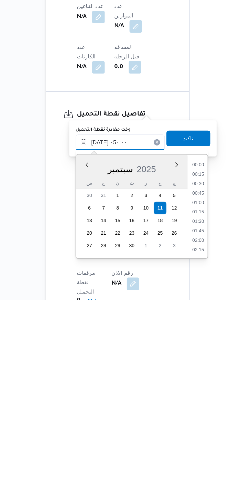
scroll to position [69, 0]
click at [168, 416] on li "03:45" at bounding box center [166, 414] width 12 height 5
type input "[DATE] ٠٣:٤٥"
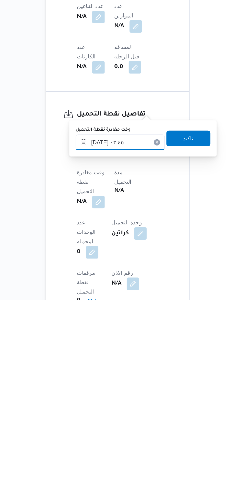
scroll to position [191, 0]
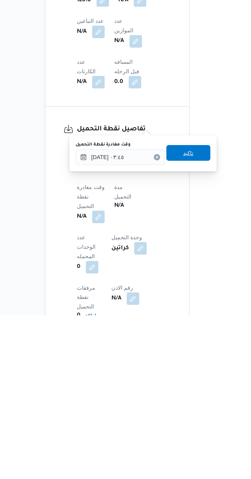
click at [168, 370] on span "تاكيد" at bounding box center [159, 373] width 29 height 10
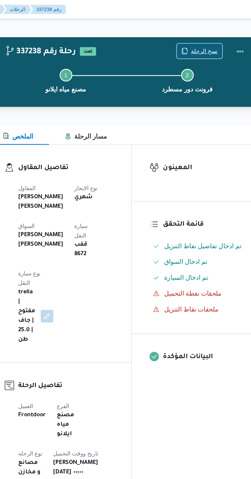
click at [206, 33] on span "نسخ الرحلة" at bounding box center [207, 33] width 17 height 6
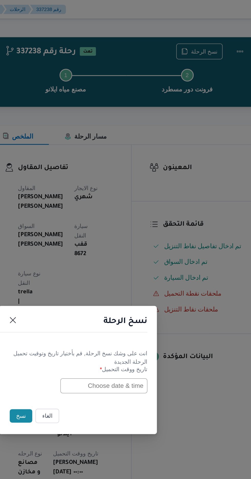
click at [132, 248] on input "text" at bounding box center [142, 250] width 56 height 10
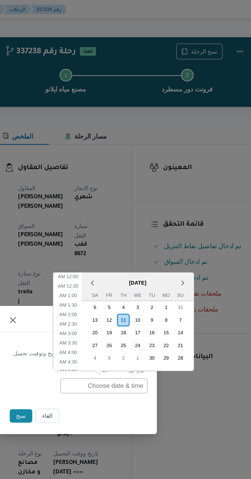
scroll to position [198, 0]
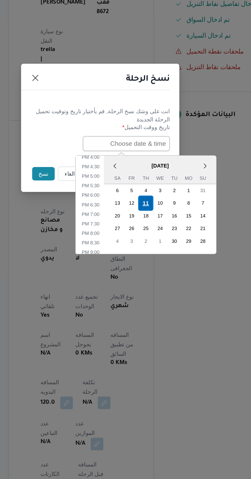
click at [155, 286] on div "11" at bounding box center [155, 289] width 10 height 10
type input "[DATE] 12:00AM"
click at [88, 269] on button "نسخ" at bounding box center [89, 269] width 15 height 9
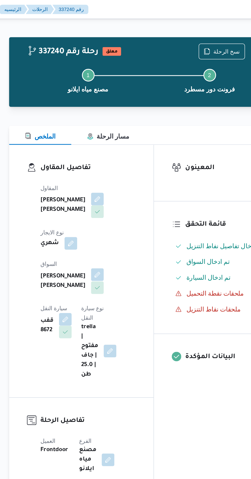
click at [120, 174] on button "button" at bounding box center [124, 178] width 8 height 8
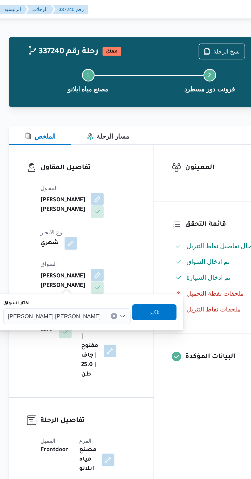
click at [128, 205] on input "اختار السواق" at bounding box center [128, 205] width 1 height 6
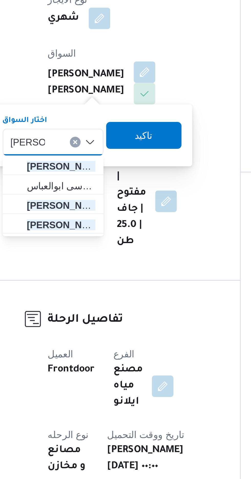
type input "[PERSON_NAME]"
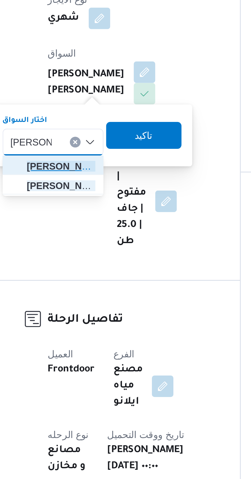
click at [95, 214] on span "[PERSON_NAME] د [PERSON_NAME]" at bounding box center [92, 214] width 26 height 6
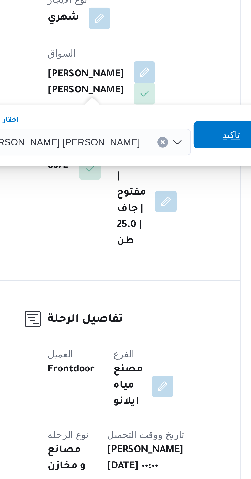
click at [154, 202] on span "تاكيد" at bounding box center [157, 202] width 7 height 6
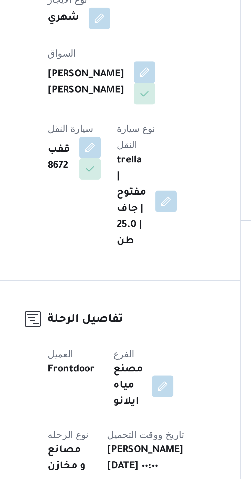
click at [108, 202] on div "قفب 8672" at bounding box center [96, 210] width 21 height 17
click at [107, 203] on button "button" at bounding box center [103, 207] width 8 height 8
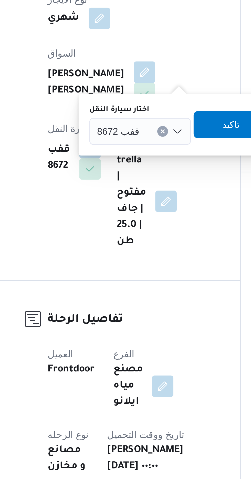
click at [124, 199] on input "اختار سيارة النقل" at bounding box center [124, 201] width 1 height 6
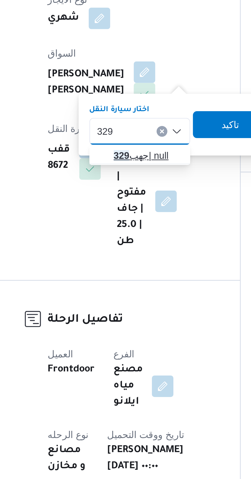
type input "329"
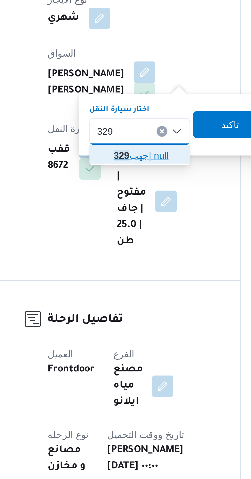
click at [128, 208] on span "جهب 329 | null" at bounding box center [125, 210] width 26 height 6
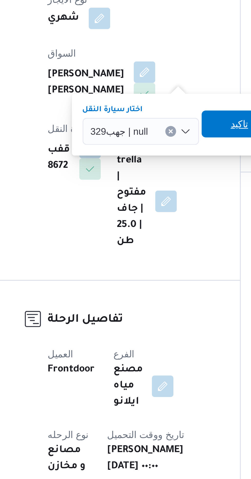
click at [155, 198] on span "تاكيد" at bounding box center [160, 198] width 29 height 10
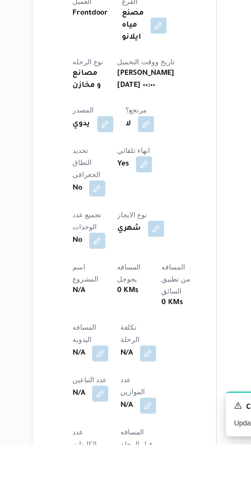
scroll to position [33, 0]
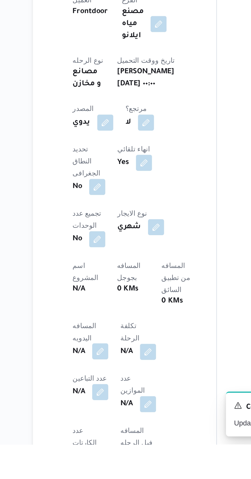
click at [102, 428] on button "button" at bounding box center [101, 432] width 8 height 8
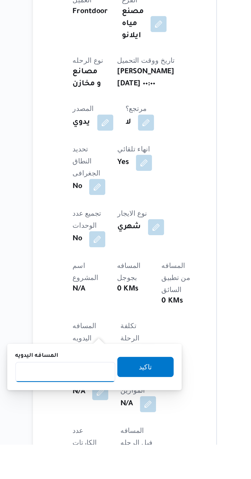
click at [86, 444] on input "المسافه اليدويه" at bounding box center [83, 442] width 51 height 10
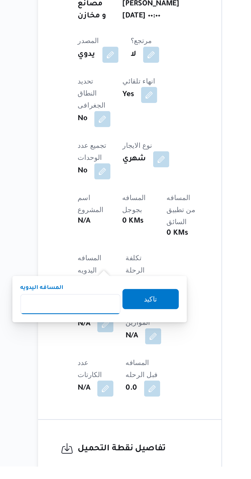
scroll to position [79, 0]
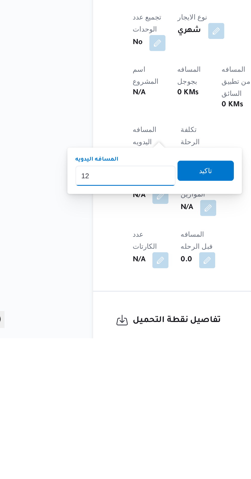
type input "120"
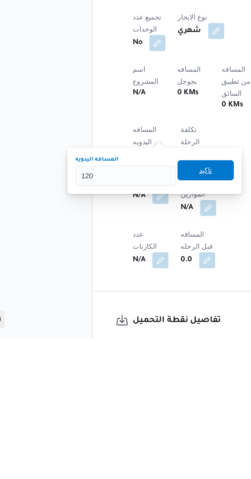
click at [127, 397] on span "تاكيد" at bounding box center [124, 394] width 7 height 6
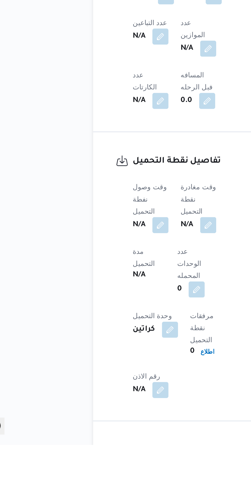
scroll to position [215, 0]
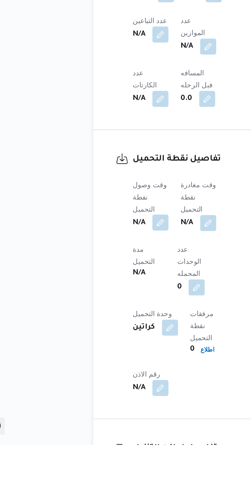
click at [105, 362] on button "button" at bounding box center [101, 366] width 8 height 8
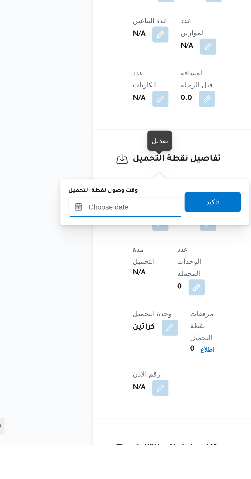
click at [101, 357] on input "وقت وصول نفطة التحميل" at bounding box center [83, 358] width 58 height 10
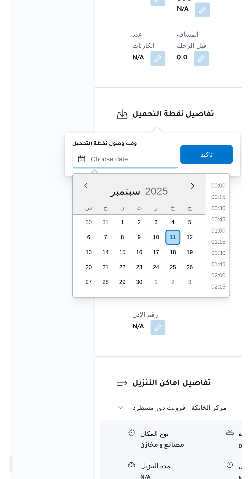
scroll to position [237, 0]
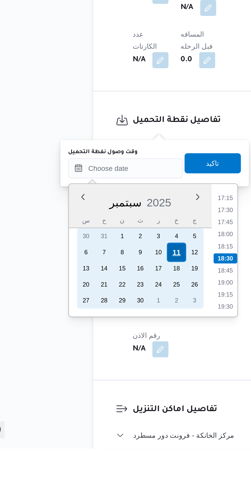
click at [109, 378] on div "11" at bounding box center [109, 380] width 10 height 10
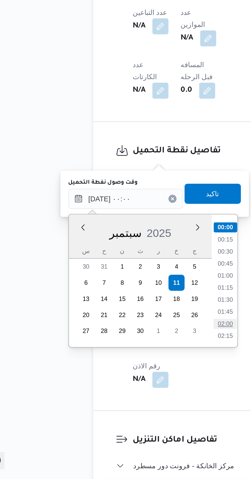
click at [135, 399] on li "02:00" at bounding box center [134, 400] width 12 height 5
type input "[DATE] ٠٢:٠٠"
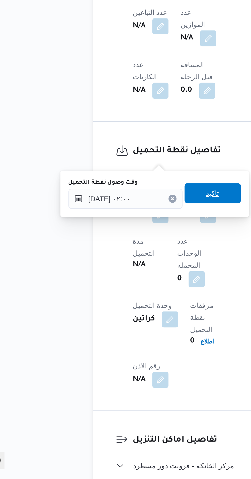
click at [131, 334] on span "تاكيد" at bounding box center [127, 333] width 7 height 6
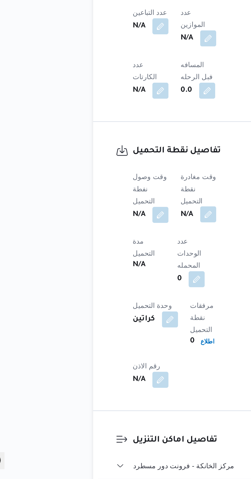
click at [125, 340] on button "button" at bounding box center [125, 344] width 8 height 8
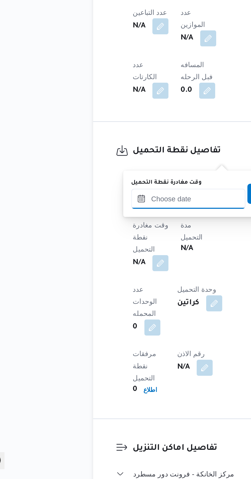
click at [118, 336] on input "وقت مغادرة نقطة التحميل" at bounding box center [115, 336] width 58 height 10
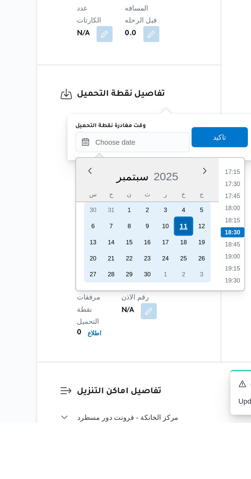
click at [142, 378] on div "11" at bounding box center [141, 379] width 10 height 10
type input "[DATE] ٠٠:٠٠"
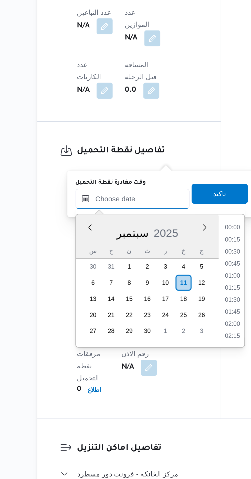
click at [88, 338] on input "وقت مغادرة نقطة التحميل" at bounding box center [115, 336] width 58 height 10
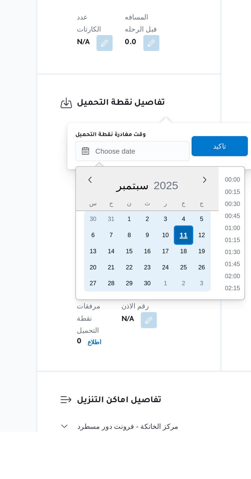
click at [143, 378] on div "11" at bounding box center [141, 379] width 10 height 10
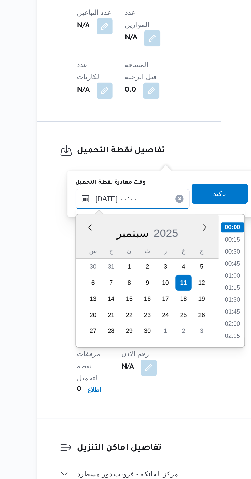
click at [88, 339] on input "[DATE] ٠٠:٠٠" at bounding box center [115, 336] width 58 height 10
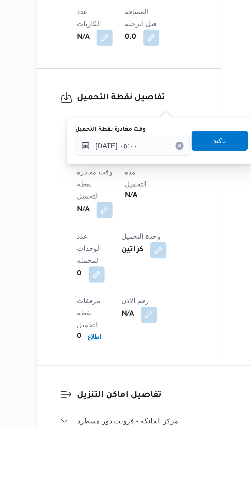
scroll to position [237, 0]
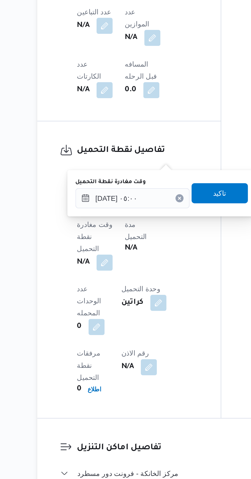
click at [135, 308] on h3 "تفاصيل نقطة التحميل" at bounding box center [118, 311] width 62 height 7
click at [105, 365] on button "button" at bounding box center [101, 369] width 8 height 8
click at [156, 297] on div "تفاصيل نقطة التحميل وقت وصول نفطة التحميل [PERSON_NAME][DATE] ٠٢:٠٠ وقت مغادرة …" at bounding box center [114, 372] width 94 height 151
click at [105, 365] on button "button" at bounding box center [101, 369] width 8 height 8
click at [143, 376] on div "وقت وصول نفطة التحميل [PERSON_NAME][DATE] ٠٢:٠٠ وقت مغادرة نقطة التحميل N/A مدة…" at bounding box center [118, 379] width 68 height 121
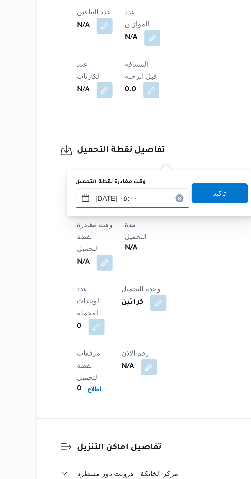
click at [97, 335] on input "[DATE] ٠٥:٠٠" at bounding box center [115, 336] width 58 height 10
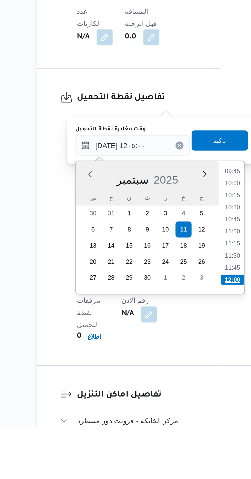
click at [166, 403] on li "12:00" at bounding box center [166, 404] width 12 height 5
type input "[DATE] ١٢:٠٠"
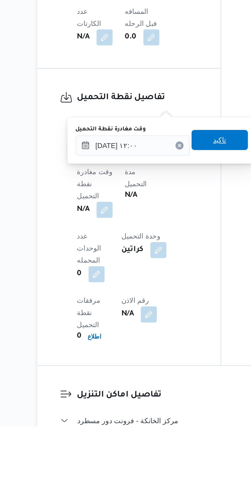
click at [163, 334] on span "تاكيد" at bounding box center [159, 333] width 7 height 6
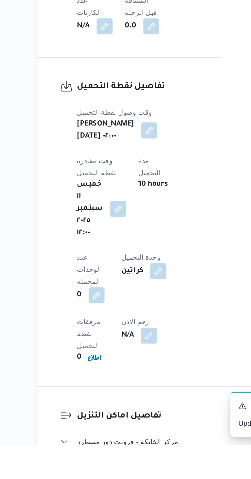
scroll to position [268, 0]
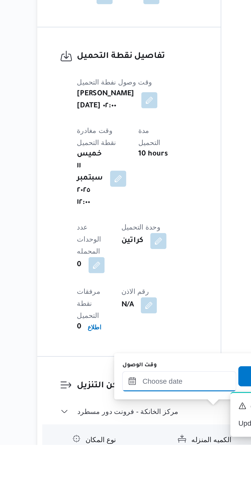
click at [144, 445] on input "وقت الوصول" at bounding box center [139, 447] width 58 height 10
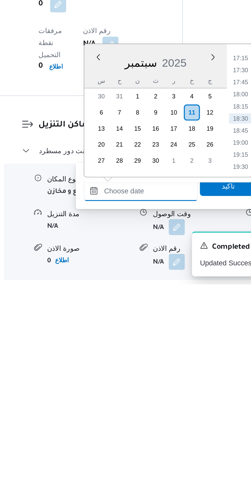
scroll to position [345, 0]
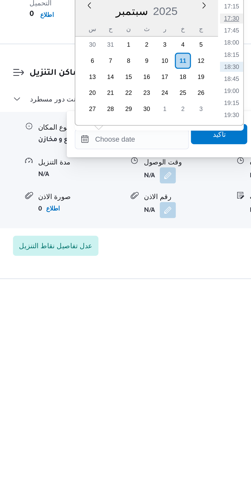
click at [188, 342] on li "17:30" at bounding box center [190, 343] width 12 height 5
type input "[DATE] ١٧:٣٠"
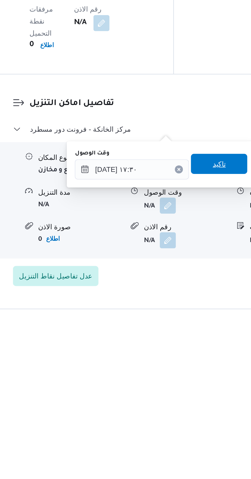
click at [187, 402] on span "تاكيد" at bounding box center [183, 402] width 7 height 6
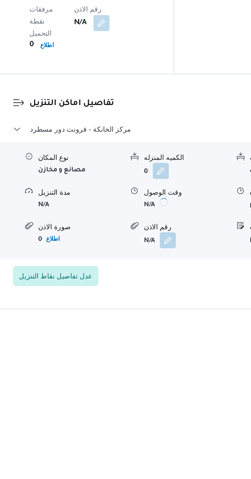
scroll to position [346, 0]
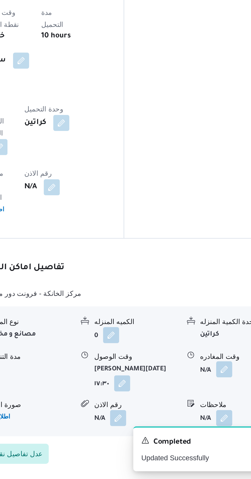
click at [210, 419] on button "button" at bounding box center [211, 423] width 8 height 8
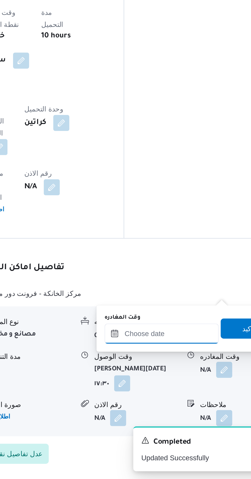
click at [190, 404] on input "وقت المغادره" at bounding box center [180, 405] width 58 height 10
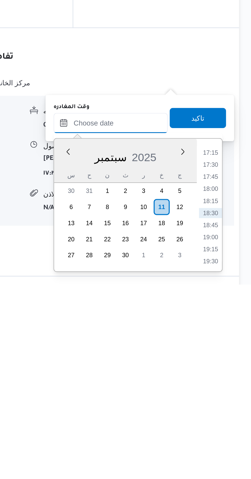
scroll to position [355, 0]
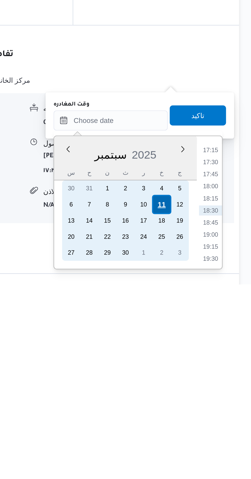
click at [206, 439] on div "11" at bounding box center [206, 439] width 10 height 10
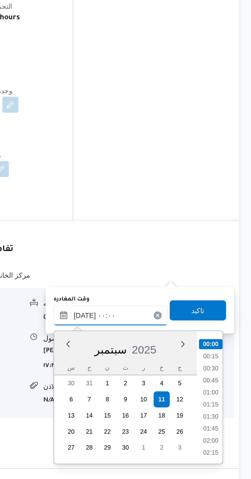
click at [154, 397] on input "[DATE] ٠٠:٠٠" at bounding box center [180, 396] width 58 height 10
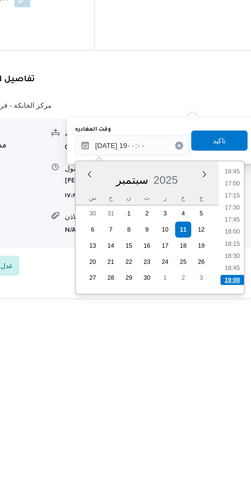
click at [234, 463] on li "19:00" at bounding box center [231, 464] width 12 height 5
type input "[DATE] ١٩:٠٠"
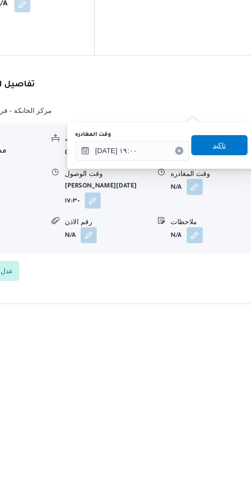
click at [230, 397] on span "تاكيد" at bounding box center [224, 393] width 29 height 10
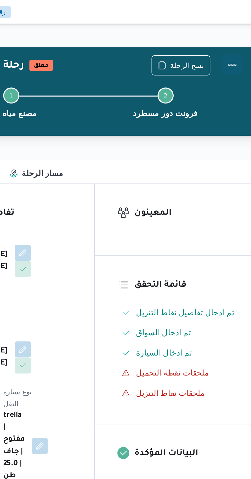
click at [233, 33] on button "Actions" at bounding box center [231, 33] width 10 height 10
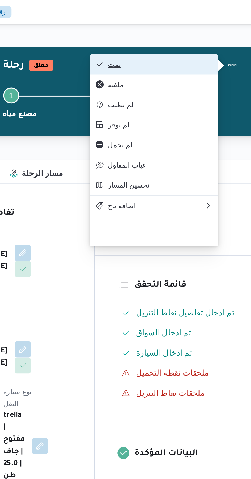
click at [222, 31] on button "تمت" at bounding box center [191, 33] width 66 height 10
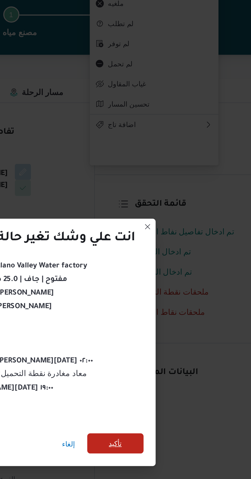
click at [171, 264] on span "تأكيد" at bounding box center [171, 267] width 7 height 6
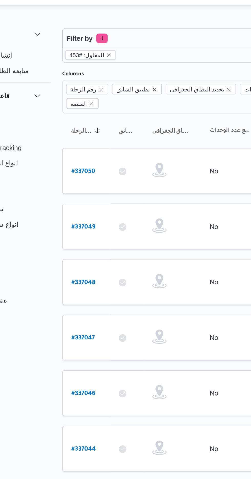
click at [91, 39] on icon "remove selected entity" at bounding box center [92, 39] width 2 height 2
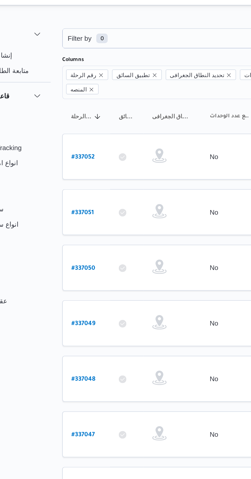
click at [33, 220] on div "Filter by 0 [DATE] → [DATE] Group By Columns رقم الرحلة تطبيق السائق تحديد النط…" at bounding box center [122, 202] width 251 height 378
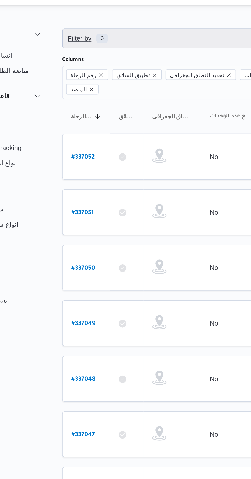
click at [120, 25] on span "Filter by 0" at bounding box center [132, 30] width 131 height 10
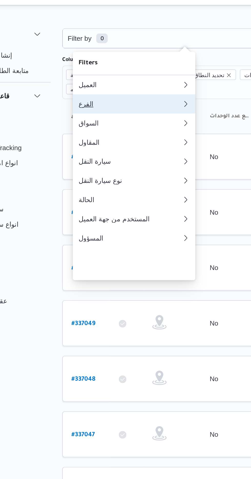
click at [106, 67] on div "الفرع" at bounding box center [102, 65] width 55 height 4
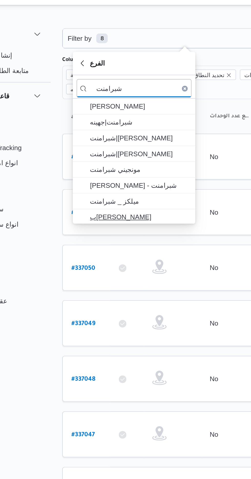
type input "شبرامنت"
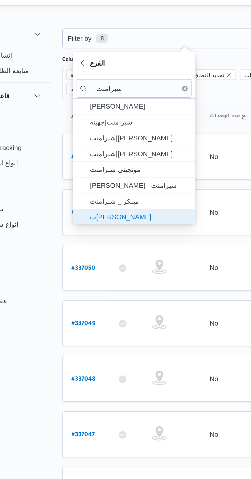
click at [112, 123] on span "ب[PERSON_NAME]" at bounding box center [108, 126] width 53 height 6
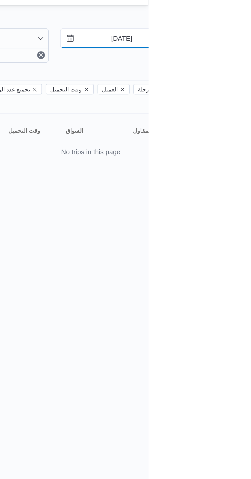
click at [236, 30] on input "[DATE]" at bounding box center [233, 30] width 58 height 10
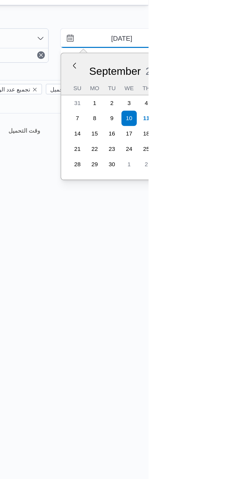
type input "[DATE]"
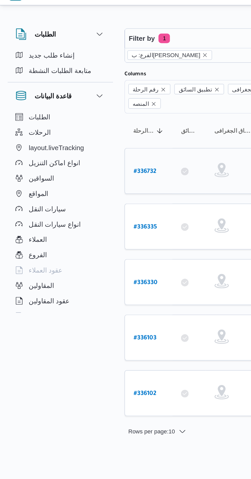
click at [82, 98] on link "# 336732" at bounding box center [78, 101] width 12 height 7
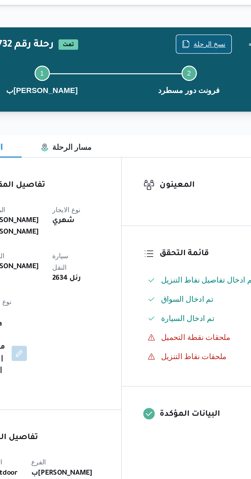
click at [206, 31] on span "نسخ الرحلة" at bounding box center [207, 33] width 17 height 6
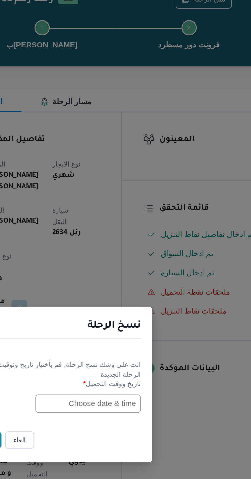
click at [141, 248] on input "text" at bounding box center [142, 250] width 56 height 10
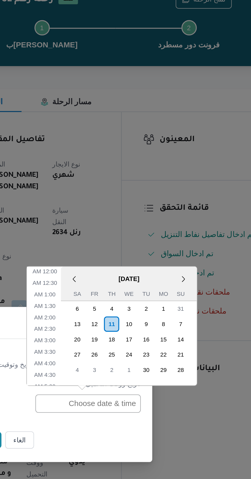
scroll to position [198, 0]
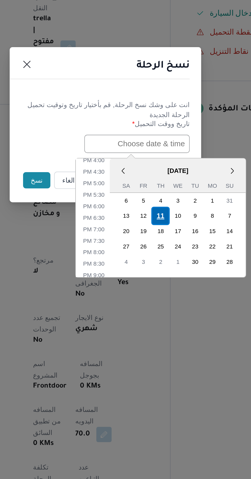
click at [155, 288] on div "11" at bounding box center [155, 289] width 10 height 10
type input "[DATE] 12:00AM"
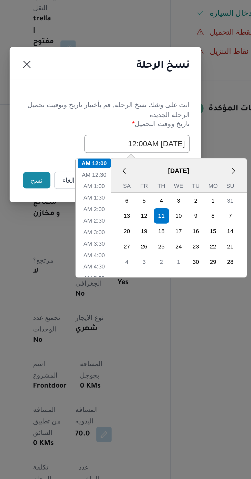
click at [86, 270] on button "نسخ" at bounding box center [89, 269] width 15 height 9
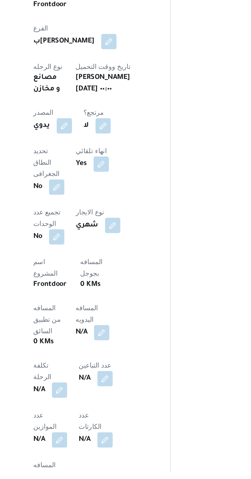
scroll to position [75, 0]
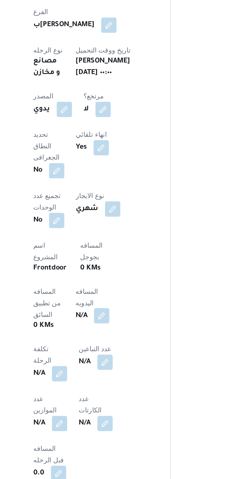
click at [119, 388] on button "button" at bounding box center [123, 392] width 8 height 8
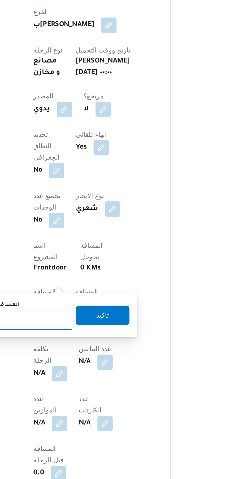
click at [96, 395] on input "المسافه اليدويه" at bounding box center [83, 394] width 51 height 10
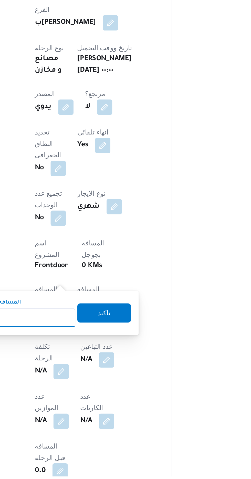
scroll to position [75, 0]
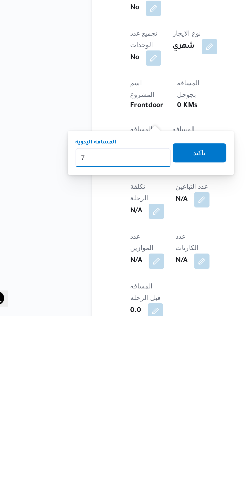
type input "70"
click at [126, 391] on span "تاكيد" at bounding box center [124, 392] width 7 height 6
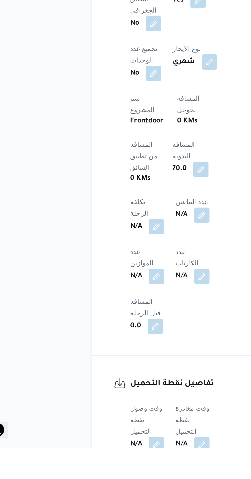
scroll to position [140, 0]
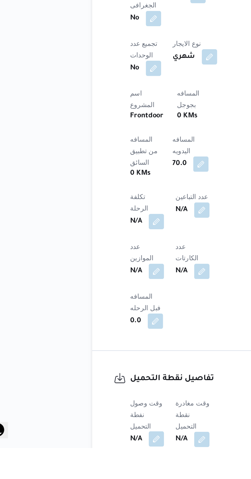
click at [101, 470] on button "button" at bounding box center [101, 474] width 8 height 8
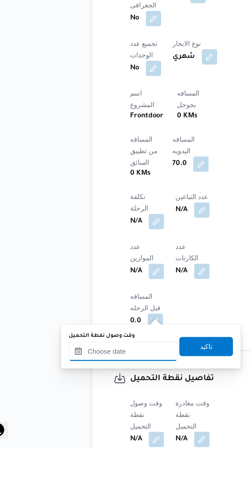
click at [94, 427] on input "وقت وصول نفطة التحميل" at bounding box center [83, 428] width 58 height 10
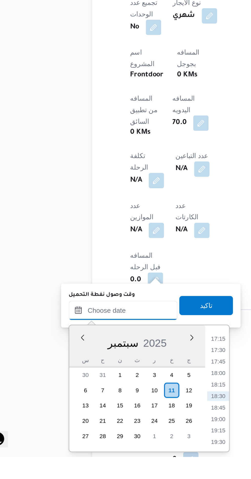
scroll to position [166, 0]
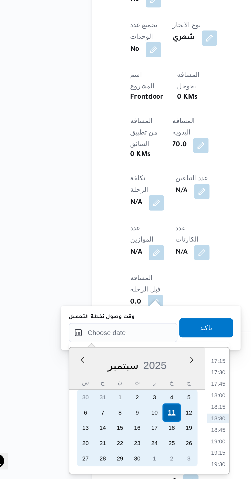
click at [109, 443] on div "11" at bounding box center [109, 444] width 10 height 10
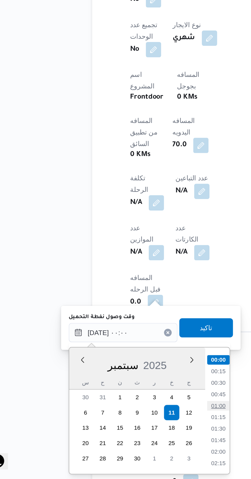
click at [136, 438] on li "01:00" at bounding box center [134, 440] width 12 height 5
type input "[DATE] ٠١:٠٠"
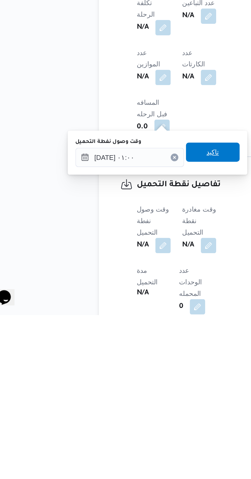
click at [131, 390] on span "تاكيد" at bounding box center [127, 392] width 7 height 6
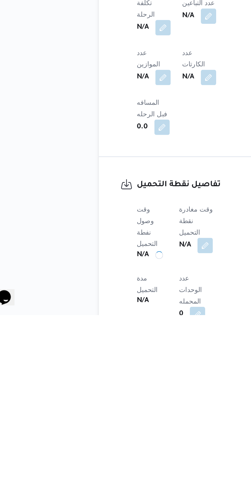
scroll to position [172, 0]
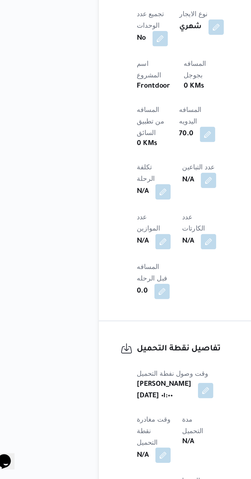
click at [105, 463] on button "button" at bounding box center [101, 467] width 8 height 8
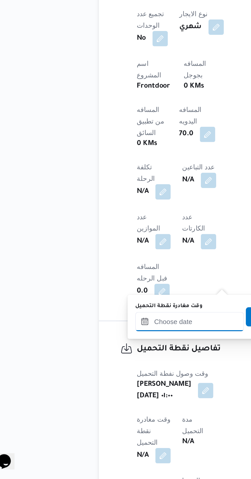
click at [116, 393] on input "وقت مغادرة نقطة التحميل" at bounding box center [115, 395] width 58 height 10
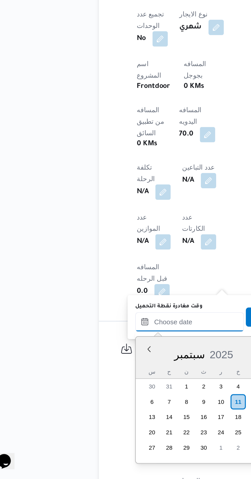
scroll to position [172, 0]
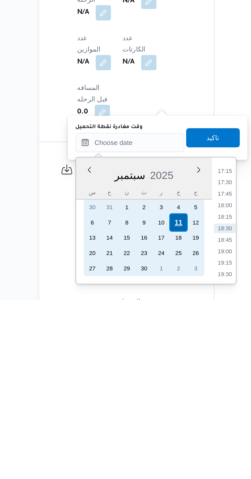
click at [141, 437] on div "11" at bounding box center [141, 438] width 10 height 10
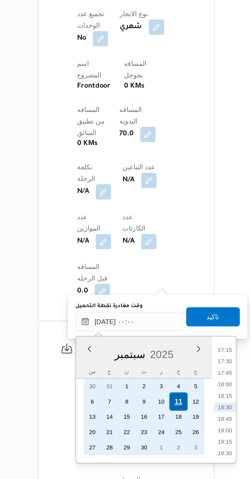
scroll to position [0, 0]
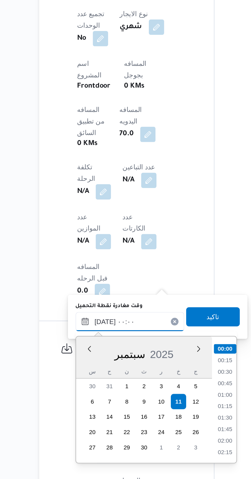
click at [90, 394] on input "[DATE] ٠٠:٠٠" at bounding box center [115, 395] width 58 height 10
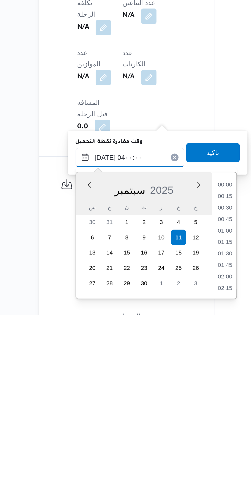
scroll to position [45, 0]
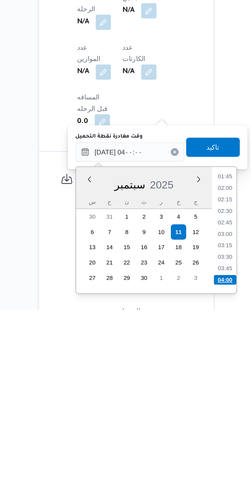
click at [165, 463] on li "04:00" at bounding box center [166, 463] width 12 height 5
type input "[DATE] ٠٤:٠٠"
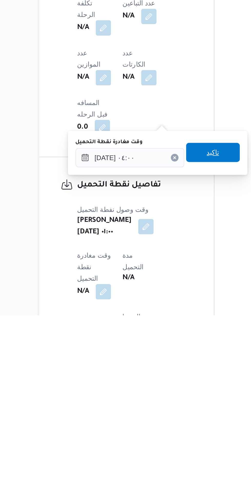
click at [163, 390] on span "تاكيد" at bounding box center [159, 392] width 7 height 6
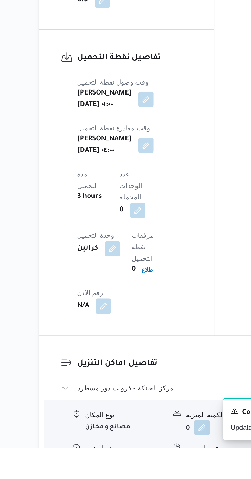
scroll to position [312, 0]
click at [157, 479] on button "button" at bounding box center [157, 486] width 8 height 8
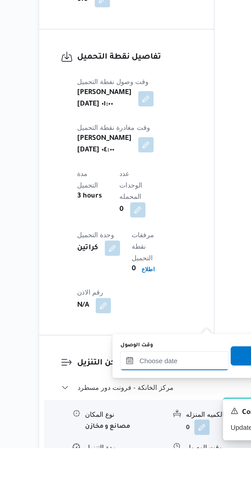
click at [148, 432] on input "وقت الوصول" at bounding box center [139, 433] width 58 height 10
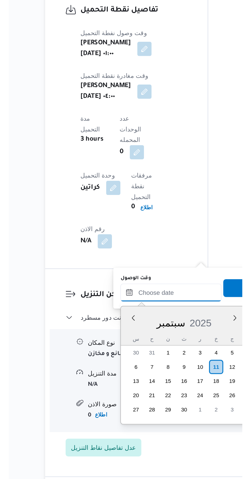
scroll to position [350, 0]
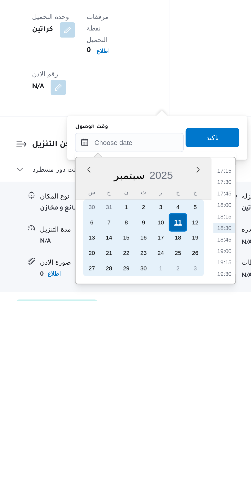
click at [166, 436] on div "11" at bounding box center [165, 438] width 10 height 10
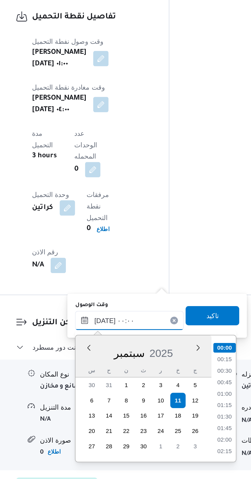
click at [112, 392] on input "[DATE] ٠٠:٠٠" at bounding box center [139, 394] width 58 height 10
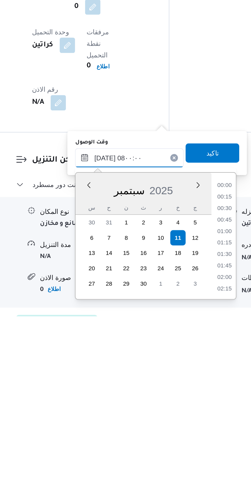
scroll to position [143, 0]
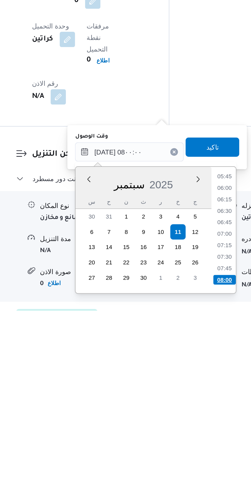
click at [189, 462] on li "08:00" at bounding box center [190, 462] width 12 height 5
type input "[DATE] ٠٨:٠٠"
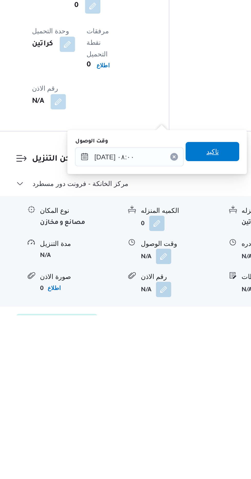
click at [186, 395] on span "تاكيد" at bounding box center [183, 392] width 29 height 10
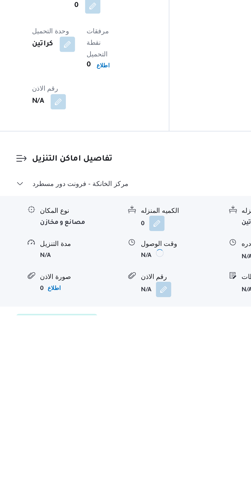
scroll to position [350, 0]
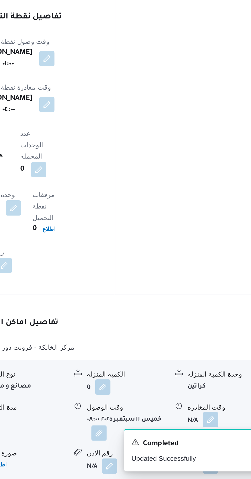
click at [213, 444] on button "button" at bounding box center [211, 448] width 8 height 8
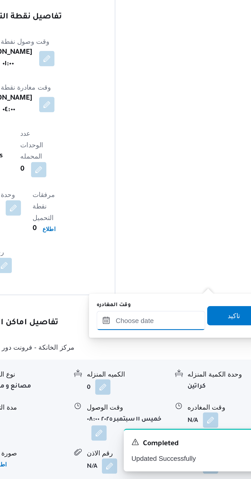
click at [192, 392] on input "وقت المغادره" at bounding box center [180, 394] width 58 height 10
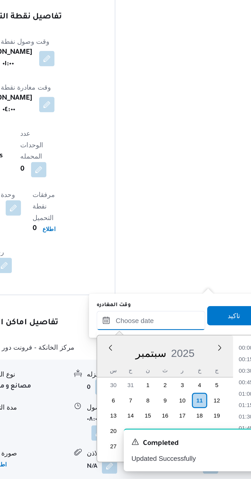
scroll to position [424, 0]
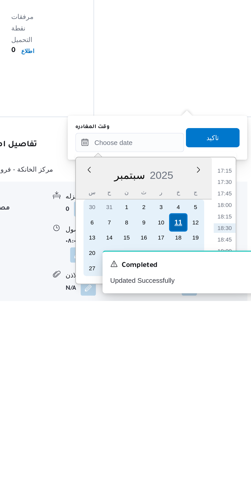
click at [207, 436] on div "11" at bounding box center [206, 438] width 10 height 10
type input "[DATE] ٠٠:٠٠"
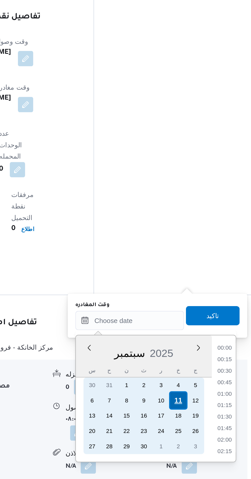
click at [203, 436] on div "11" at bounding box center [206, 438] width 10 height 10
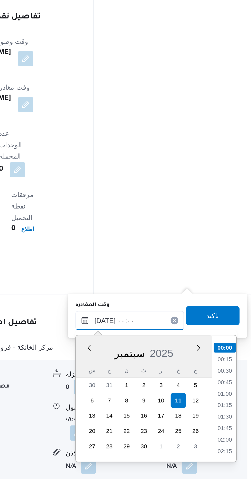
click at [152, 396] on input "[DATE] ٠٠:٠٠" at bounding box center [180, 394] width 58 height 10
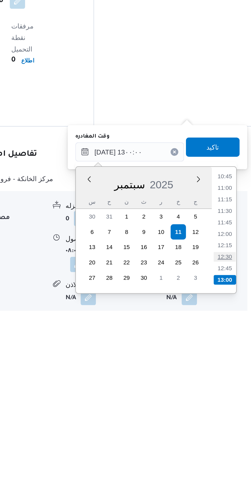
click at [232, 448] on li "12:30" at bounding box center [231, 450] width 12 height 5
type input "[DATE] ١٢:٣٠"
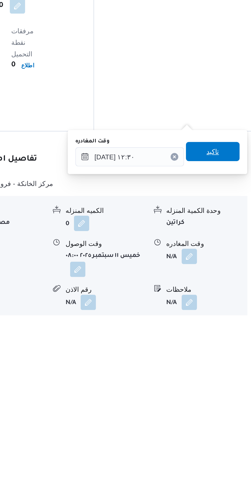
click at [225, 393] on span "تاكيد" at bounding box center [224, 392] width 29 height 10
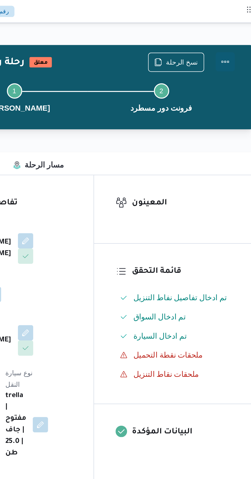
click at [233, 33] on button "Actions" at bounding box center [231, 33] width 10 height 10
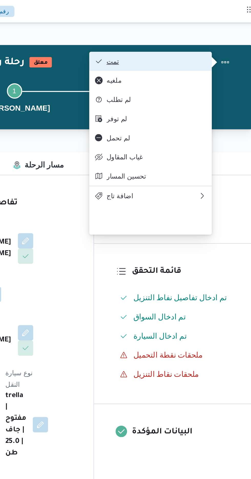
click at [216, 33] on span "تمت" at bounding box center [193, 33] width 53 height 4
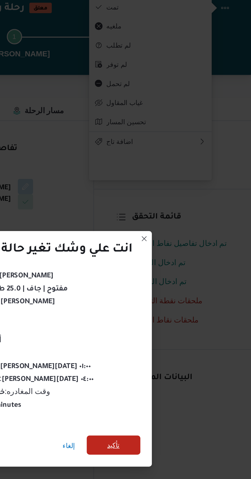
click at [171, 262] on span "تأكيد" at bounding box center [171, 267] width 29 height 10
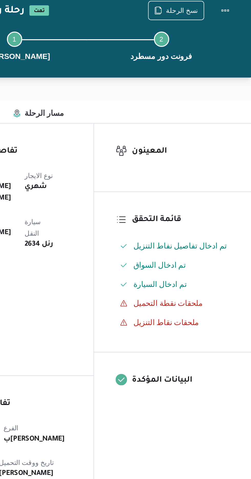
click at [110, 168] on dt "نوع سيارة النقل" at bounding box center [98, 174] width 23 height 12
click at [209, 34] on span "نسخ الرحلة" at bounding box center [207, 33] width 17 height 6
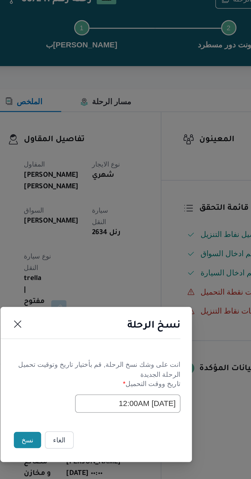
click at [89, 271] on button "نسخ" at bounding box center [89, 269] width 15 height 9
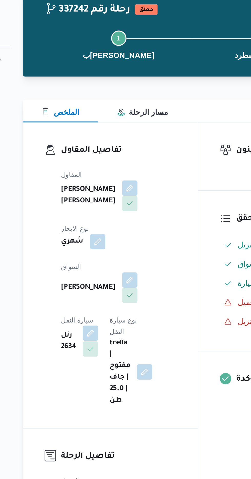
click at [107, 203] on button "button" at bounding box center [103, 207] width 8 height 8
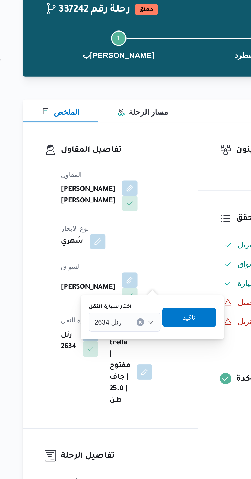
click at [127, 197] on div "رنل 2634" at bounding box center [121, 201] width 38 height 10
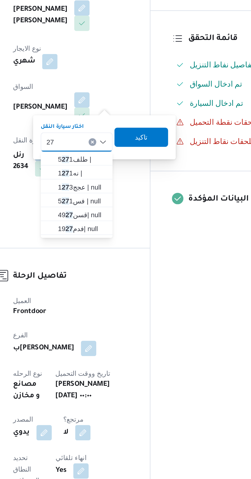
type input "2"
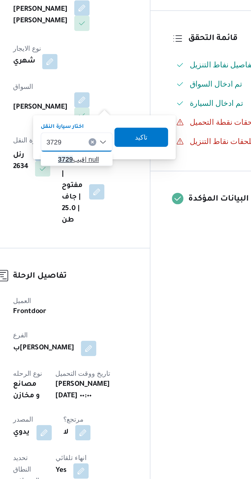
type input "3729"
click at [122, 212] on span "قيب 3729 | null" at bounding box center [124, 210] width 26 height 6
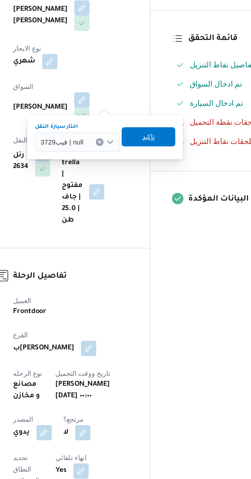
click at [162, 198] on span "تاكيد" at bounding box center [159, 198] width 29 height 10
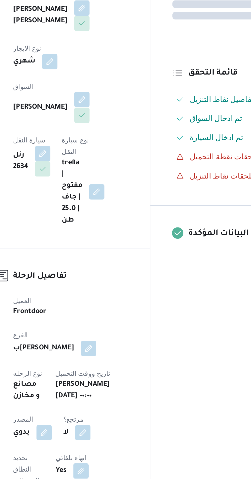
click at [120, 176] on button "button" at bounding box center [124, 178] width 8 height 8
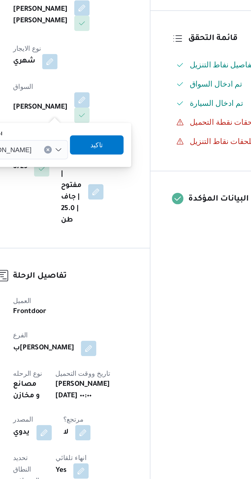
click at [103, 202] on div "[PERSON_NAME]" at bounding box center [90, 205] width 52 height 10
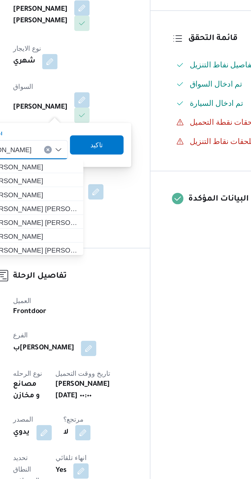
type input "لا"
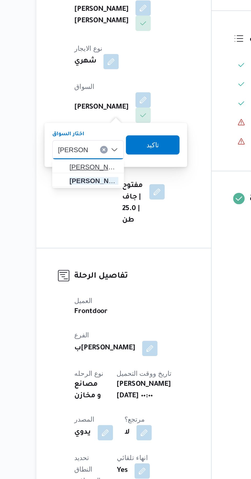
type input "[PERSON_NAME]"
click at [114, 214] on mark "[PERSON_NAME]" at bounding box center [129, 214] width 30 height 4
type input "[PERSON_NAME]"
click at [102, 221] on span "[PERSON_NAME] [PERSON_NAME]" at bounding box center [97, 221] width 26 height 6
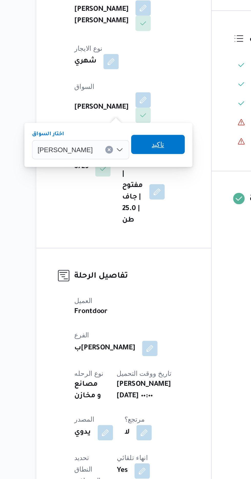
click at [135, 203] on span "تاكيد" at bounding box center [131, 202] width 7 height 6
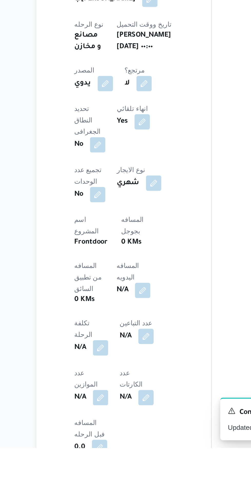
scroll to position [107, 0]
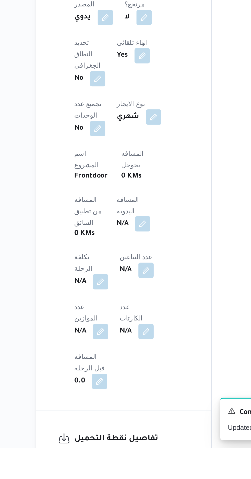
click at [119, 355] on button "button" at bounding box center [123, 359] width 8 height 8
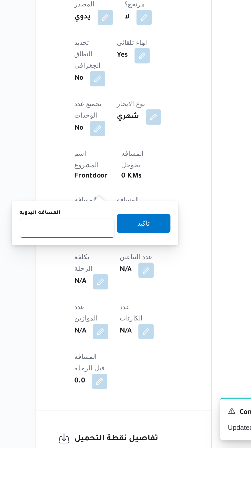
click at [98, 363] on input "المسافه اليدويه" at bounding box center [83, 362] width 51 height 10
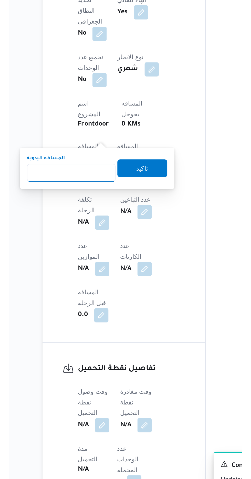
scroll to position [147, 0]
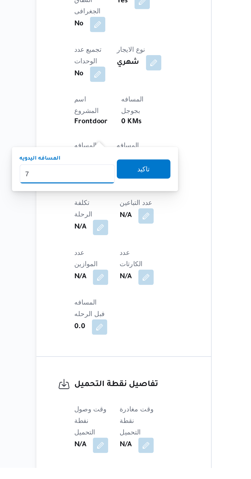
type input "70"
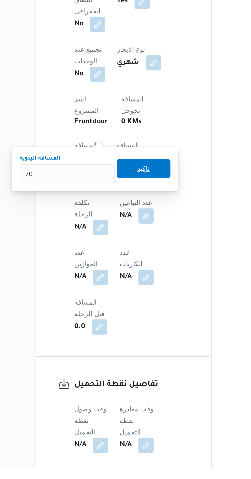
click at [135, 322] on span "تاكيد" at bounding box center [124, 319] width 29 height 10
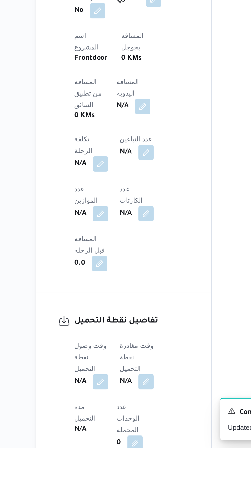
scroll to position [180, 0]
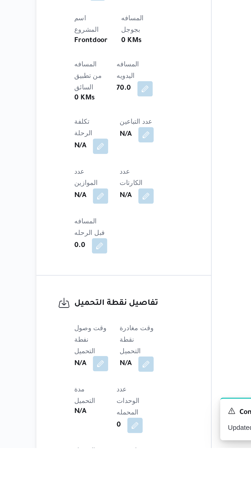
click at [99, 430] on button "button" at bounding box center [101, 434] width 8 height 8
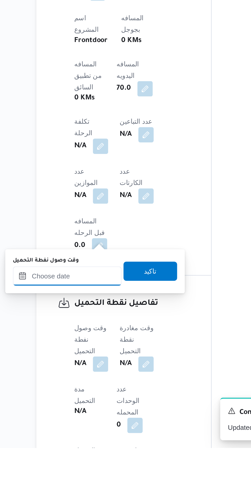
click at [99, 387] on input "وقت وصول نفطة التحميل" at bounding box center [83, 387] width 58 height 10
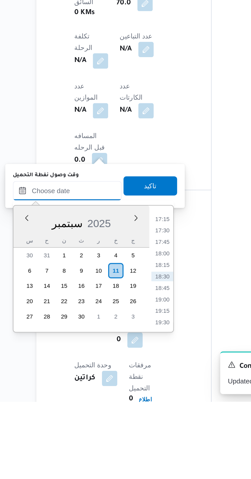
scroll to position [201, 0]
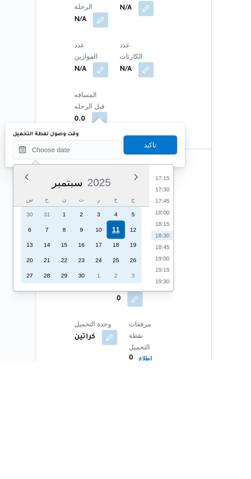
click at [112, 410] on div "11" at bounding box center [109, 409] width 10 height 10
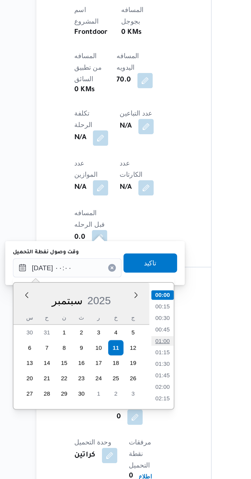
click at [135, 406] on li "01:00" at bounding box center [134, 405] width 12 height 5
type input "[DATE] ٠١:٠٠"
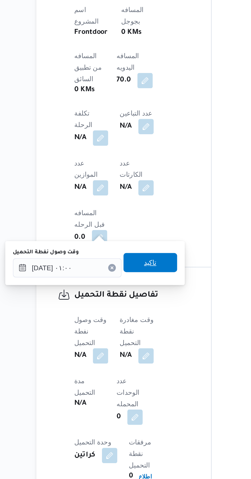
click at [141, 365] on span "تاكيد" at bounding box center [127, 363] width 29 height 10
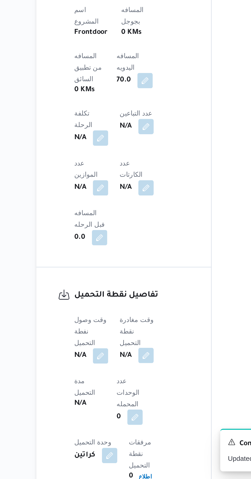
click at [127, 409] on button "button" at bounding box center [125, 413] width 8 height 8
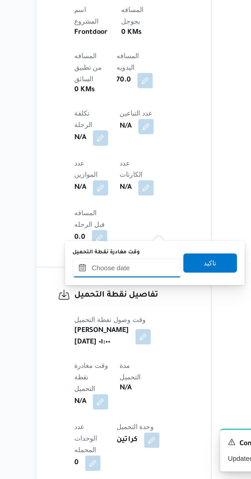
click at [126, 365] on input "وقت مغادرة نقطة التحميل" at bounding box center [115, 366] width 58 height 10
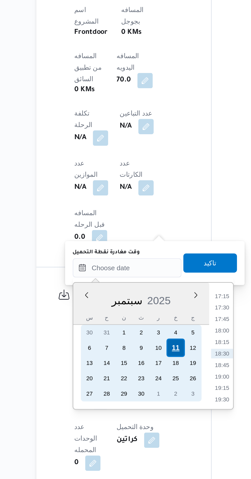
click at [141, 409] on div "11" at bounding box center [141, 409] width 10 height 10
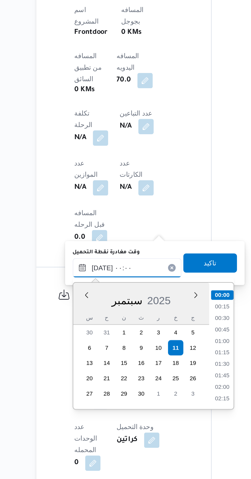
click at [87, 370] on input "[DATE] ٠٠:٠٠" at bounding box center [115, 366] width 58 height 10
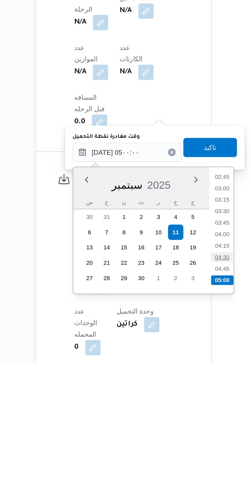
click at [166, 421] on li "04:30" at bounding box center [166, 422] width 12 height 5
type input "[DATE] ٠٤:٣٠"
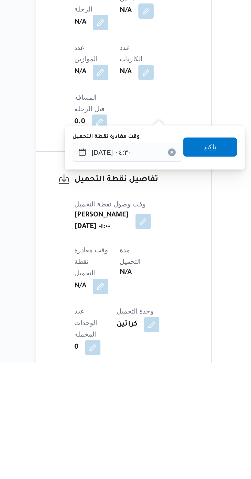
click at [163, 364] on span "تاكيد" at bounding box center [159, 364] width 7 height 6
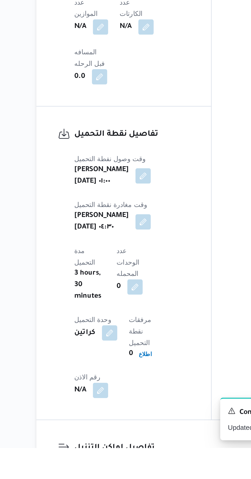
scroll to position [349, 0]
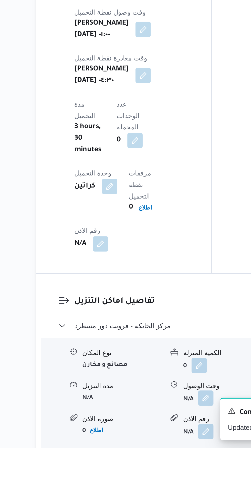
click at [158, 449] on button "button" at bounding box center [157, 453] width 8 height 8
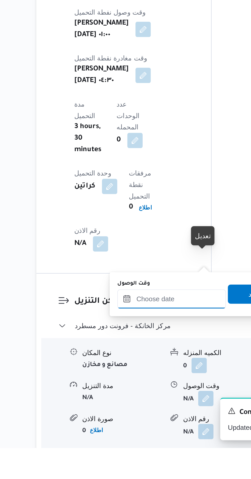
click at [146, 400] on input "وقت الوصول" at bounding box center [139, 400] width 58 height 10
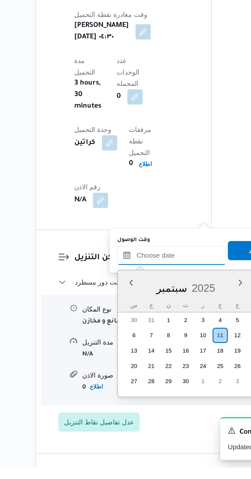
scroll to position [424, 0]
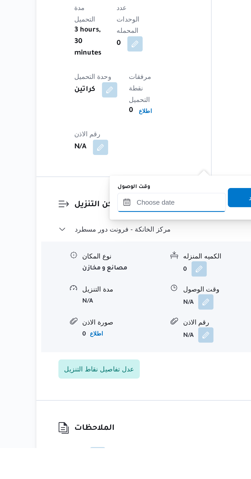
click at [147, 349] on input "وقت الوصول" at bounding box center [139, 348] width 58 height 10
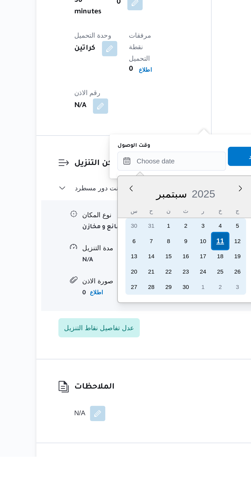
click at [166, 364] on div "11" at bounding box center [165, 364] width 10 height 10
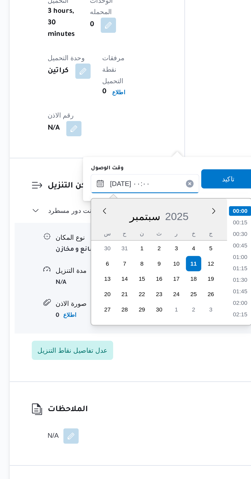
click at [114, 322] on input "[DATE] ٠٠:٠٠" at bounding box center [139, 321] width 58 height 10
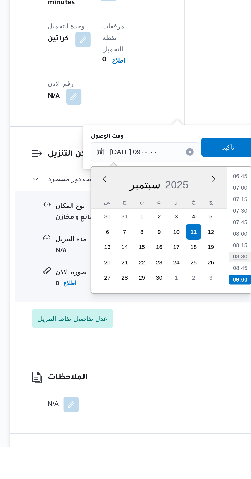
click at [194, 378] on li "08:30" at bounding box center [190, 377] width 12 height 5
type input "[DATE] ٠٨:٣٠"
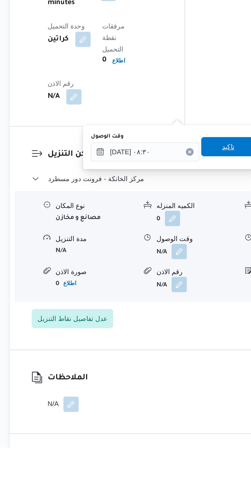
click at [184, 316] on span "تاكيد" at bounding box center [183, 318] width 29 height 10
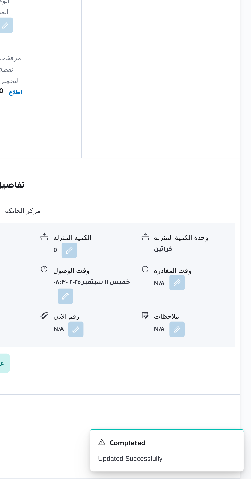
click at [209, 370] on button "button" at bounding box center [211, 374] width 8 height 8
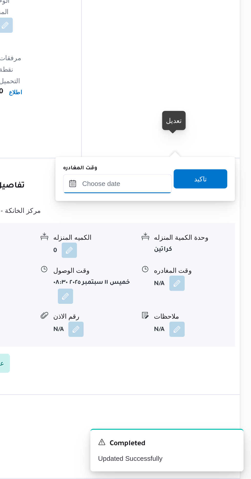
click at [194, 321] on input "وقت المغادره" at bounding box center [180, 321] width 58 height 10
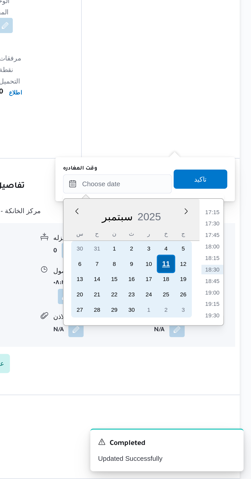
click at [206, 365] on div "11" at bounding box center [206, 364] width 10 height 10
type input "[DATE] ٠٠:٠٠"
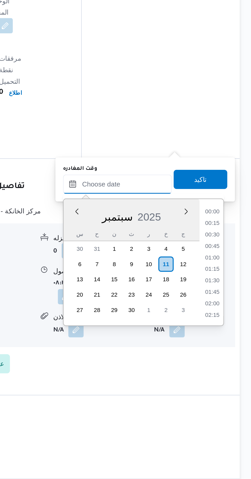
click at [154, 322] on input "وقت المغادره" at bounding box center [180, 321] width 58 height 10
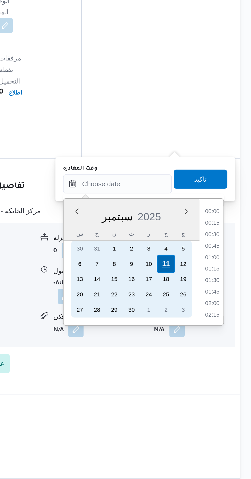
click at [207, 363] on div "11" at bounding box center [206, 364] width 10 height 10
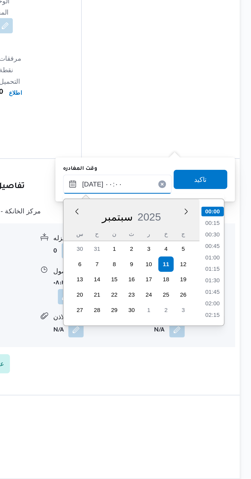
click at [153, 325] on input "[DATE] ٠٠:٠٠" at bounding box center [180, 321] width 58 height 10
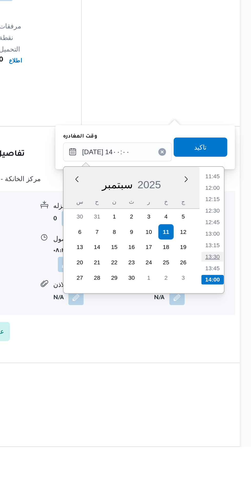
click at [232, 377] on li "13:30" at bounding box center [231, 377] width 12 height 5
type input "[DATE] ١٣:٣٠"
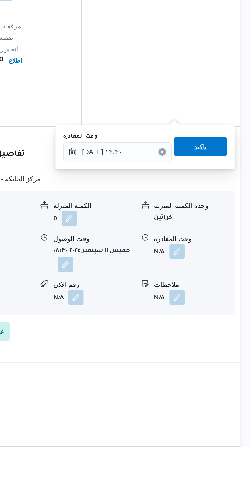
click at [233, 319] on span "تاكيد" at bounding box center [224, 319] width 29 height 10
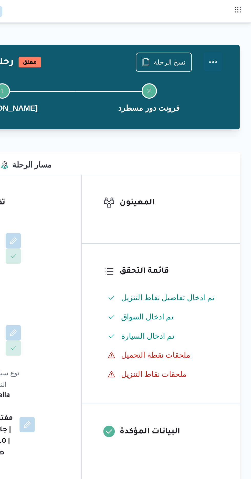
click at [233, 31] on button "Actions" at bounding box center [231, 33] width 10 height 10
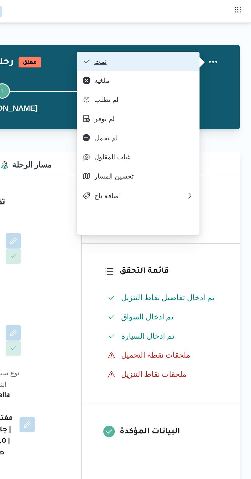
click at [219, 32] on span "تمت" at bounding box center [193, 33] width 53 height 4
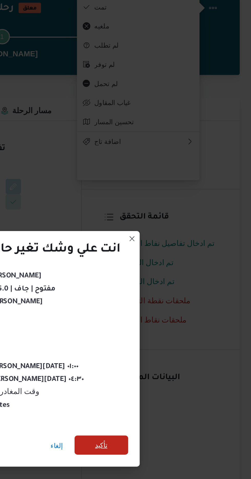
click at [177, 268] on span "تأكيد" at bounding box center [171, 267] width 29 height 10
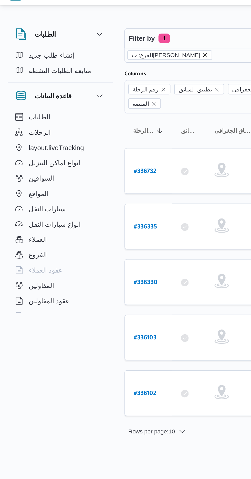
click at [109, 39] on icon "remove selected entity" at bounding box center [110, 39] width 2 height 2
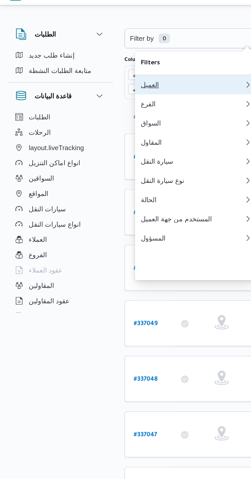
click at [101, 53] on div "العميل" at bounding box center [102, 55] width 55 height 4
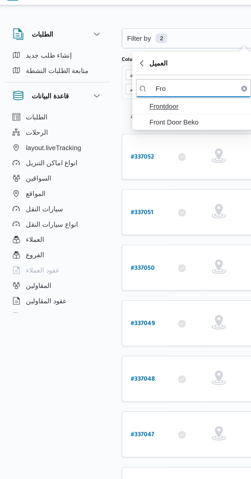
type input "Fro"
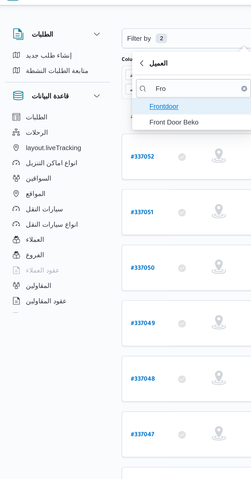
click at [107, 63] on span "Frontdoor" at bounding box center [105, 66] width 62 height 8
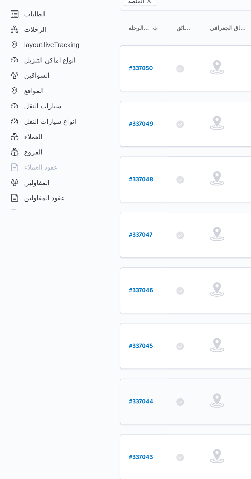
click at [77, 278] on b "# 337044" at bounding box center [78, 280] width 13 height 4
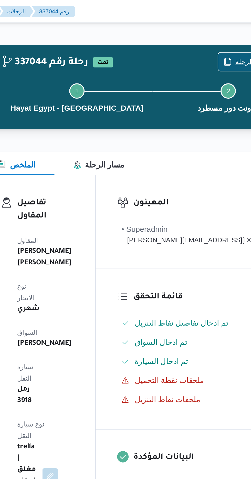
click at [198, 31] on span "نسخ الرحلة" at bounding box center [209, 33] width 29 height 10
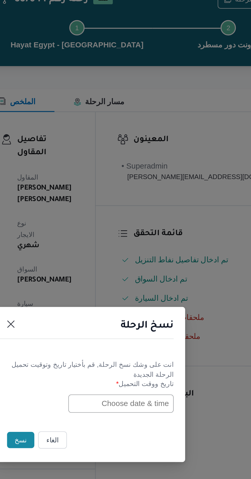
click at [128, 247] on input "text" at bounding box center [142, 250] width 56 height 10
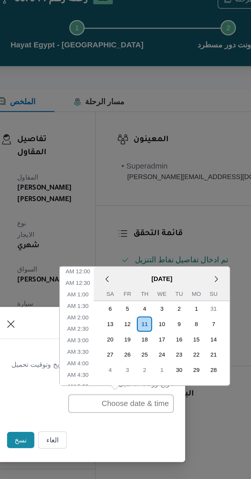
scroll to position [198, 0]
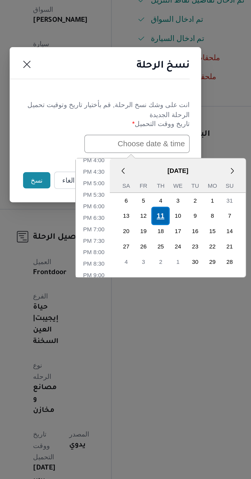
click at [155, 287] on div "11" at bounding box center [155, 289] width 10 height 10
type input "[DATE] 12:00AM"
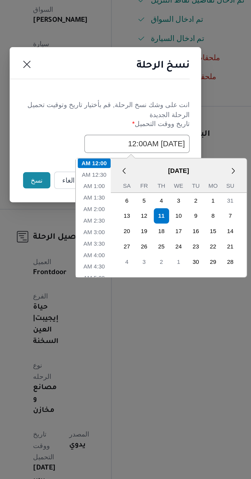
click at [85, 269] on button "نسخ" at bounding box center [89, 269] width 15 height 9
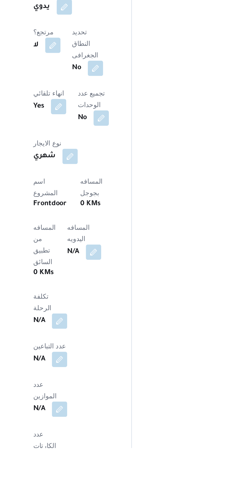
scroll to position [208, 0]
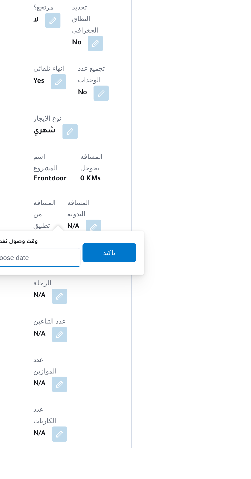
click at [104, 376] on input "وقت وصول نفطة التحميل" at bounding box center [83, 377] width 58 height 10
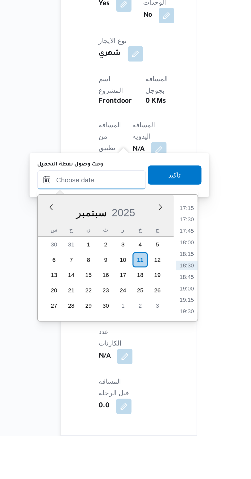
scroll to position [244, 0]
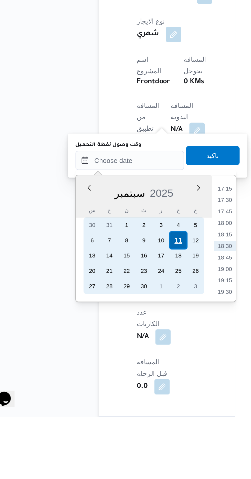
click at [110, 386] on div "11" at bounding box center [109, 385] width 10 height 10
type input "[DATE] ٠٠:٠٠"
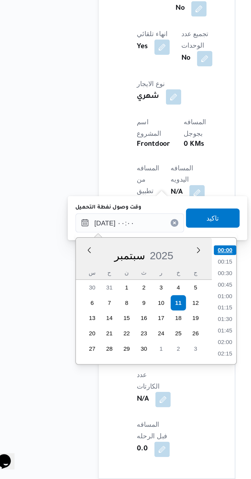
click at [135, 357] on li "00:00" at bounding box center [134, 356] width 12 height 5
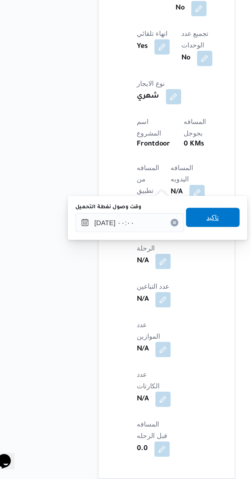
click at [136, 338] on span "تاكيد" at bounding box center [127, 339] width 29 height 10
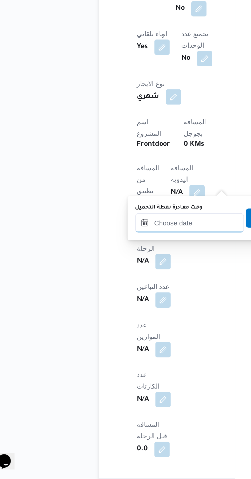
click at [114, 342] on input "وقت مغادرة نقطة التحميل" at bounding box center [115, 342] width 58 height 10
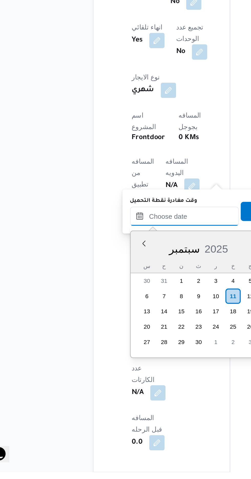
scroll to position [243, 0]
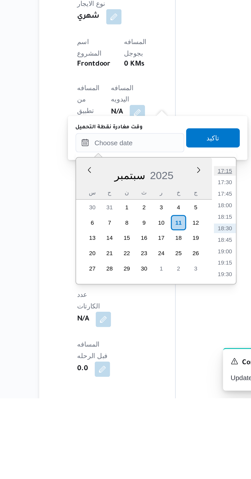
click at [167, 356] on li "17:15" at bounding box center [166, 357] width 12 height 5
type input "[DATE] ١٧:١٥"
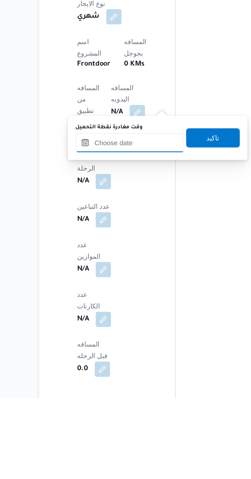
click at [127, 343] on input "وقت مغادرة نقطة التحميل" at bounding box center [115, 342] width 58 height 10
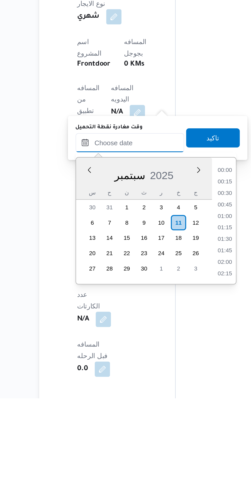
scroll to position [424, 0]
click at [166, 357] on li "17:15" at bounding box center [166, 357] width 12 height 5
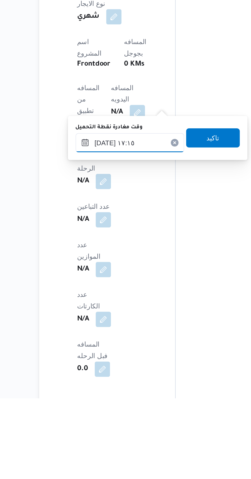
click at [130, 345] on input "[DATE] ١٧:١٥" at bounding box center [115, 342] width 58 height 10
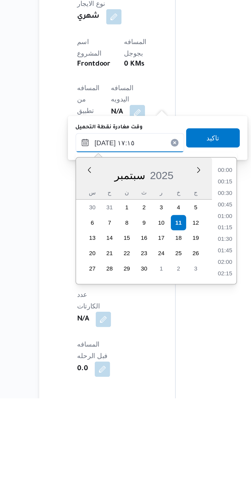
scroll to position [393, 0]
click at [166, 357] on li "16:00" at bounding box center [166, 357] width 12 height 5
type input "[DATE] ١٦:٠٠"
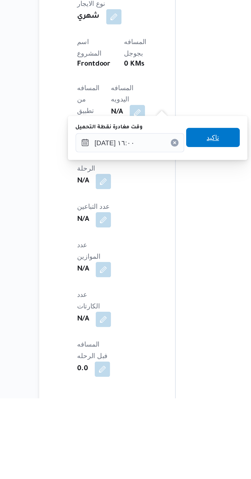
click at [161, 340] on span "تاكيد" at bounding box center [159, 340] width 29 height 10
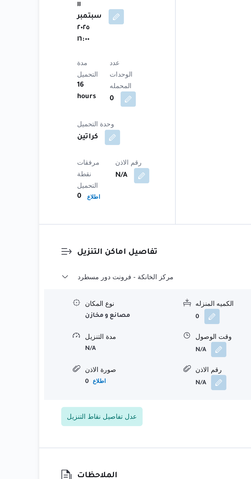
scroll to position [620, 0]
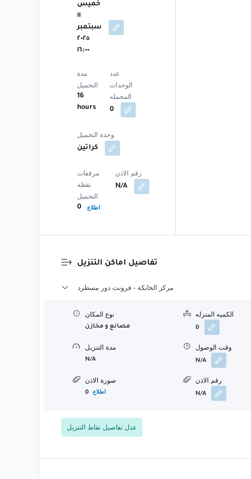
click at [97, 443] on button "button" at bounding box center [99, 447] width 8 height 8
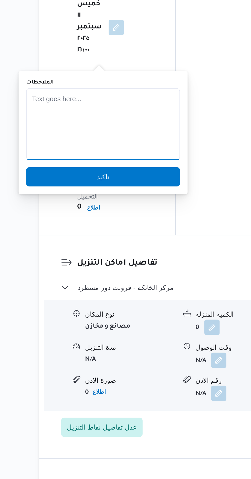
click at [103, 235] on textarea "الملاحظات" at bounding box center [101, 239] width 82 height 38
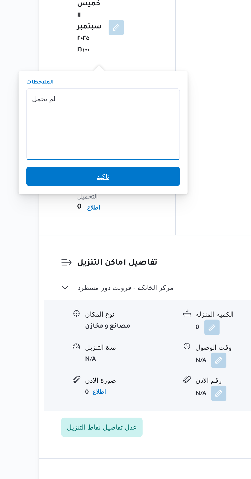
type textarea "لم تحمل"
click at [127, 264] on span "تاكيد" at bounding box center [101, 267] width 82 height 10
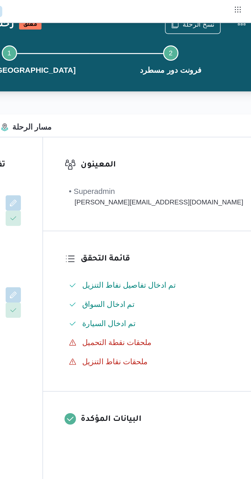
scroll to position [0, 0]
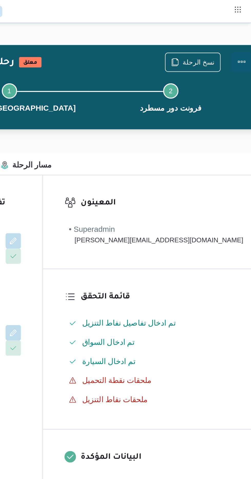
click at [241, 32] on button "Actions" at bounding box center [246, 33] width 10 height 10
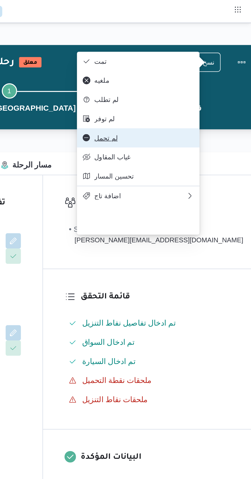
click at [198, 78] on button "لم تحمل" at bounding box center [191, 74] width 66 height 10
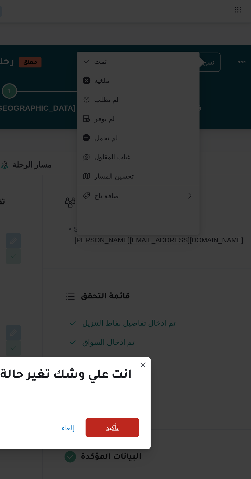
click at [179, 230] on span "تأكيد" at bounding box center [177, 229] width 7 height 6
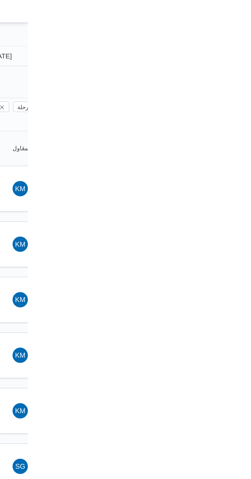
type input "[DATE]"
click at [241, 30] on input "[DATE]" at bounding box center [233, 30] width 58 height 10
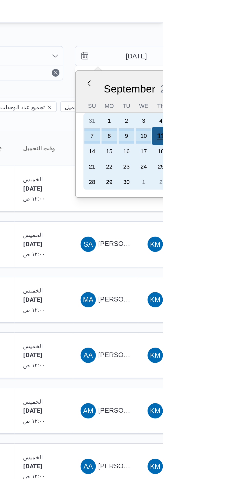
click at [251, 72] on div "11" at bounding box center [250, 73] width 10 height 10
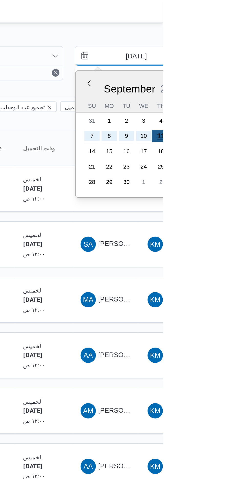
type input "[DATE]"
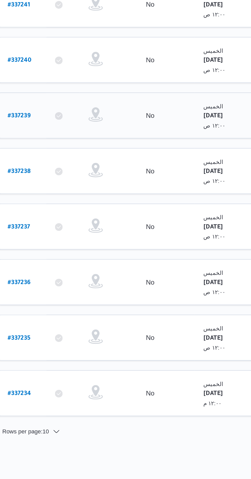
click at [81, 219] on b "# 337239" at bounding box center [78, 221] width 12 height 4
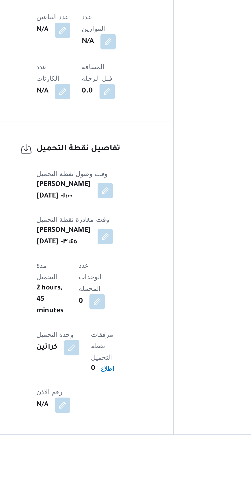
scroll to position [322, 0]
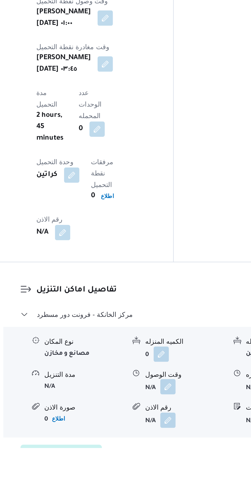
click at [156, 443] on button "button" at bounding box center [157, 447] width 8 height 8
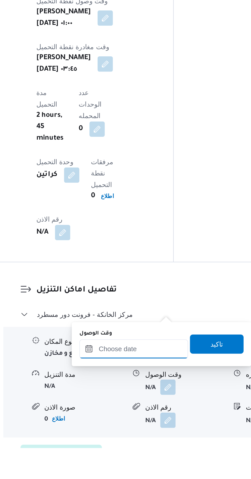
click at [131, 426] on input "وقت الوصول" at bounding box center [139, 426] width 58 height 10
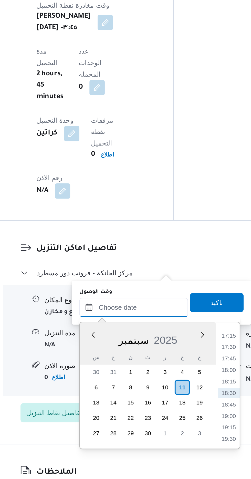
scroll to position [358, 0]
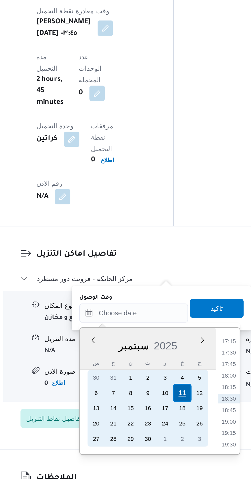
click at [165, 434] on div "11" at bounding box center [165, 433] width 10 height 10
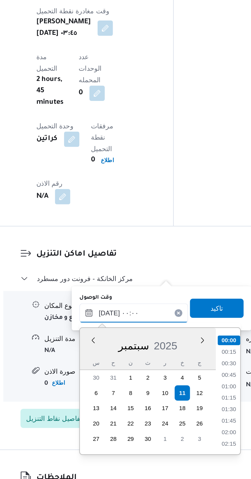
click at [112, 391] on input "[DATE] ٠٠:٠٠" at bounding box center [139, 390] width 58 height 10
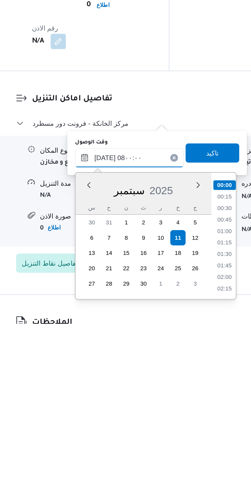
scroll to position [143, 0]
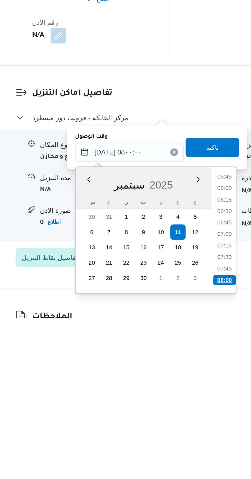
click at [189, 458] on li "08:00" at bounding box center [190, 459] width 12 height 5
type input "[DATE] ٠٨:٠٠"
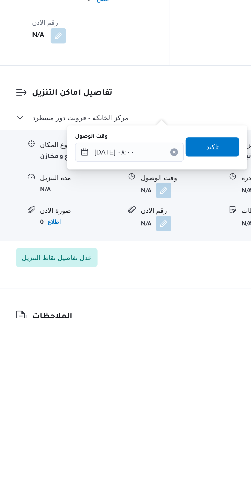
click at [185, 390] on span "تاكيد" at bounding box center [183, 388] width 7 height 6
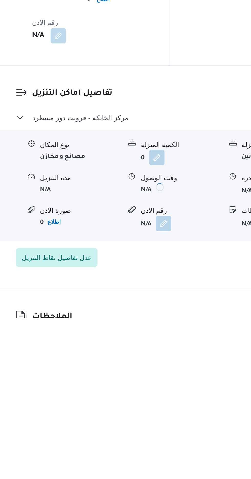
scroll to position [358, 0]
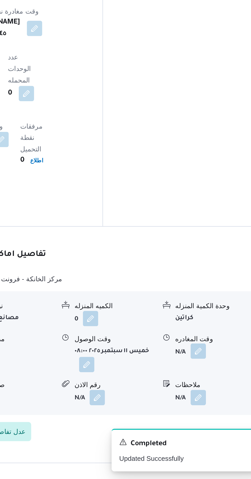
click at [208, 407] on button "button" at bounding box center [211, 411] width 8 height 8
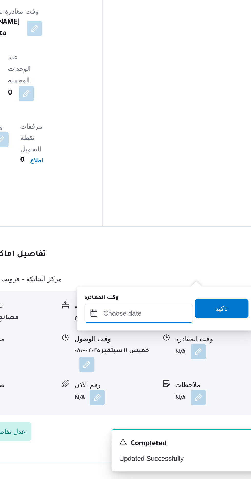
click at [195, 390] on input "وقت المغادره" at bounding box center [180, 391] width 58 height 10
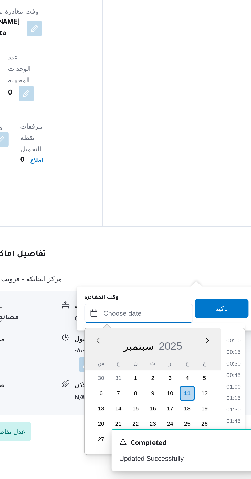
scroll to position [424, 0]
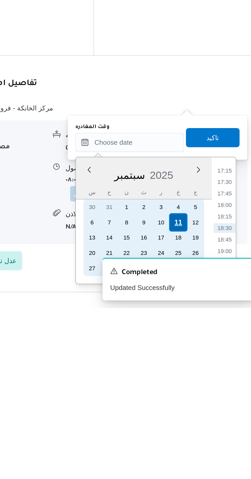
click at [206, 433] on div "11" at bounding box center [206, 434] width 10 height 10
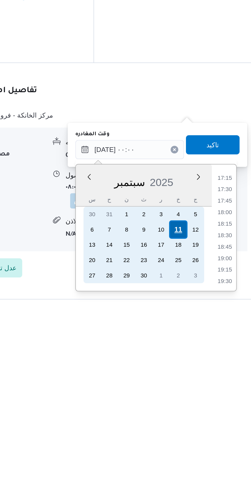
scroll to position [358, 0]
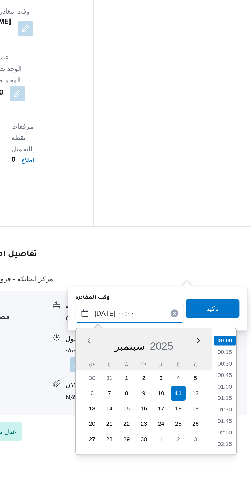
click at [154, 393] on input "[DATE] ٠٠:٠٠" at bounding box center [180, 391] width 58 height 10
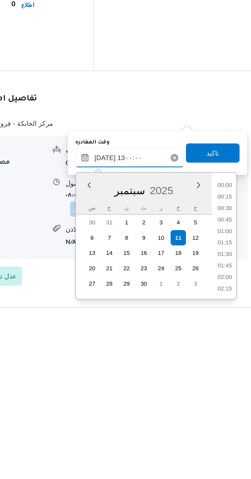
scroll to position [266, 0]
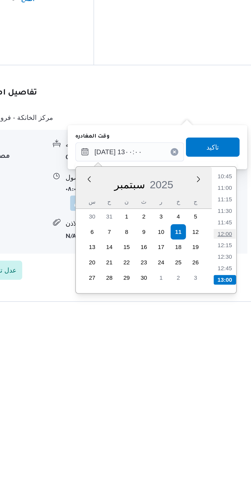
click at [233, 435] on li "12:00" at bounding box center [231, 434] width 12 height 5
type input "[DATE] ١٢:٠٠"
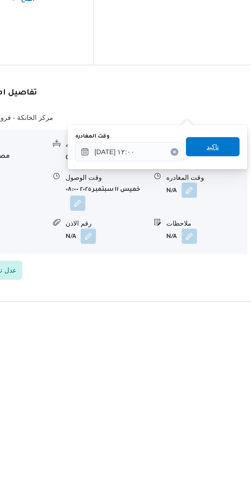
click at [227, 388] on span "تاكيد" at bounding box center [224, 388] width 7 height 6
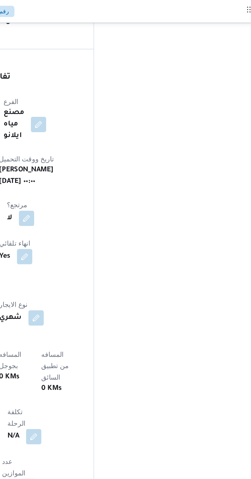
scroll to position [0, 0]
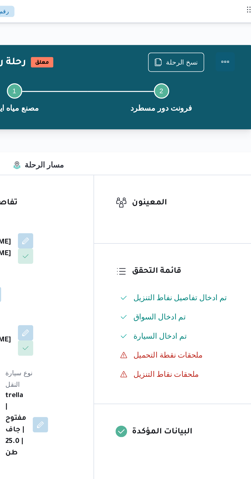
click at [232, 30] on button "Actions" at bounding box center [231, 33] width 10 height 10
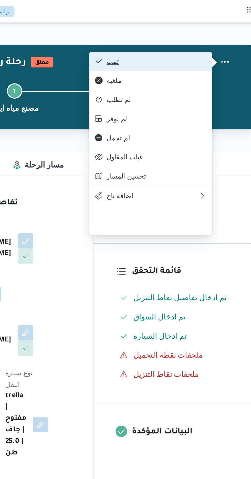
click at [216, 33] on span "تمت" at bounding box center [193, 33] width 53 height 4
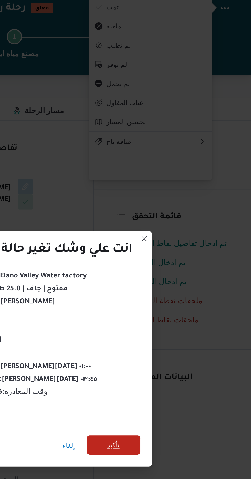
click at [175, 264] on span "تأكيد" at bounding box center [171, 267] width 29 height 10
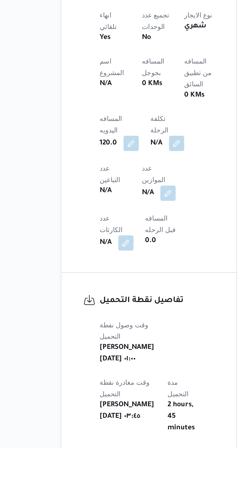
scroll to position [132, 0]
